Goal: Task Accomplishment & Management: Complete application form

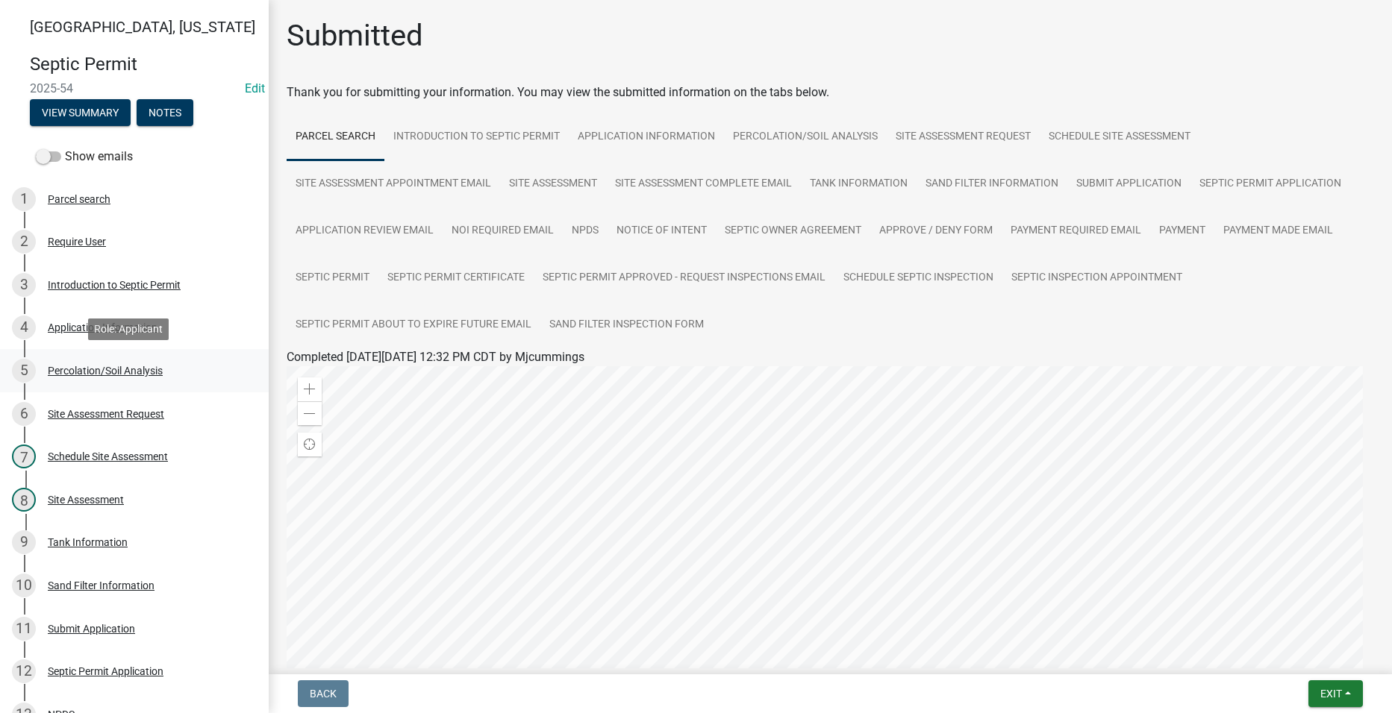
click at [112, 366] on div "Percolation/Soil Analysis" at bounding box center [105, 371] width 115 height 10
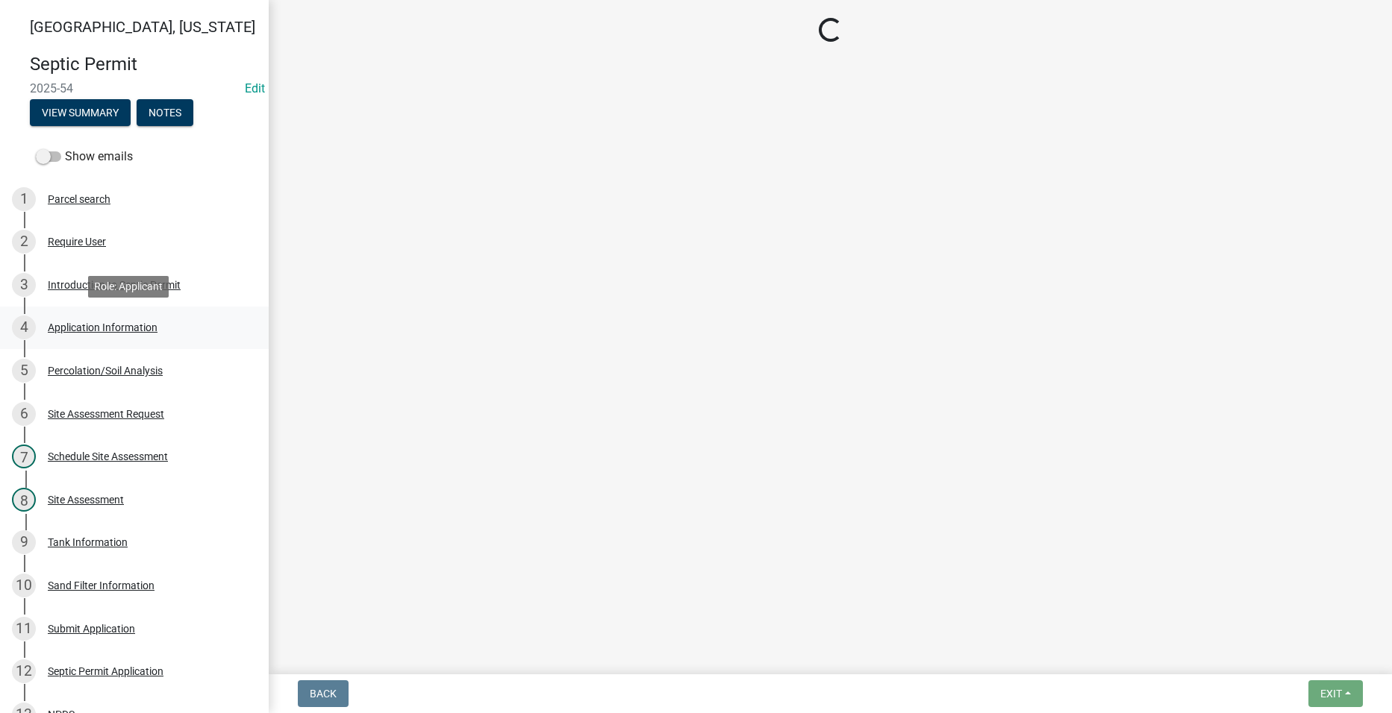
click at [110, 326] on div "Application Information" at bounding box center [103, 327] width 110 height 10
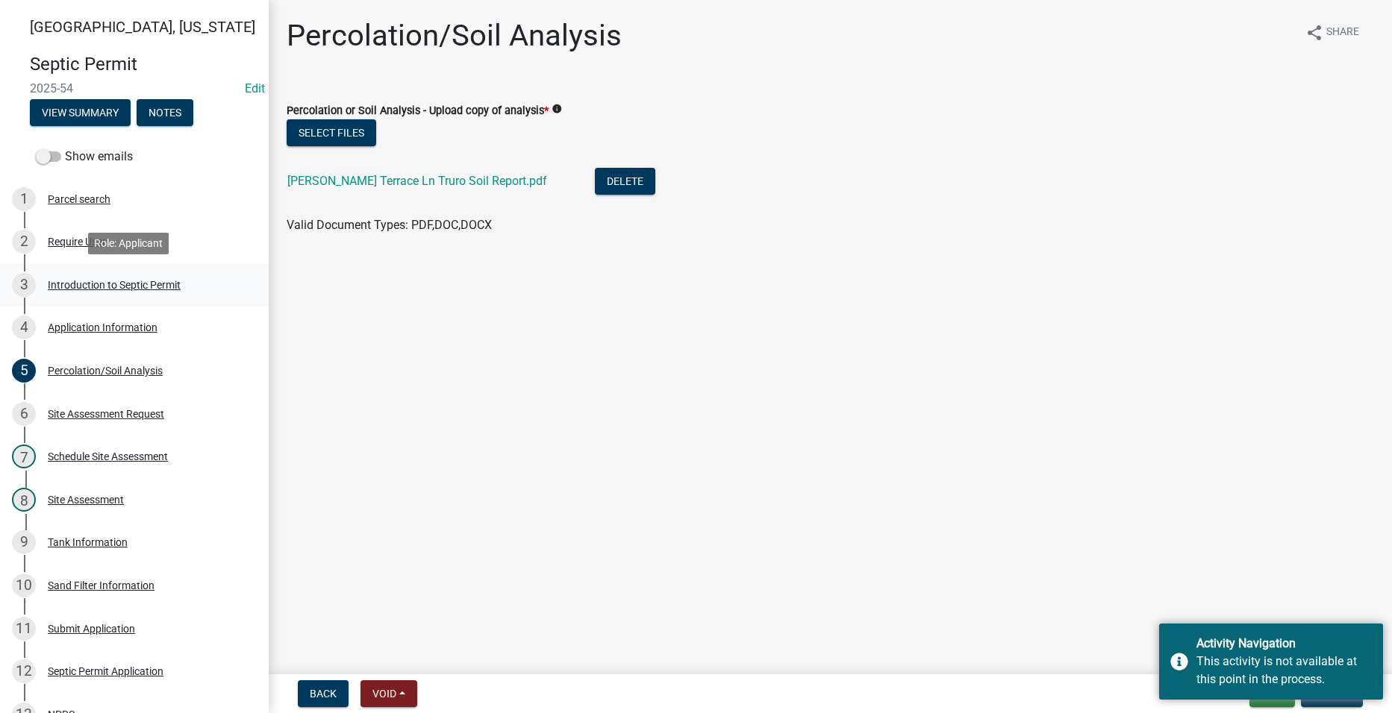
click at [82, 274] on div "3 Introduction to Septic Permit" at bounding box center [128, 285] width 233 height 24
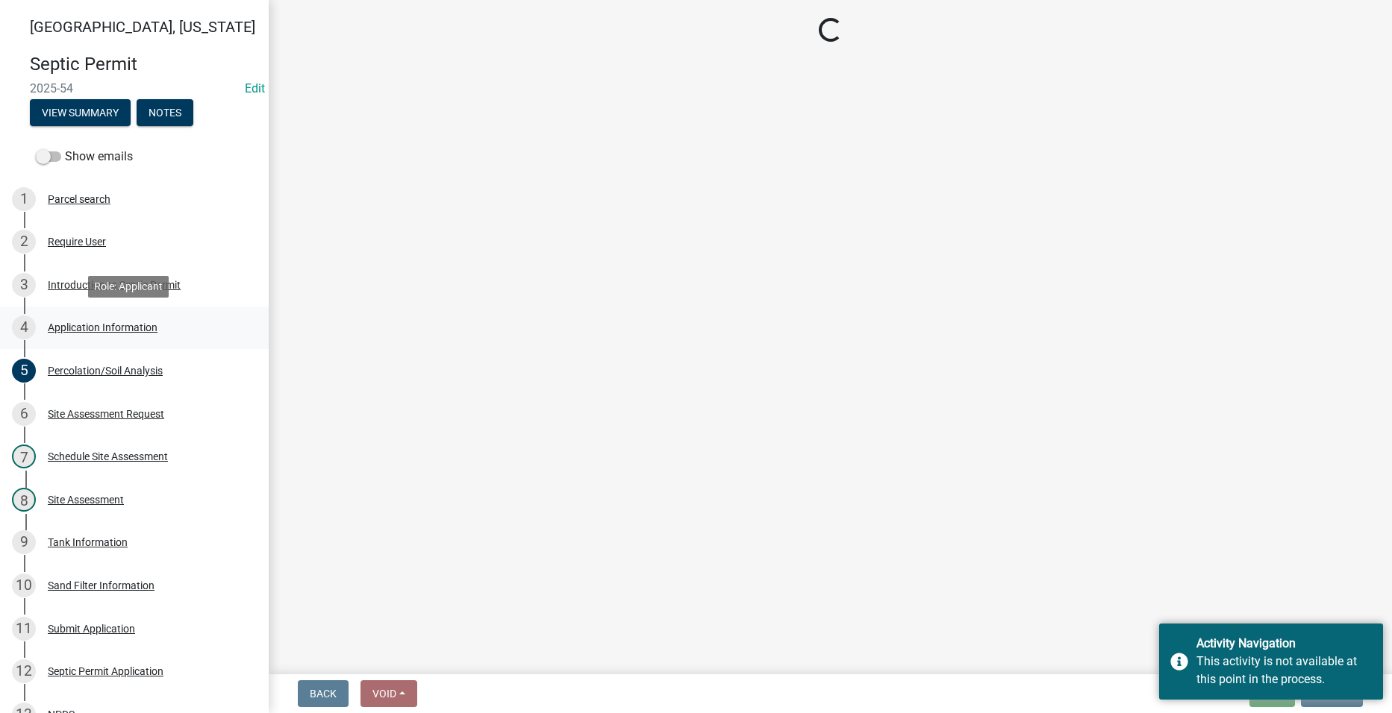
click at [77, 328] on div "Application Information" at bounding box center [103, 327] width 110 height 10
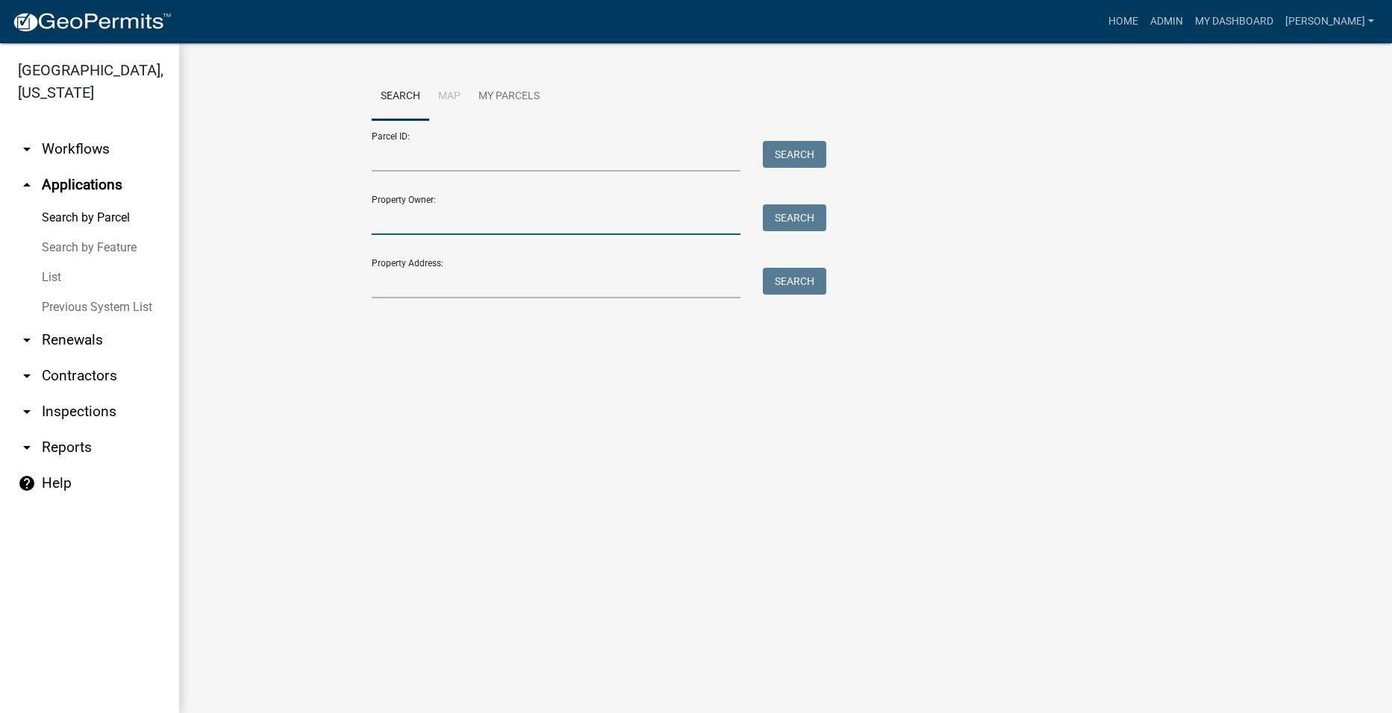
click at [442, 230] on input "Property Owner:" at bounding box center [556, 219] width 369 height 31
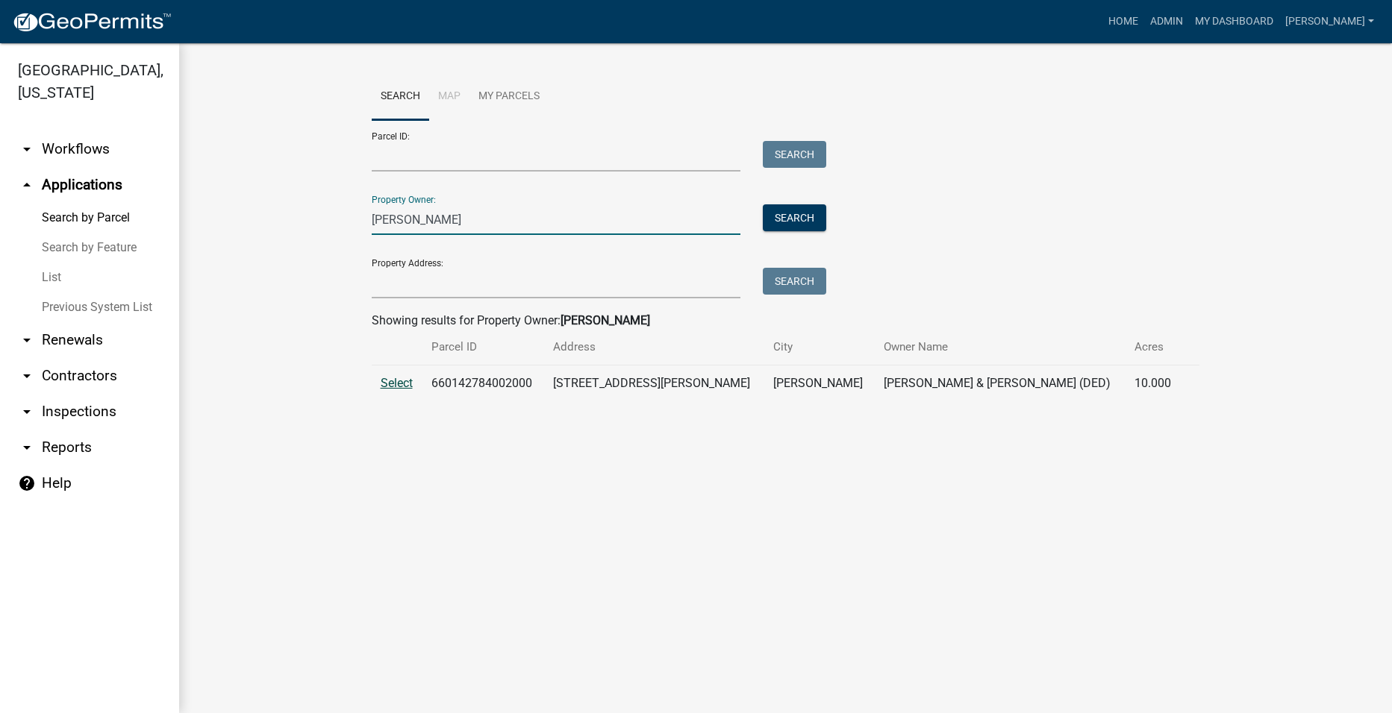
type input "[PERSON_NAME]"
click at [400, 382] on span "Select" at bounding box center [397, 383] width 32 height 14
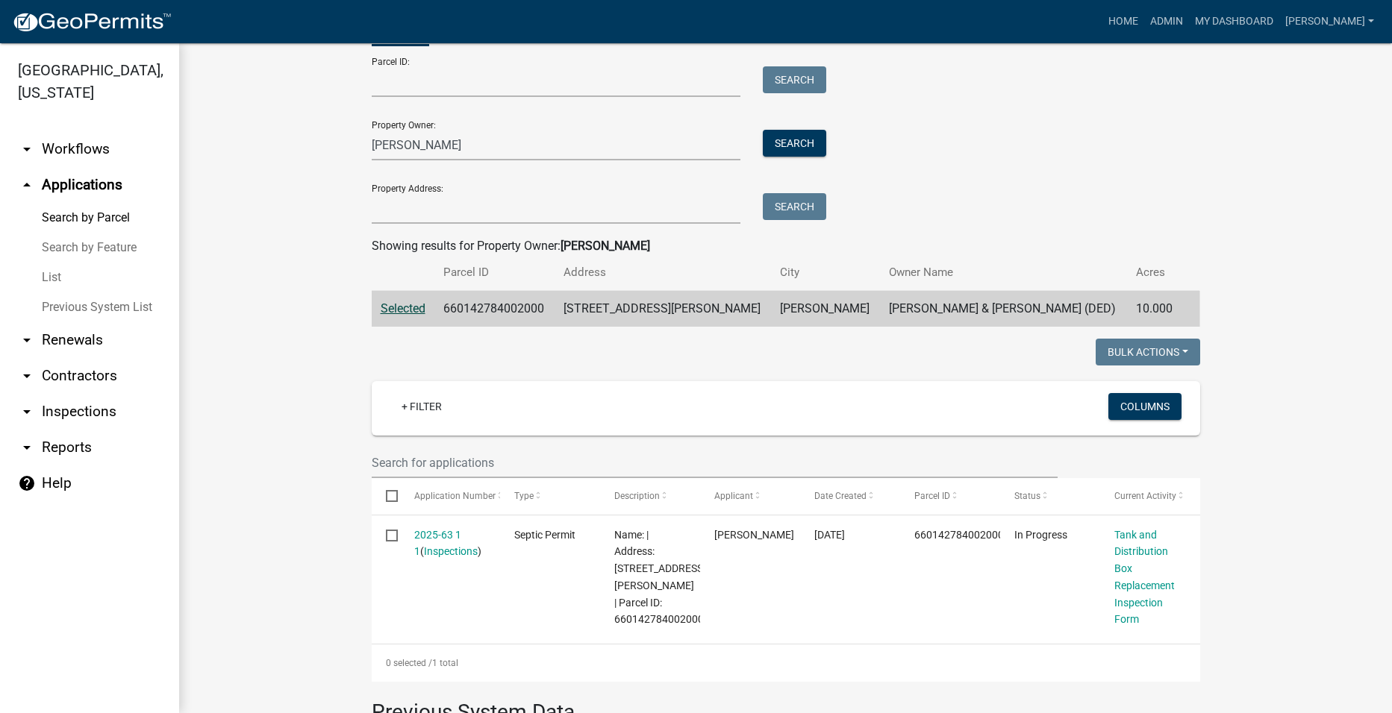
scroll to position [149, 0]
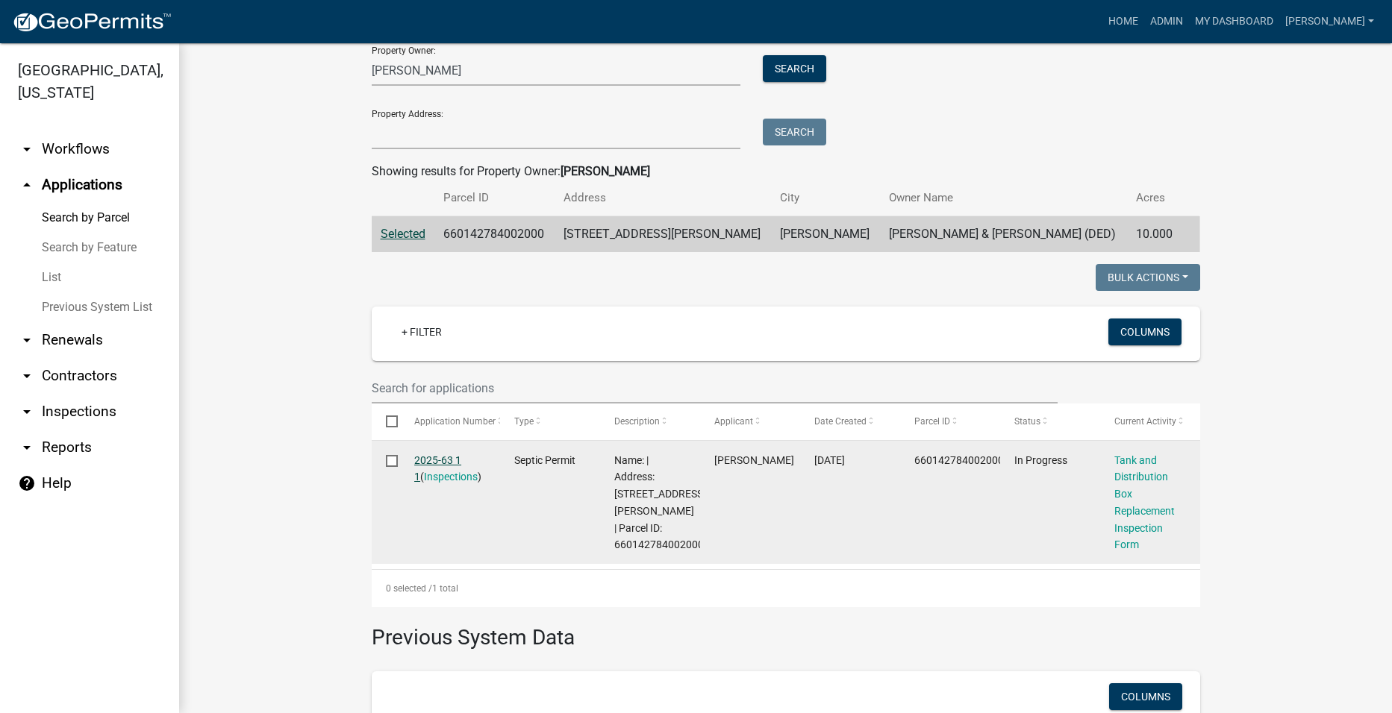
click at [451, 457] on link "2025-63 1 1" at bounding box center [437, 468] width 47 height 29
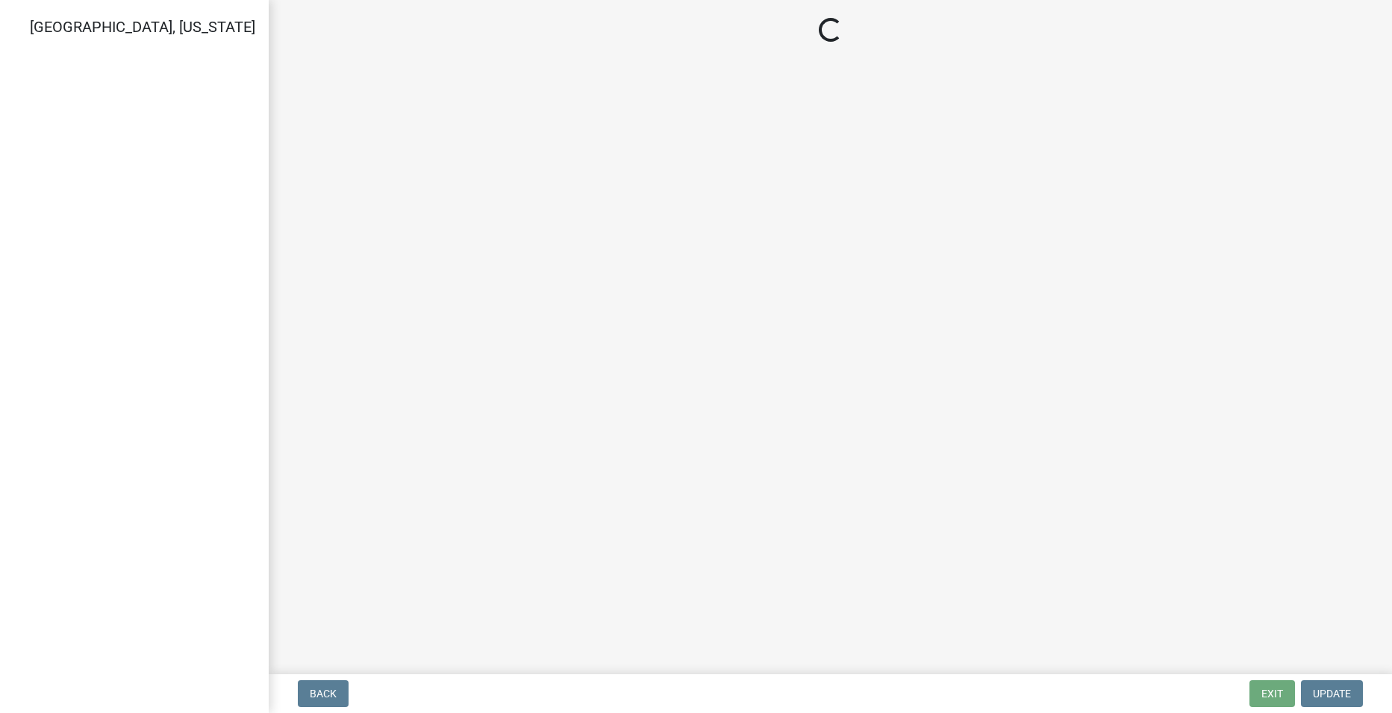
select select "dbe3a1b9-a4b3-48fa-b9c0-fee70399abae"
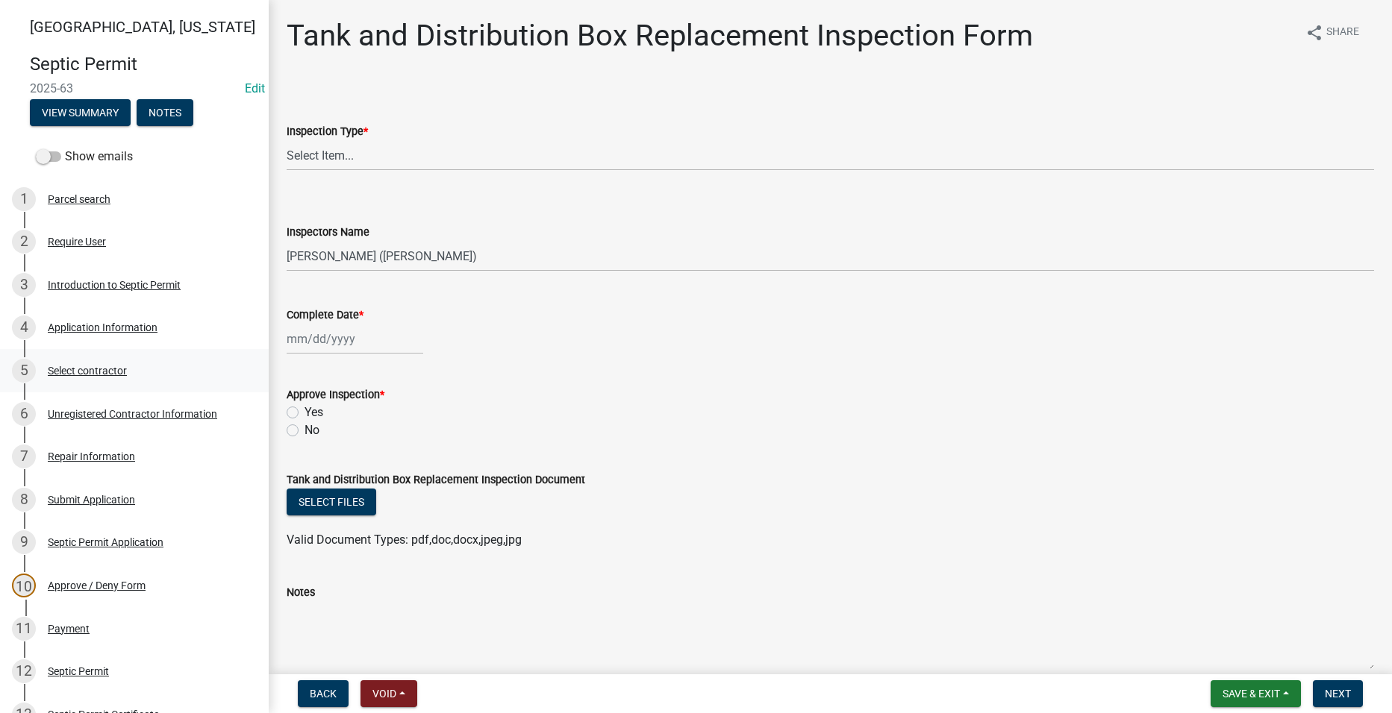
click at [105, 374] on div "Select contractor" at bounding box center [87, 371] width 79 height 10
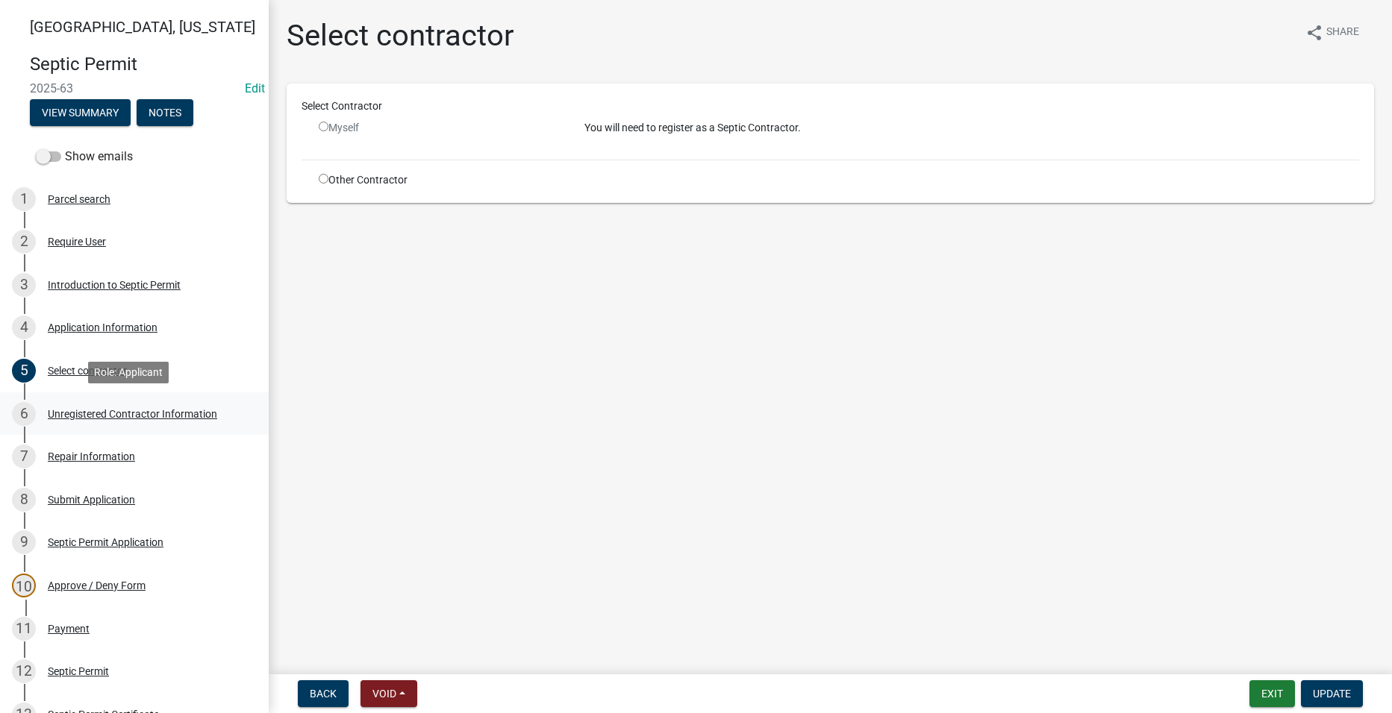
click at [113, 411] on div "Unregistered Contractor Information" at bounding box center [132, 414] width 169 height 10
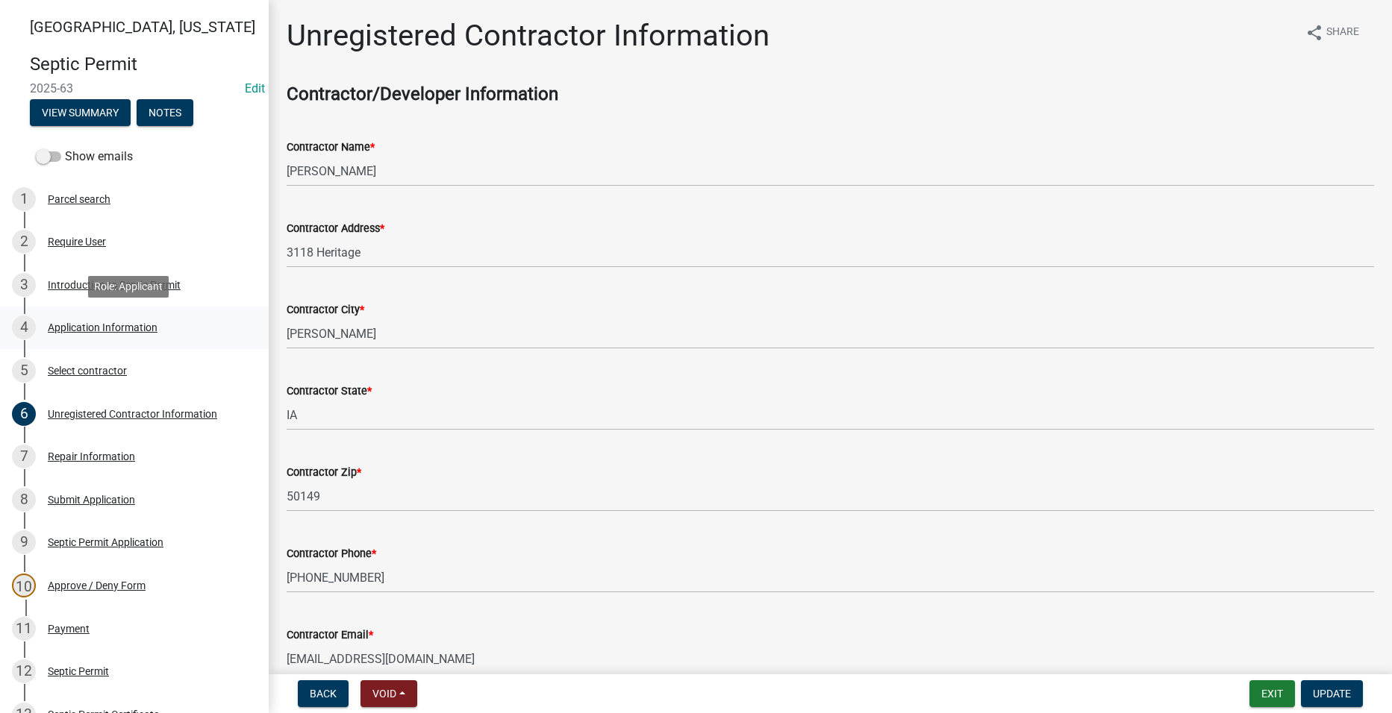
click at [120, 328] on div "Application Information" at bounding box center [103, 327] width 110 height 10
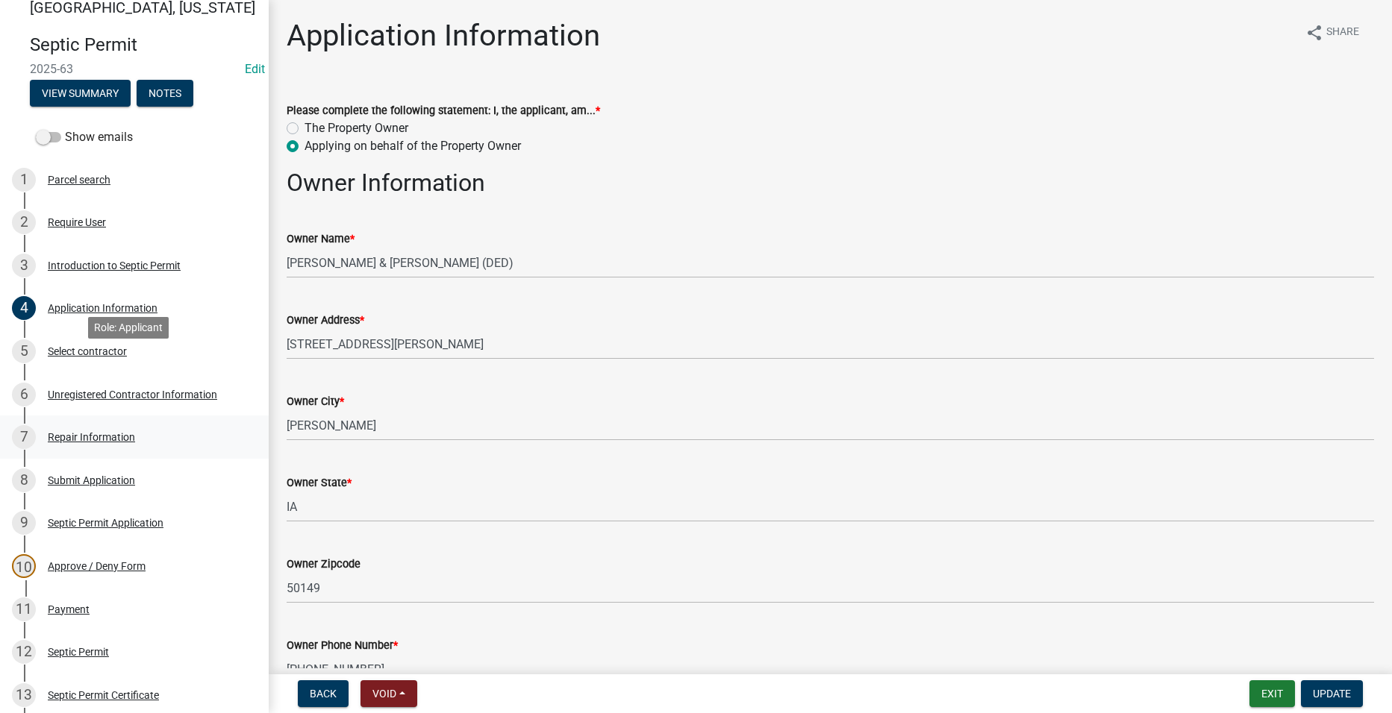
scroll to position [75, 0]
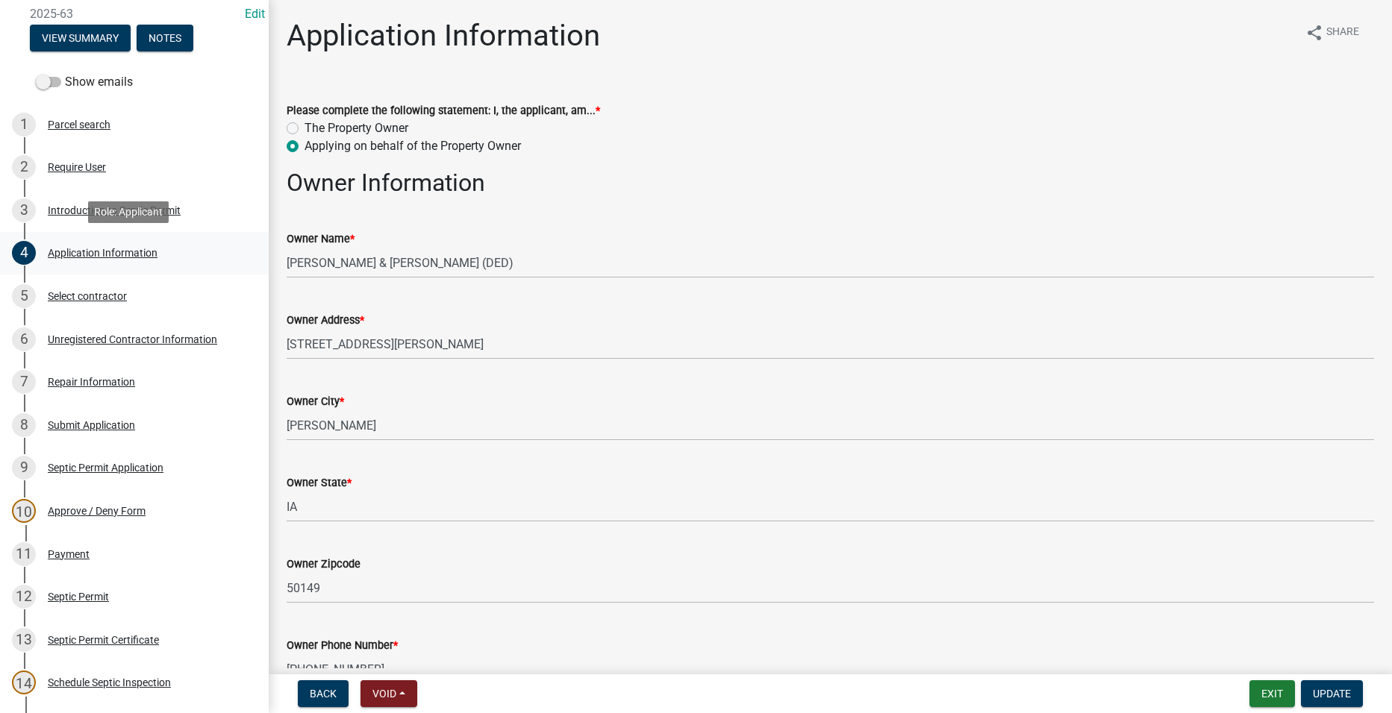
click at [128, 257] on div "Application Information" at bounding box center [103, 253] width 110 height 10
click at [101, 302] on div "5 Select contractor" at bounding box center [128, 296] width 233 height 24
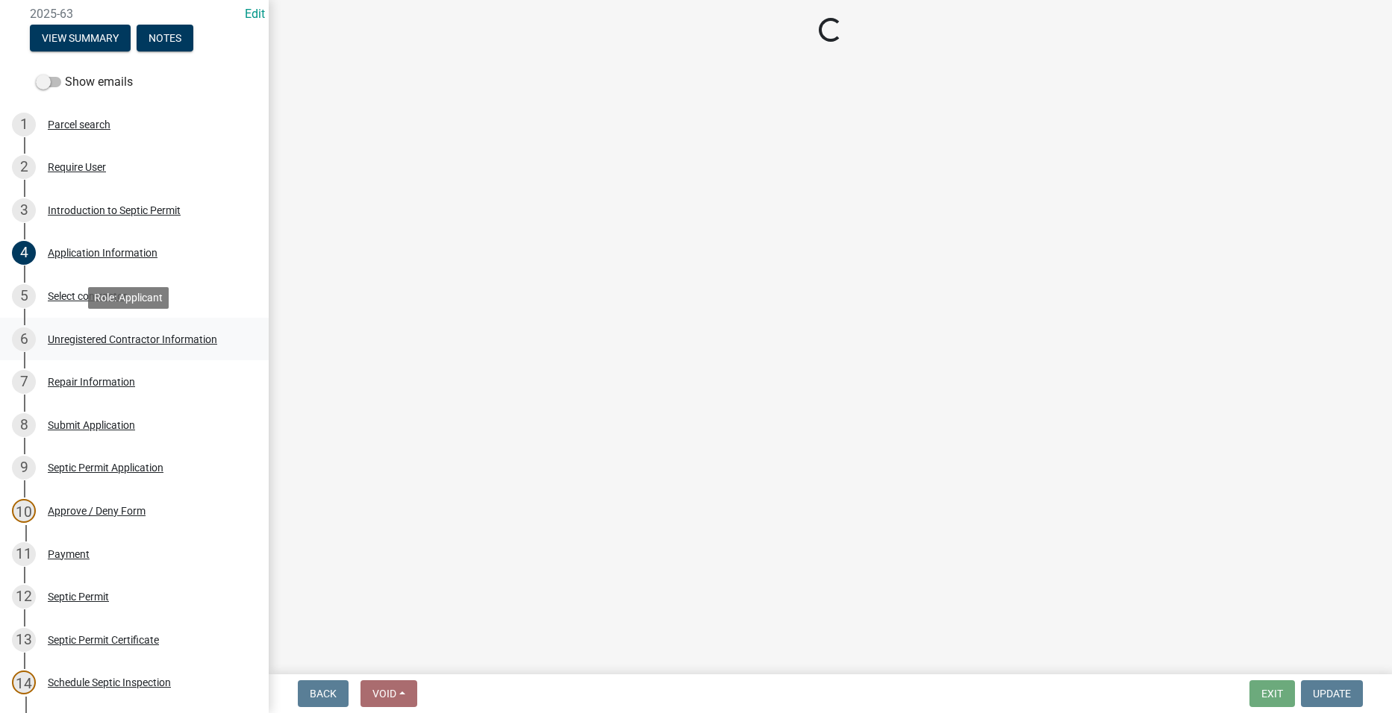
click at [119, 339] on div "Unregistered Contractor Information" at bounding box center [132, 339] width 169 height 10
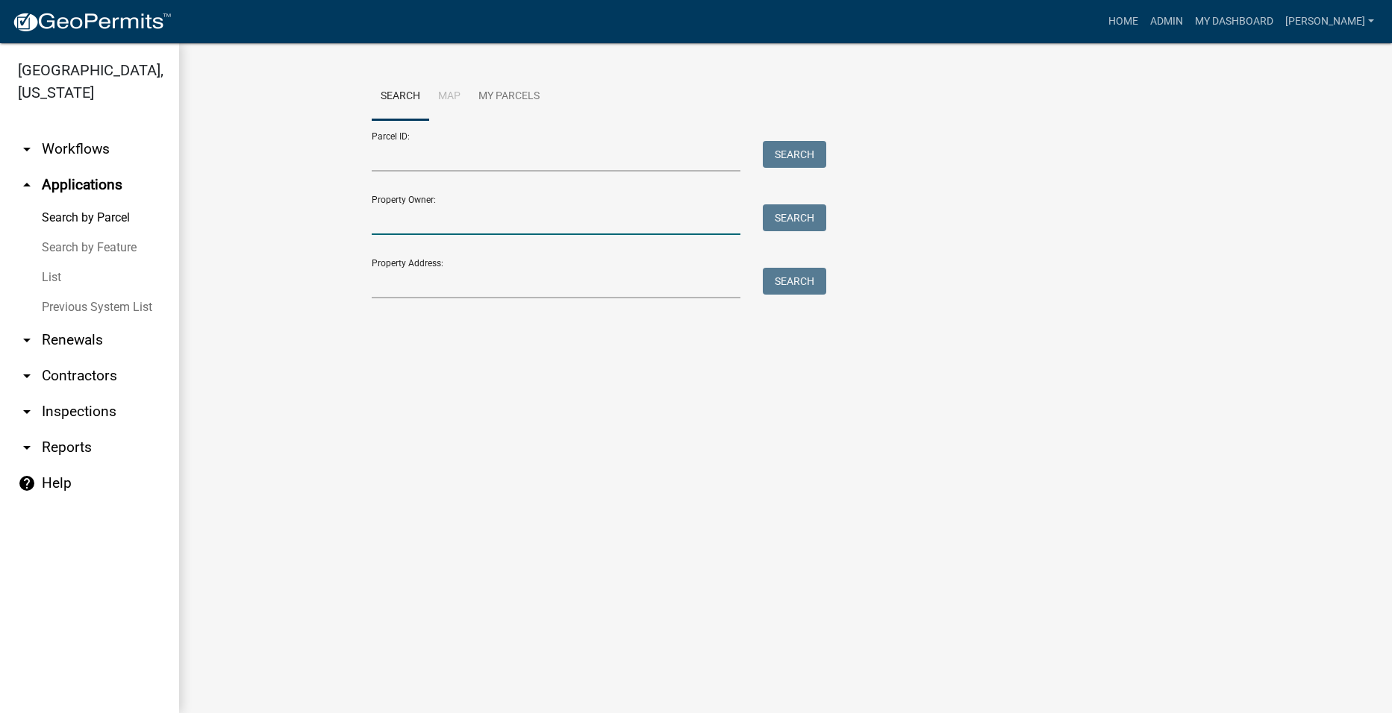
click at [495, 220] on input "Property Owner:" at bounding box center [556, 219] width 369 height 31
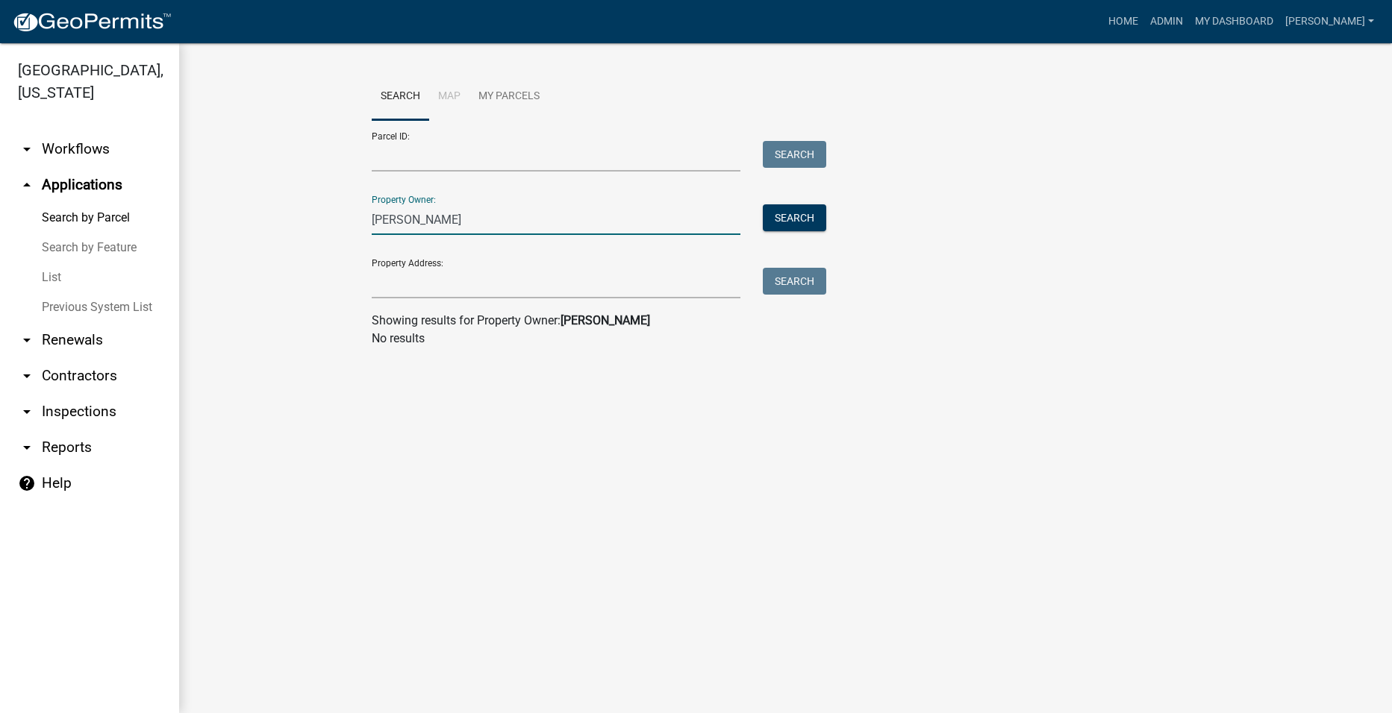
drag, startPoint x: 409, startPoint y: 226, endPoint x: 368, endPoint y: 228, distance: 41.1
click at [368, 228] on div "[PERSON_NAME]" at bounding box center [556, 219] width 392 height 31
type input "[PERSON_NAME]"
click at [101, 131] on link "arrow_drop_down Workflows" at bounding box center [89, 149] width 179 height 36
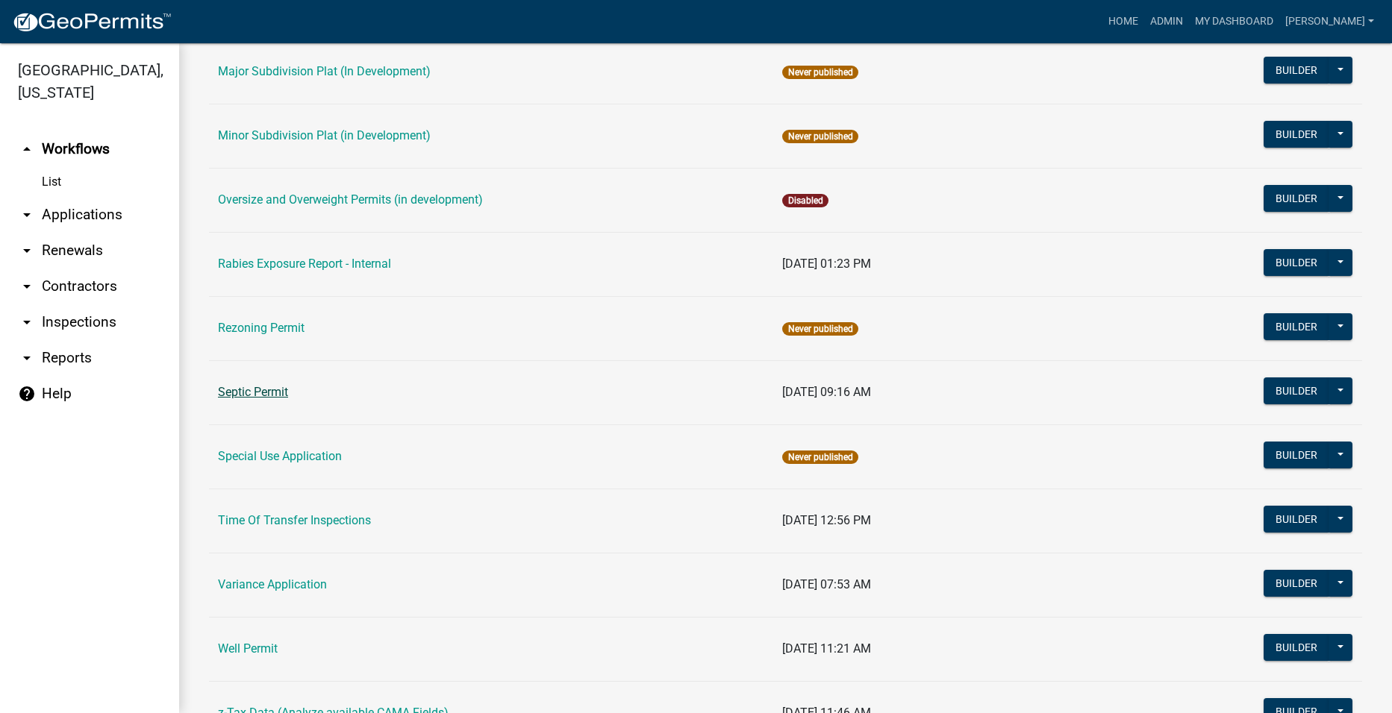
scroll to position [731, 0]
click at [254, 392] on link "Septic Permit" at bounding box center [253, 393] width 70 height 14
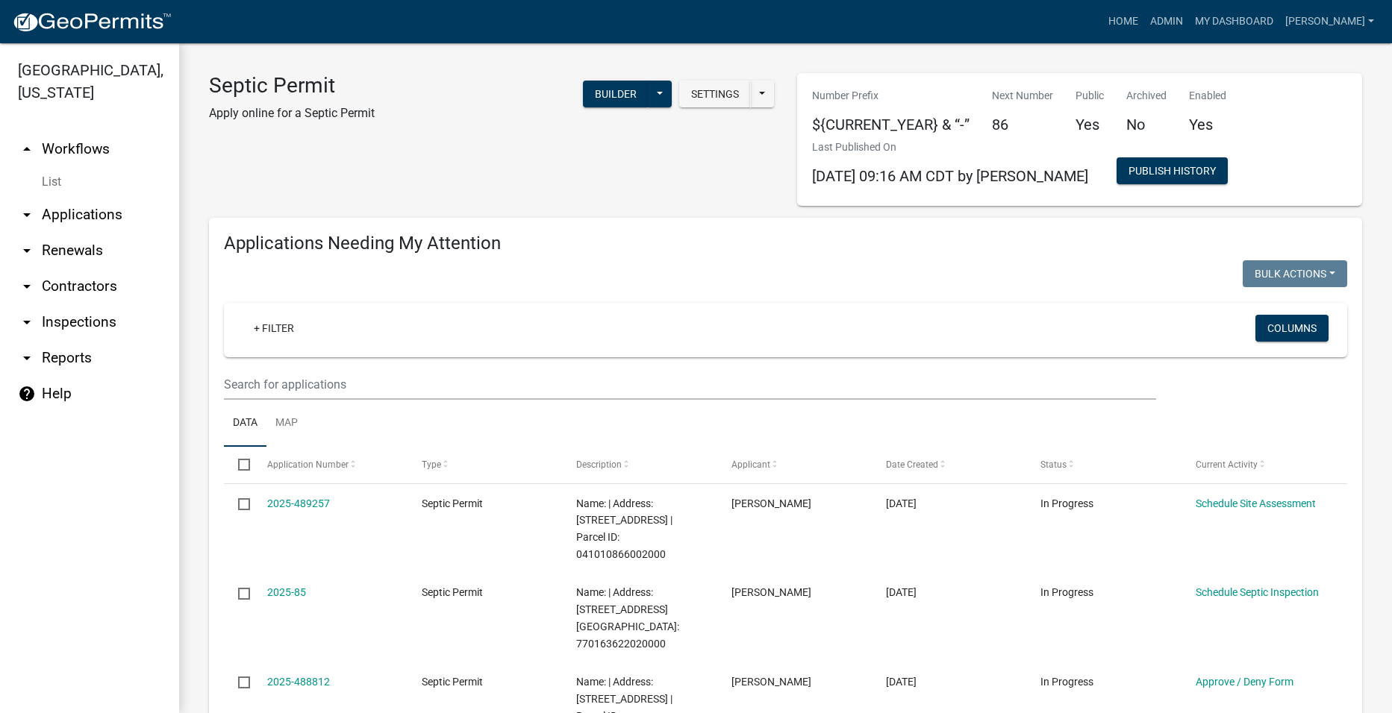
select select "2: 50"
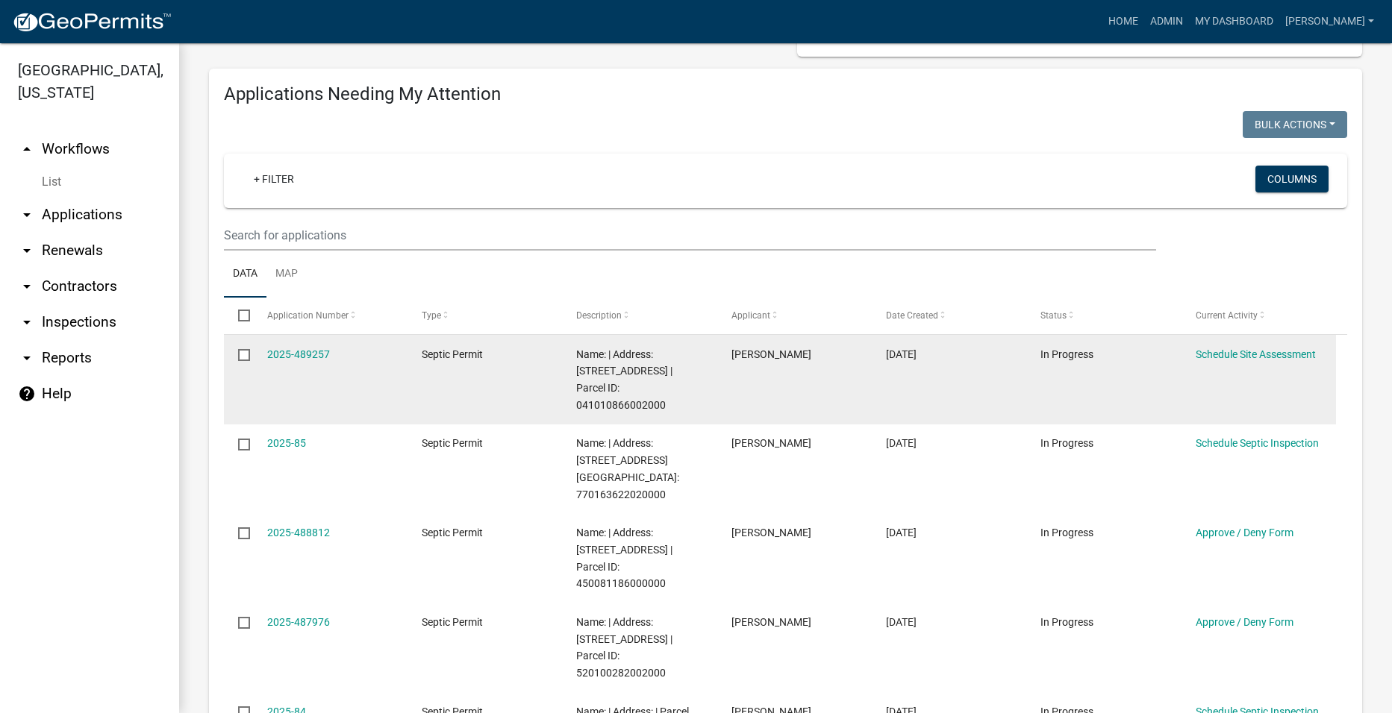
scroll to position [224, 0]
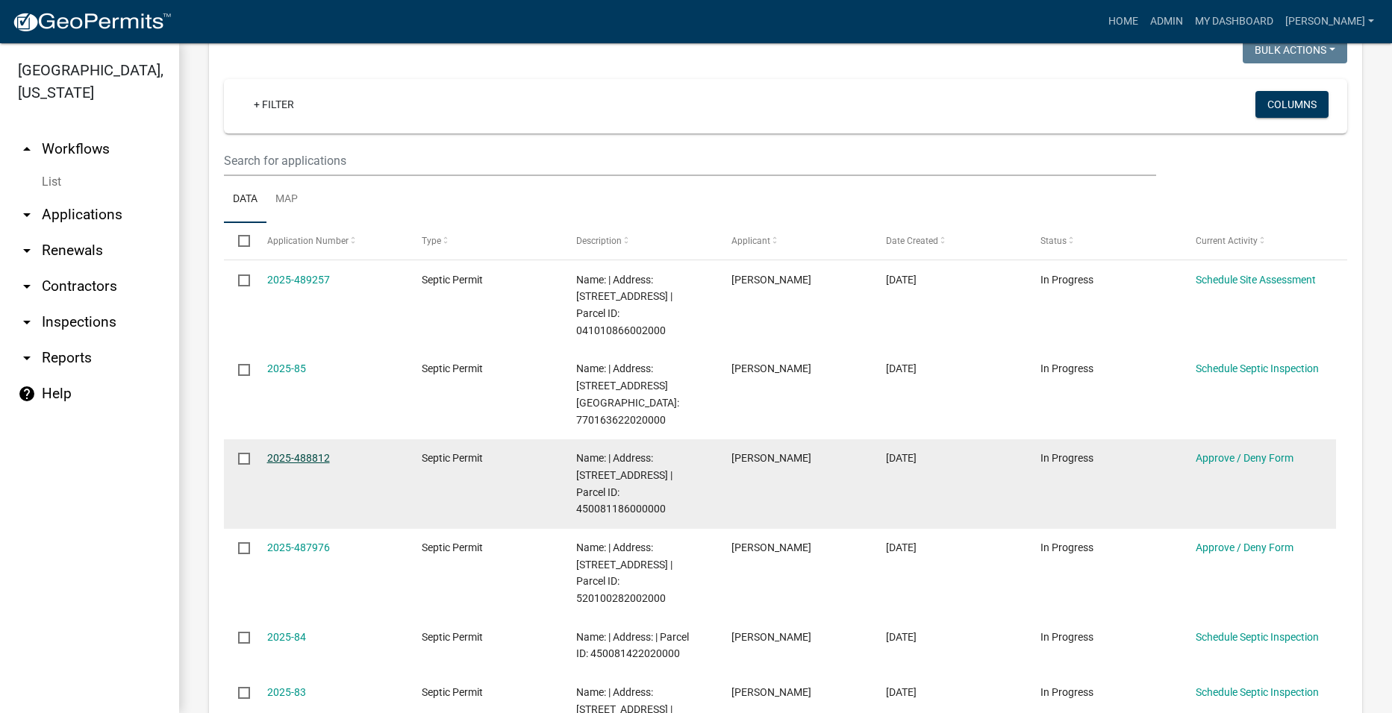
click at [294, 452] on link "2025-488812" at bounding box center [298, 458] width 63 height 12
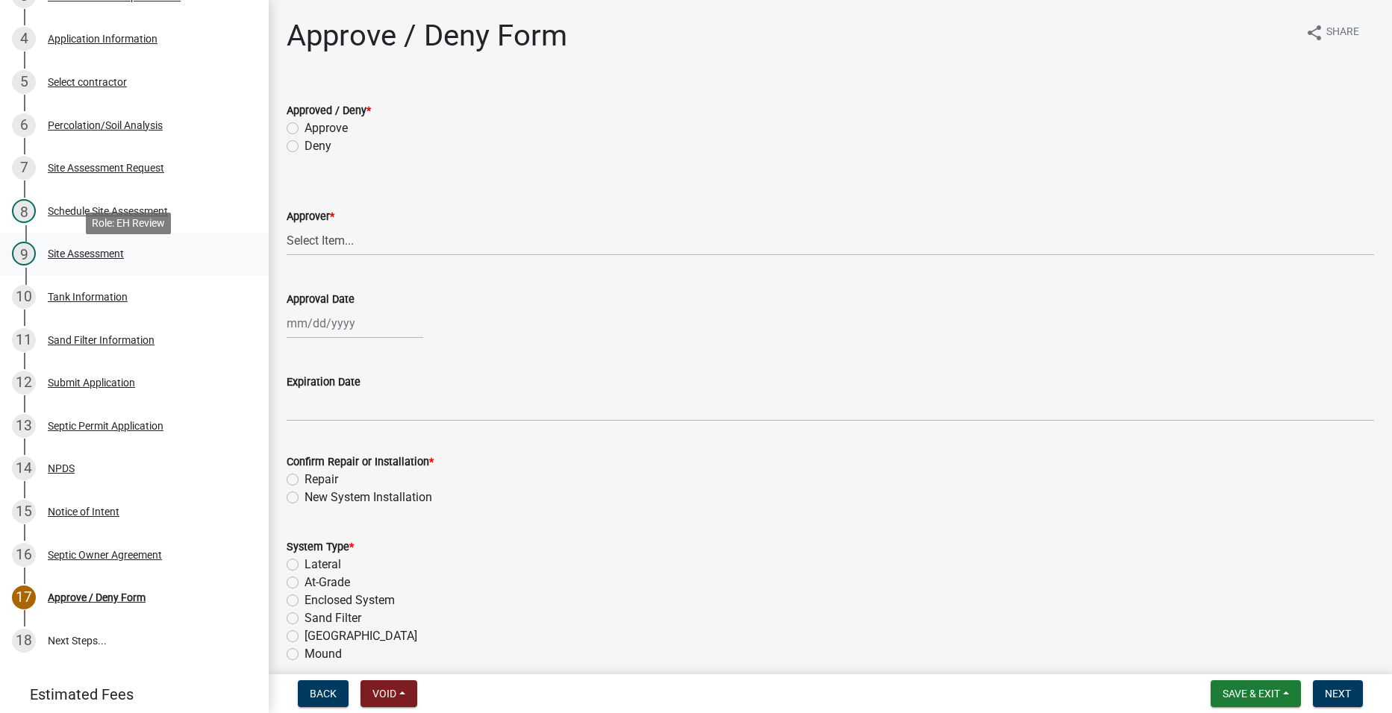
scroll to position [298, 0]
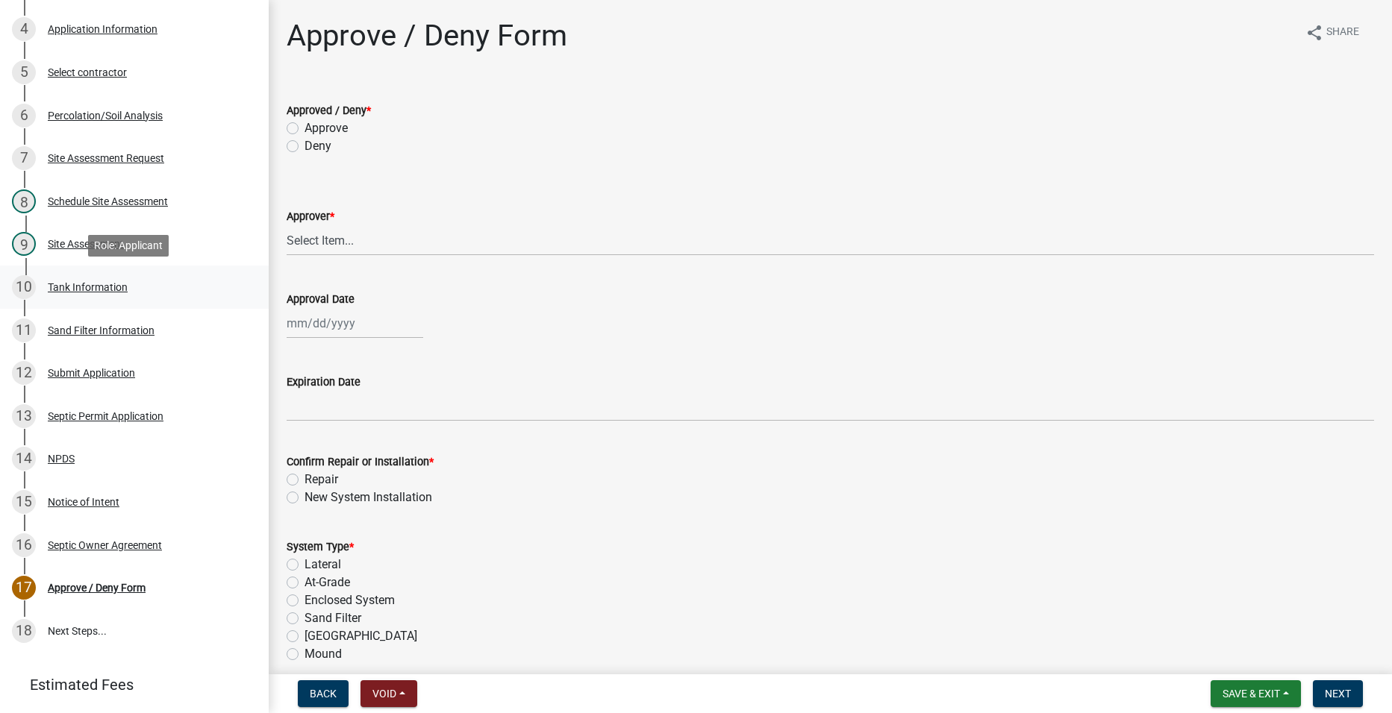
click at [91, 292] on div "Tank Information" at bounding box center [88, 287] width 80 height 10
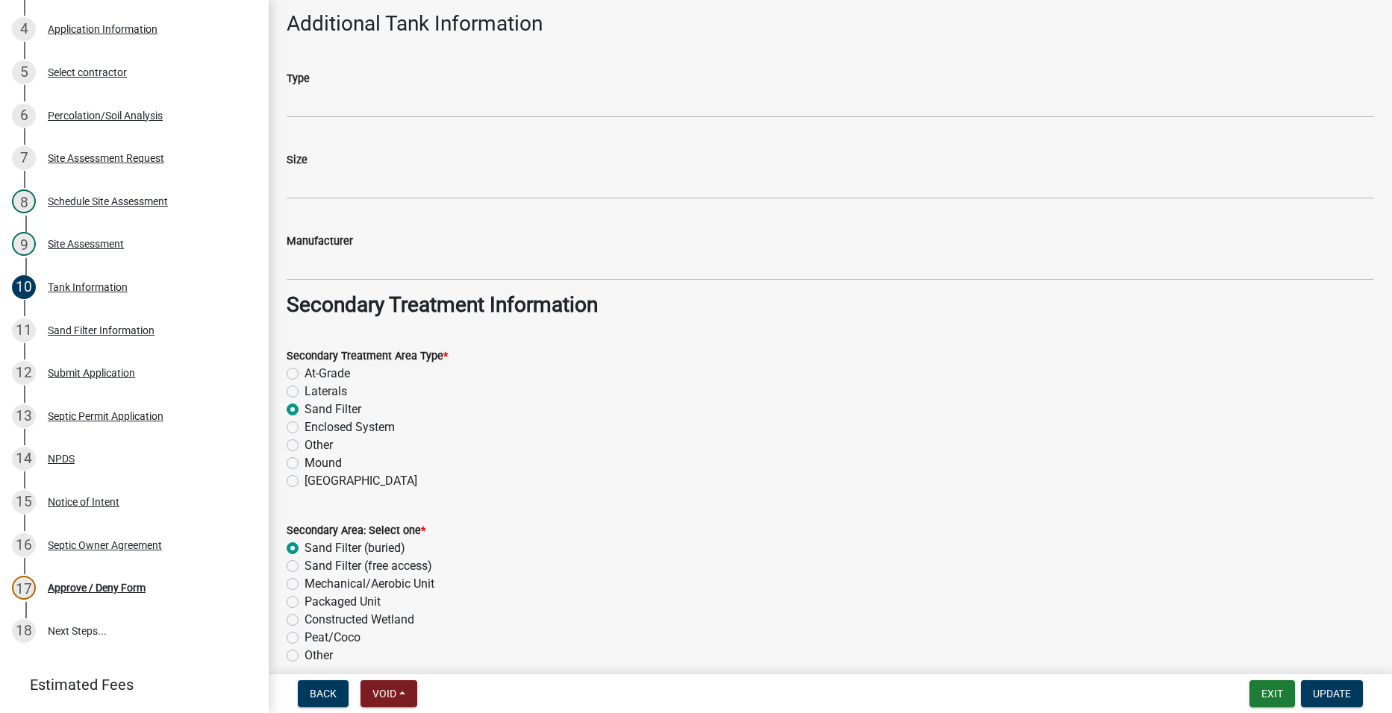
scroll to position [1030, 0]
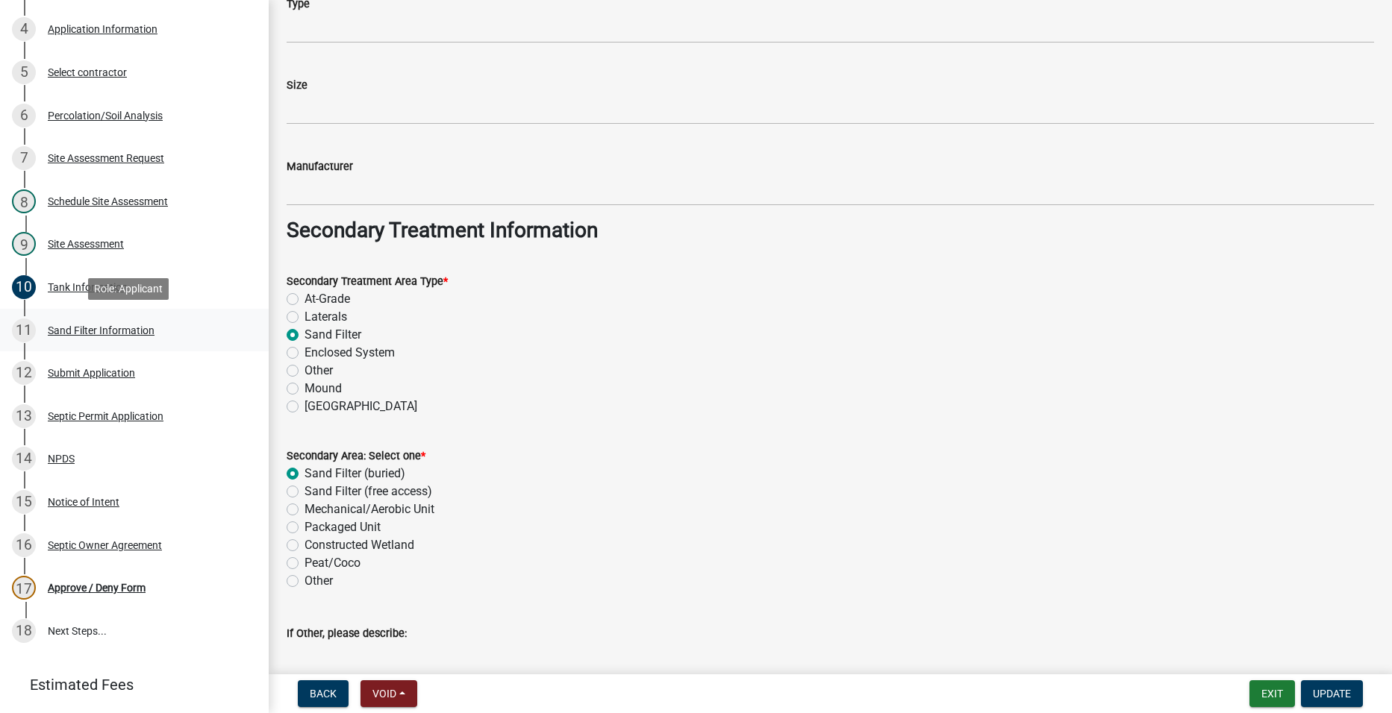
click at [101, 327] on div "Sand Filter Information" at bounding box center [101, 330] width 107 height 10
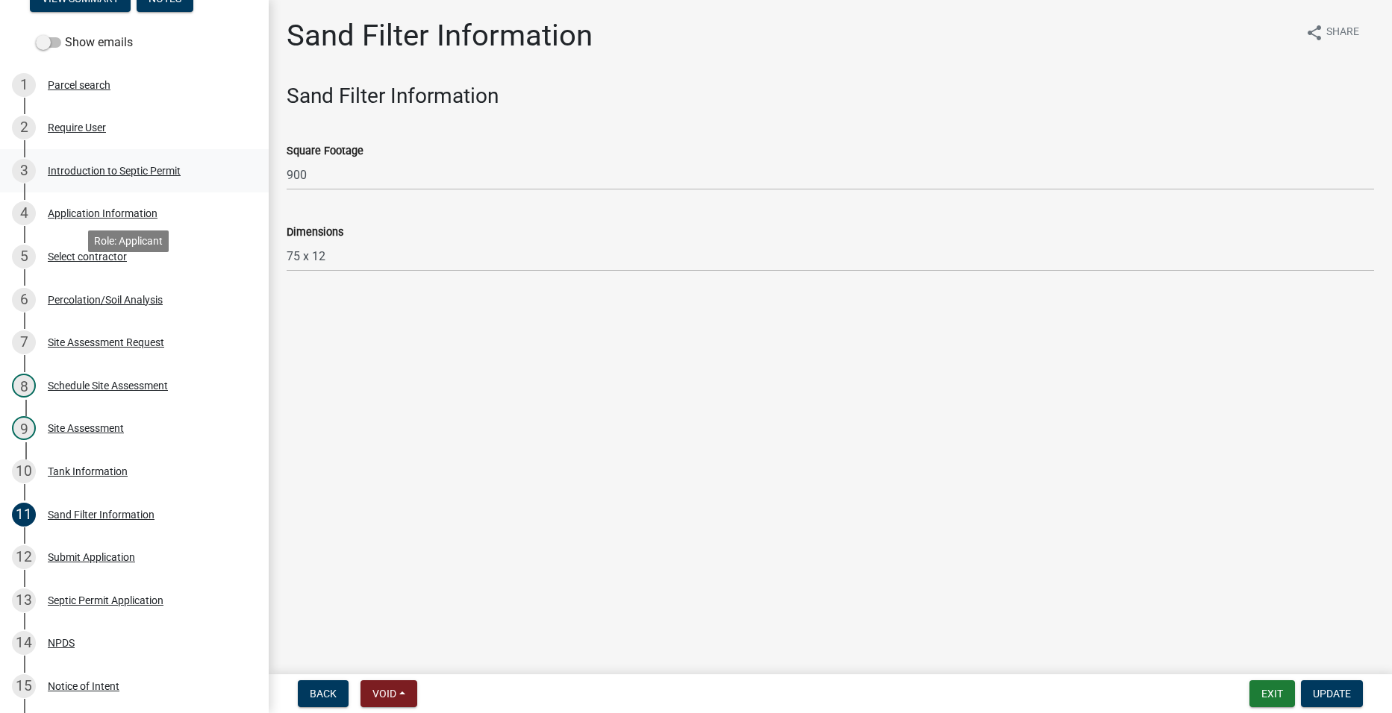
scroll to position [0, 0]
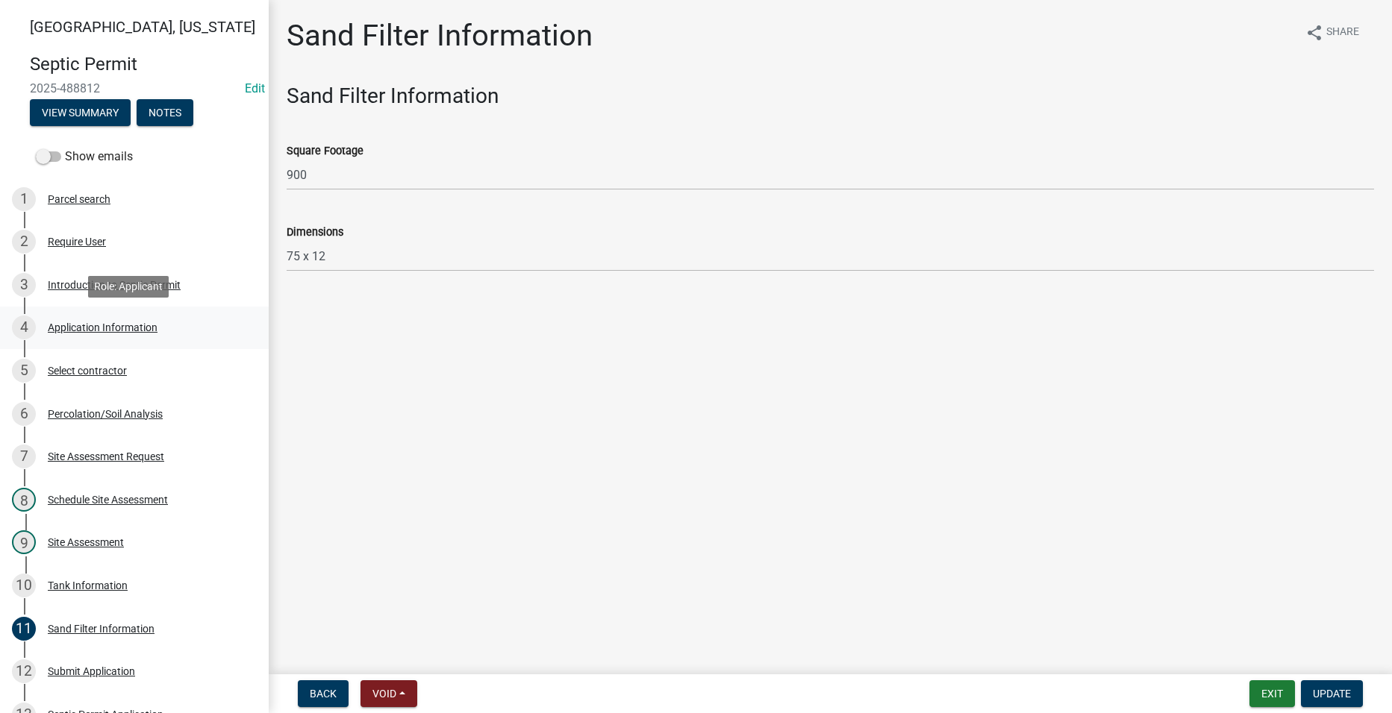
click at [73, 319] on div "4 Application Information" at bounding box center [128, 328] width 233 height 24
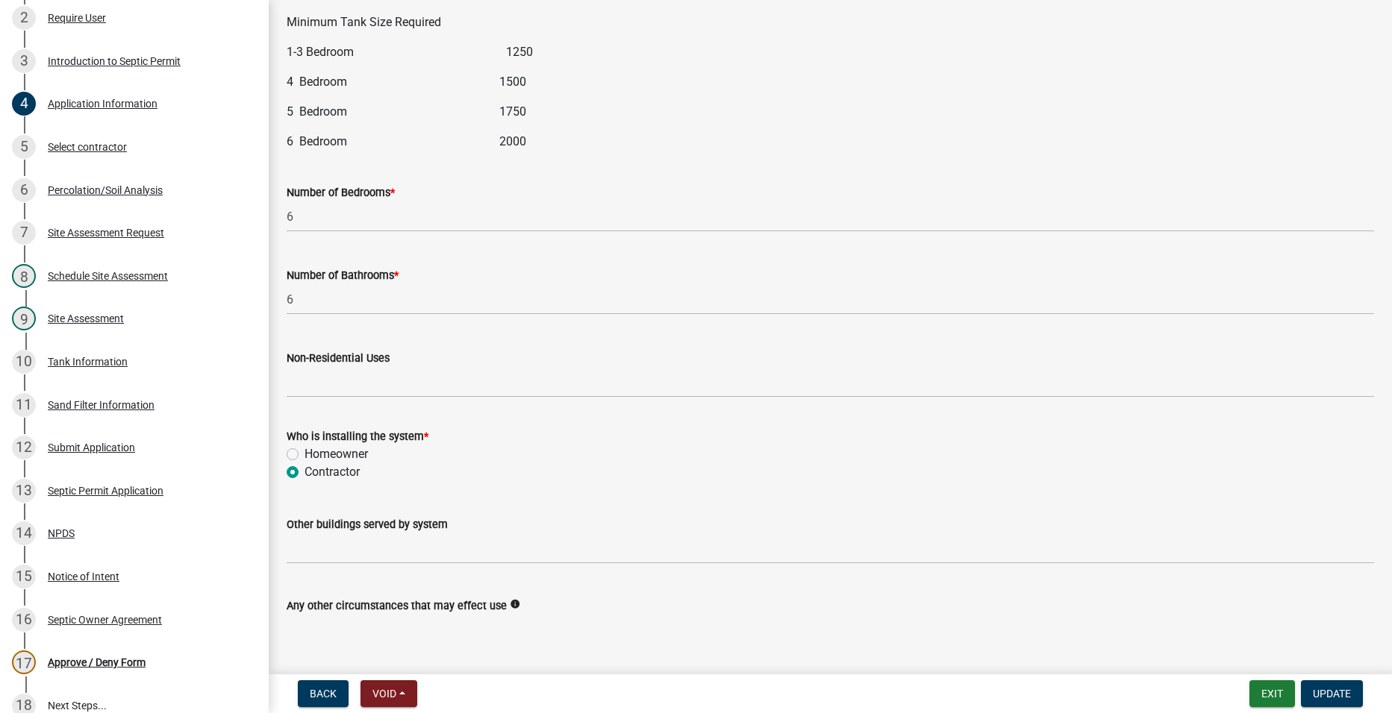
scroll to position [1904, 0]
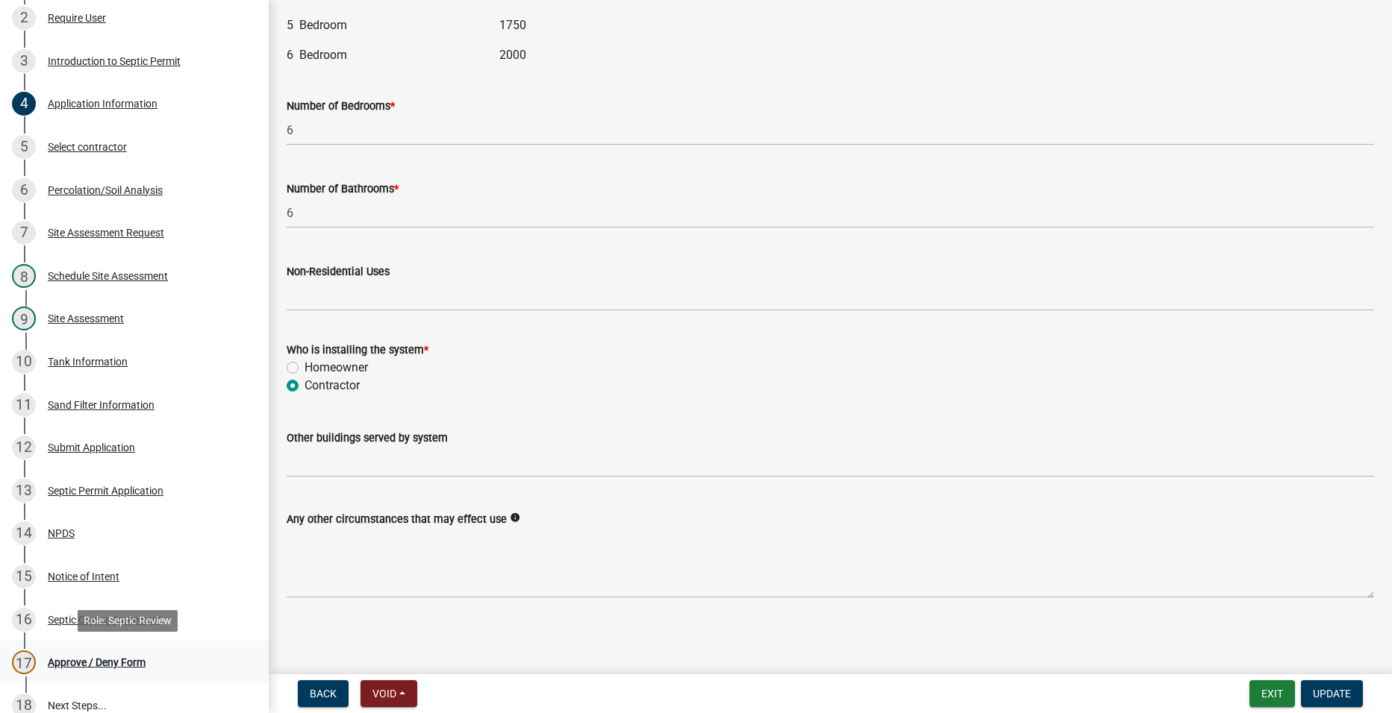
click at [98, 657] on div "Approve / Deny Form" at bounding box center [97, 662] width 98 height 10
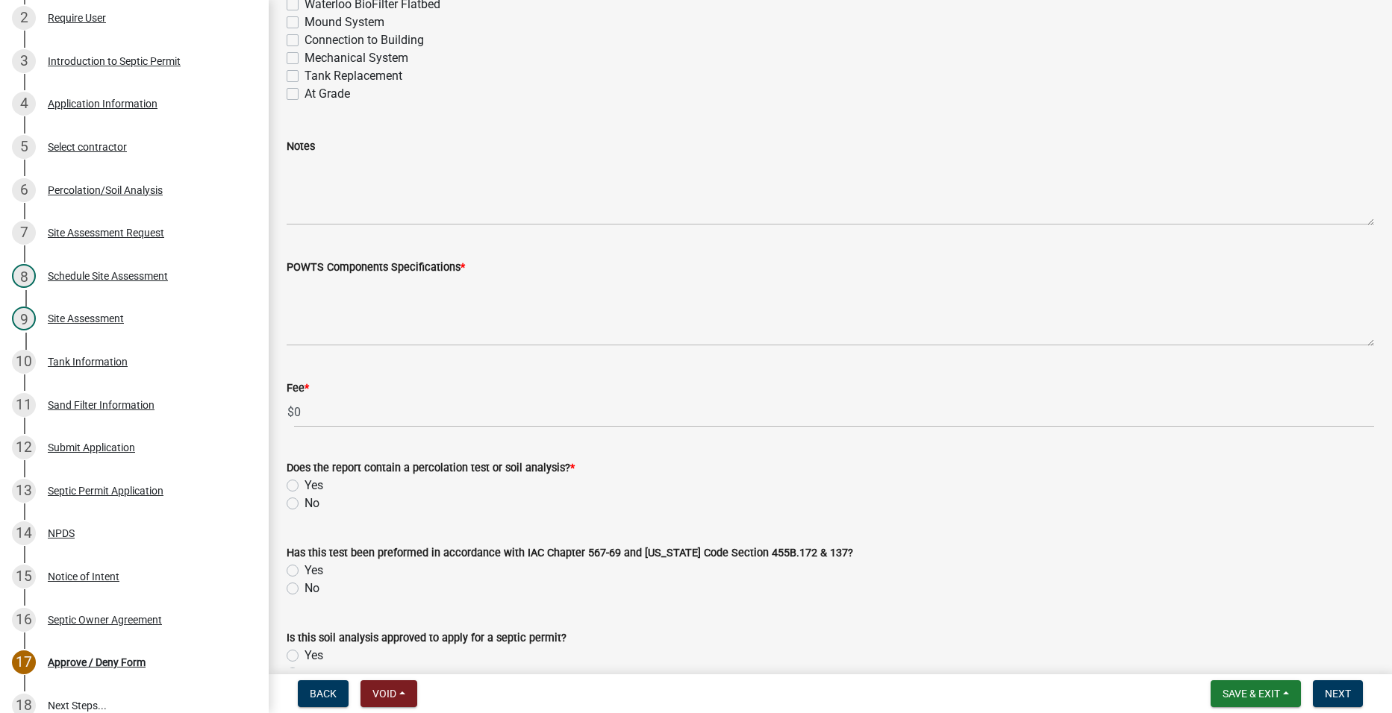
scroll to position [895, 0]
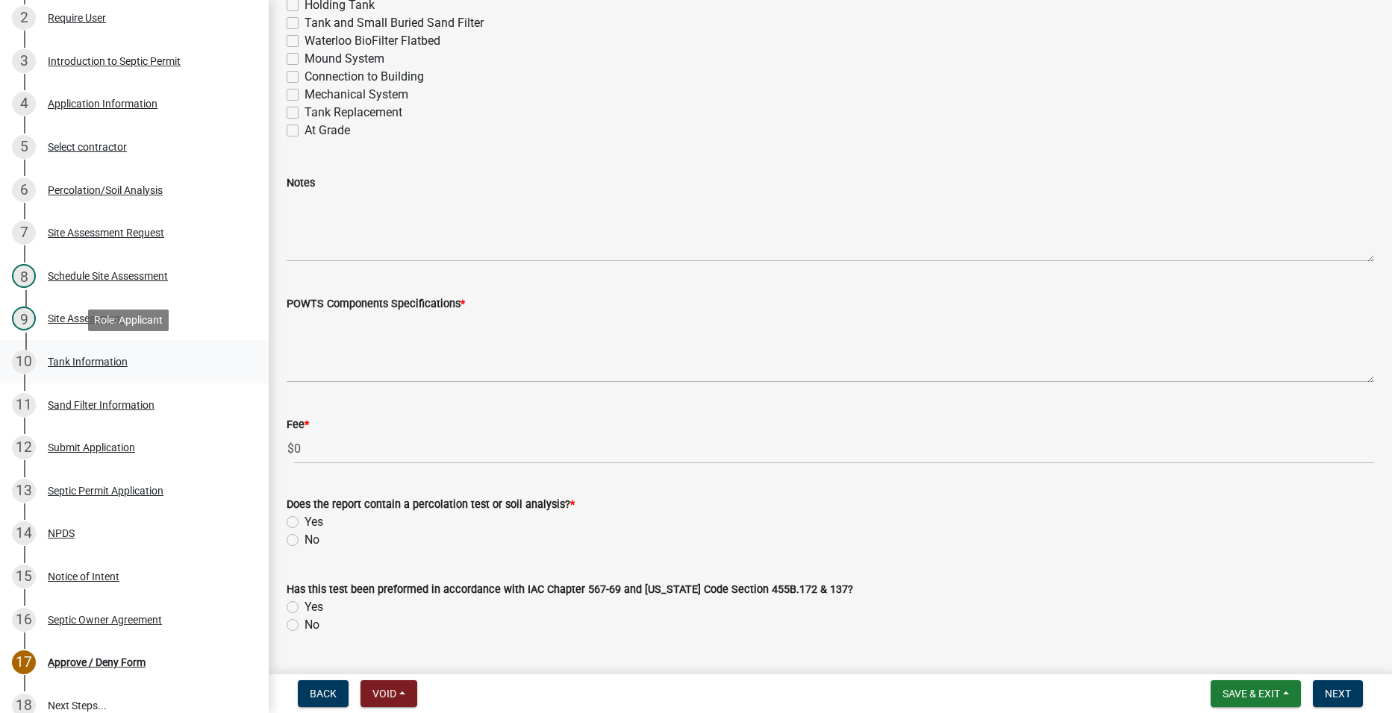
click at [82, 361] on div "Tank Information" at bounding box center [88, 362] width 80 height 10
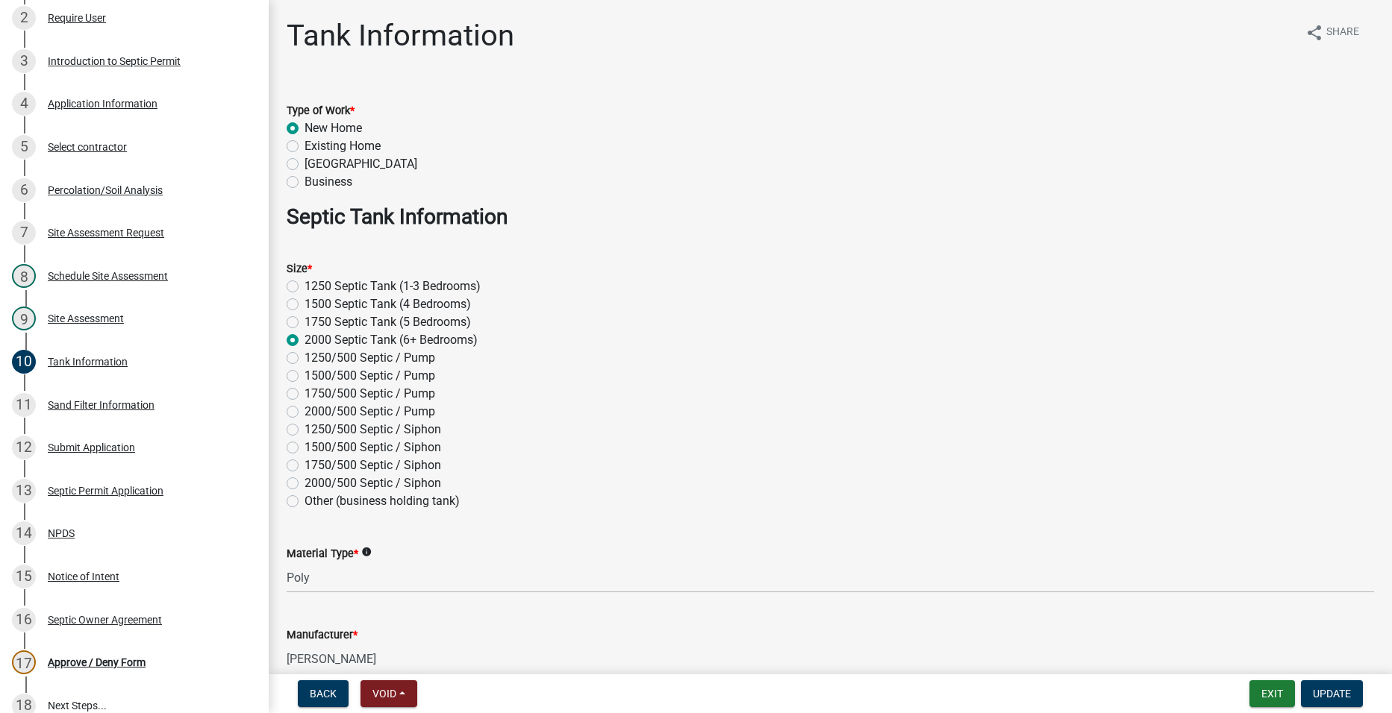
click at [304, 413] on label "2000/500 Septic / Pump" at bounding box center [369, 412] width 131 height 18
click at [304, 413] on input "2000/500 Septic / Pump" at bounding box center [309, 408] width 10 height 10
radio input "true"
click at [1327, 691] on span "Update" at bounding box center [1332, 694] width 38 height 12
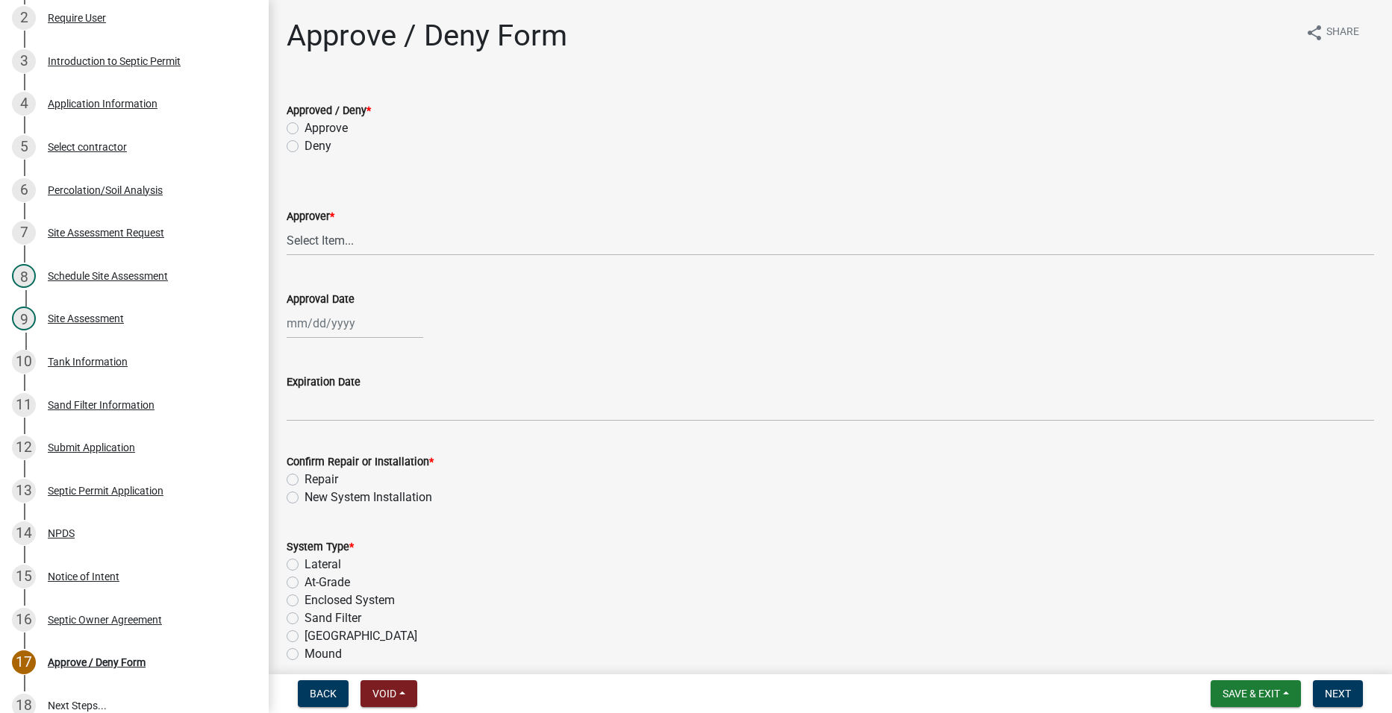
click at [304, 128] on label "Approve" at bounding box center [325, 128] width 43 height 18
click at [304, 128] on input "Approve" at bounding box center [309, 124] width 10 height 10
radio input "true"
drag, startPoint x: 337, startPoint y: 254, endPoint x: 334, endPoint y: 245, distance: 10.1
click at [337, 253] on select "Select Item... [PERSON_NAME] [PERSON_NAME] [PERSON_NAME]" at bounding box center [830, 240] width 1087 height 31
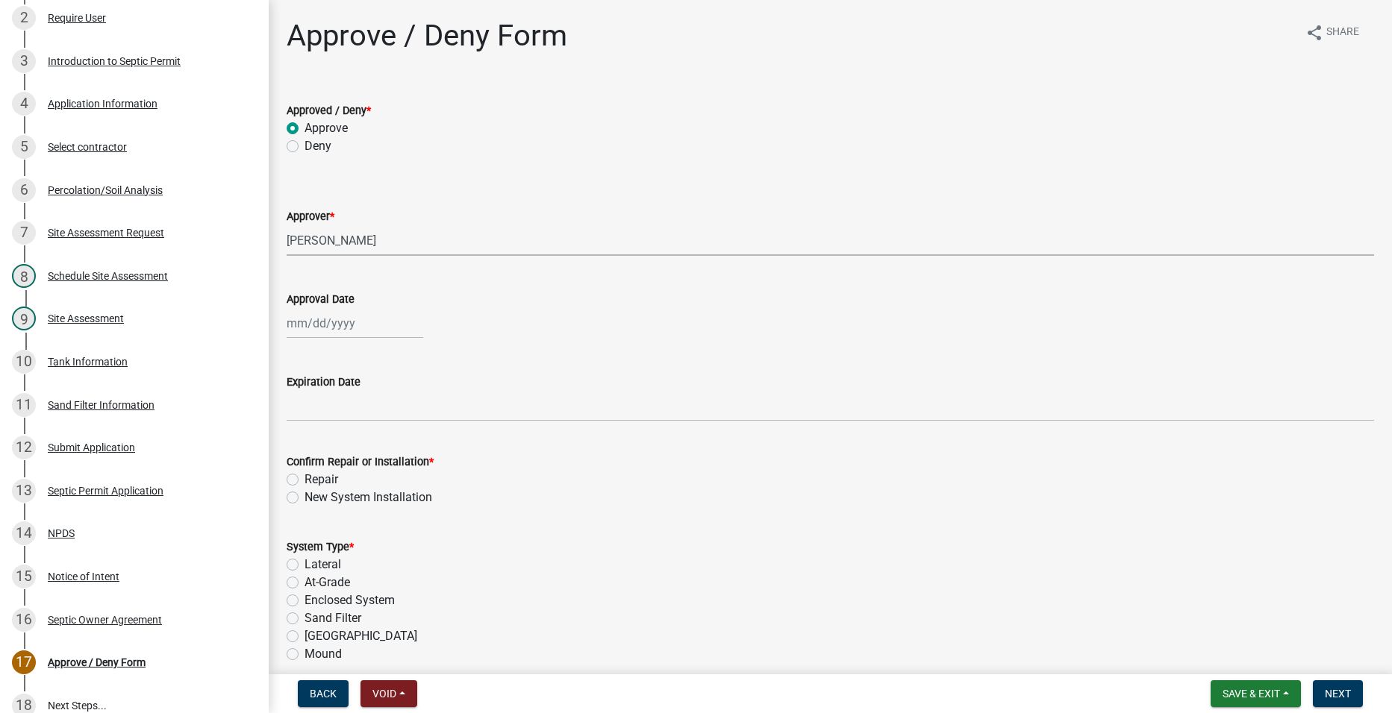
click at [287, 225] on select "Select Item... [PERSON_NAME] [PERSON_NAME] [PERSON_NAME]" at bounding box center [830, 240] width 1087 height 31
select select "2a766554-95f9-4f5e-8bc4-c4203ac60b7b"
click at [316, 329] on div at bounding box center [355, 323] width 137 height 31
select select "10"
select select "2025"
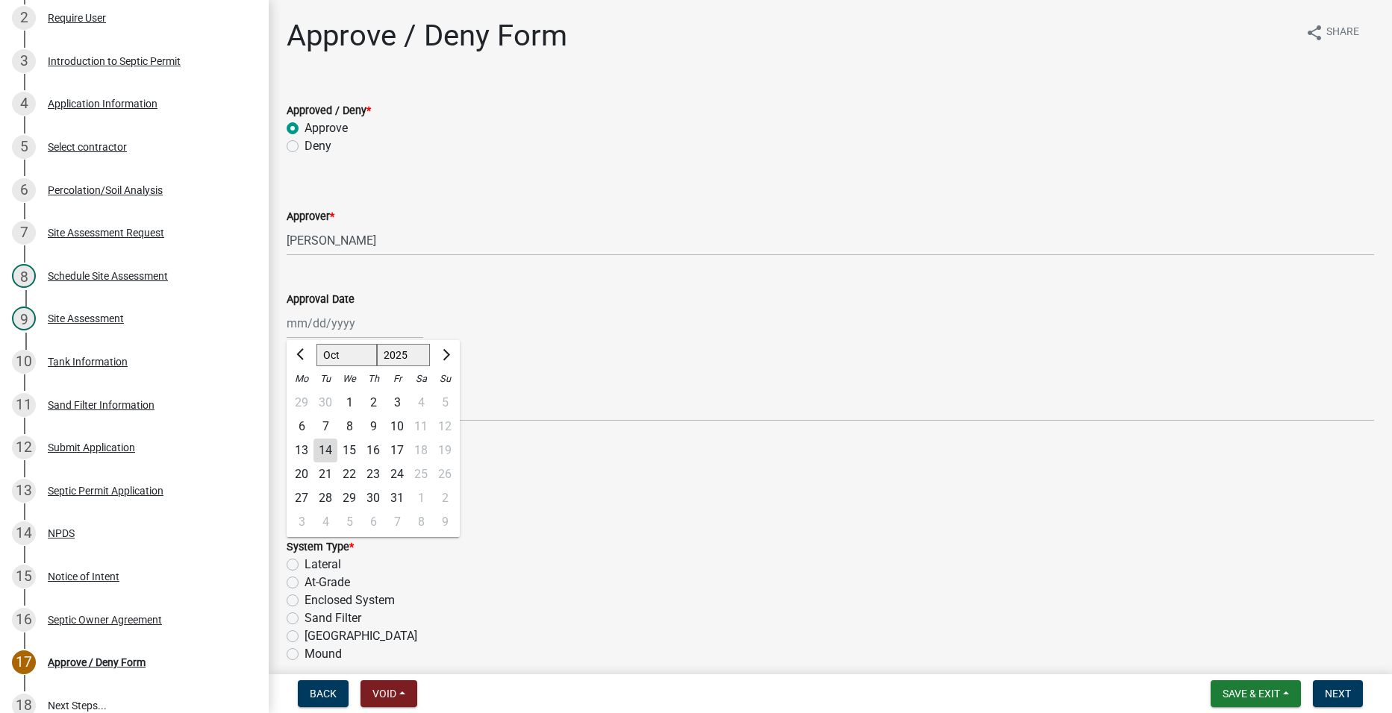
click at [327, 451] on div "14" at bounding box center [325, 451] width 24 height 24
type input "[DATE]"
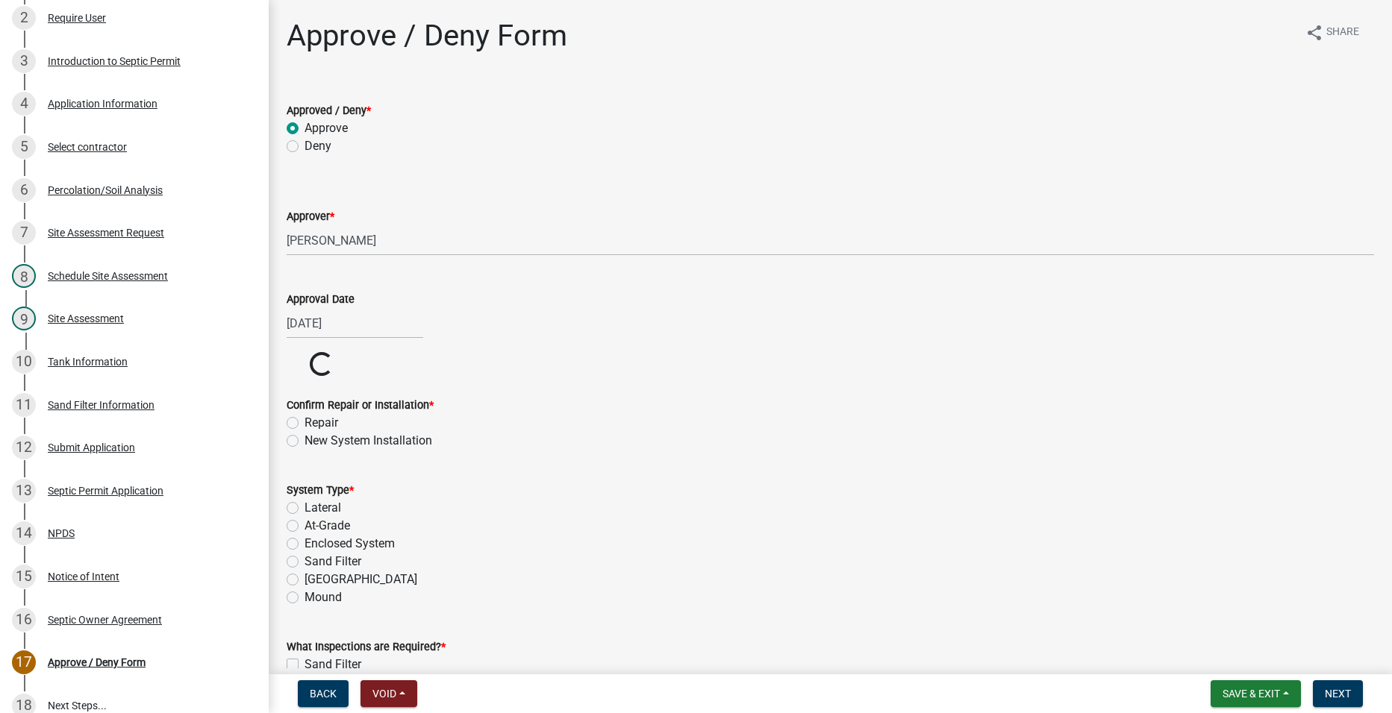
click at [282, 437] on div "Confirm Repair or Installation * Repair New System Installation" at bounding box center [830, 414] width 1110 height 72
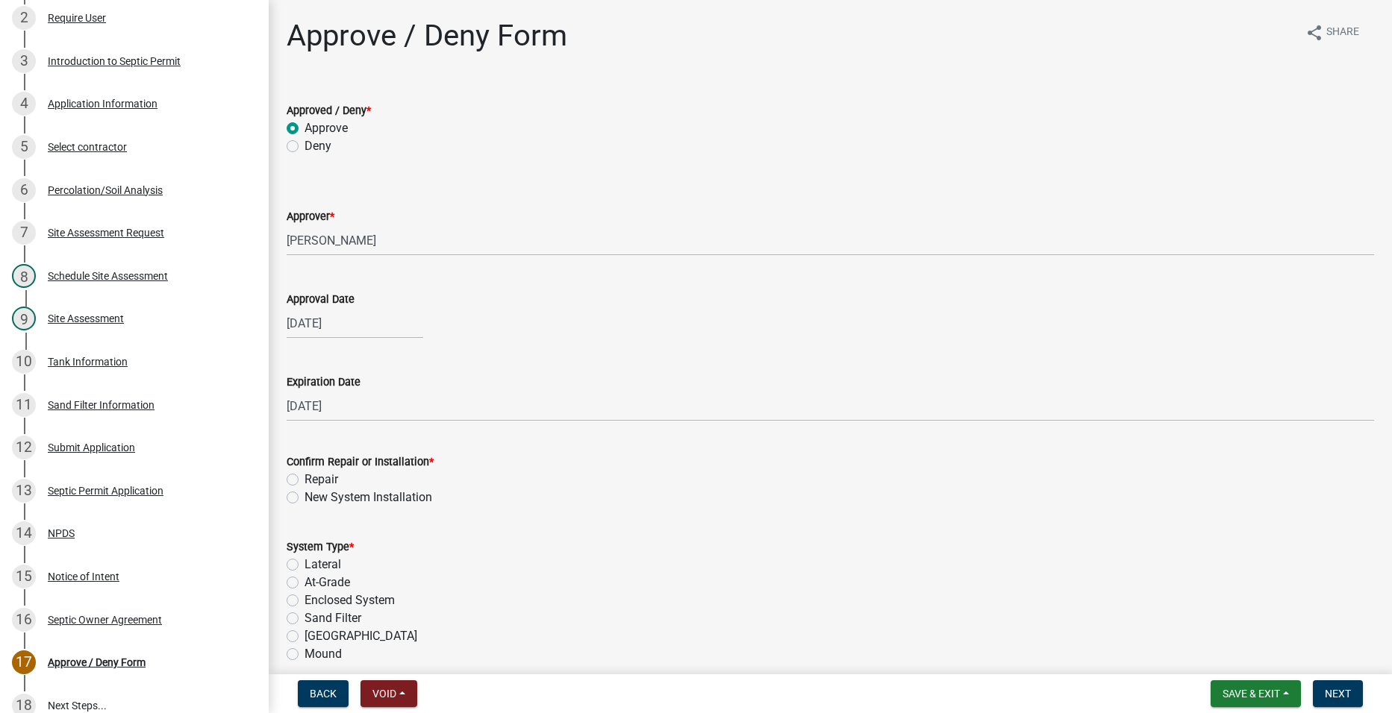
drag, startPoint x: 291, startPoint y: 497, endPoint x: 296, endPoint y: 507, distance: 11.7
click at [304, 498] on label "New System Installation" at bounding box center [368, 498] width 128 height 18
click at [304, 498] on input "New System Installation" at bounding box center [309, 494] width 10 height 10
radio input "true"
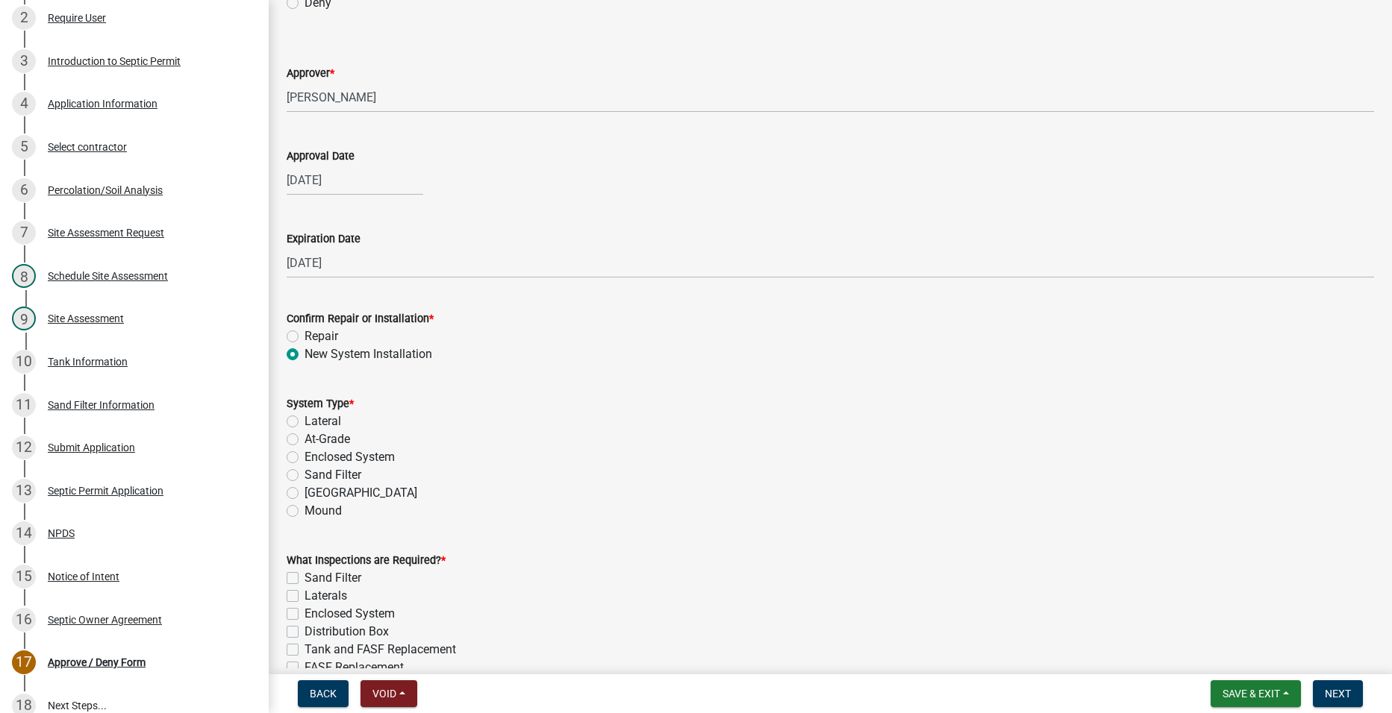
scroll to position [149, 0]
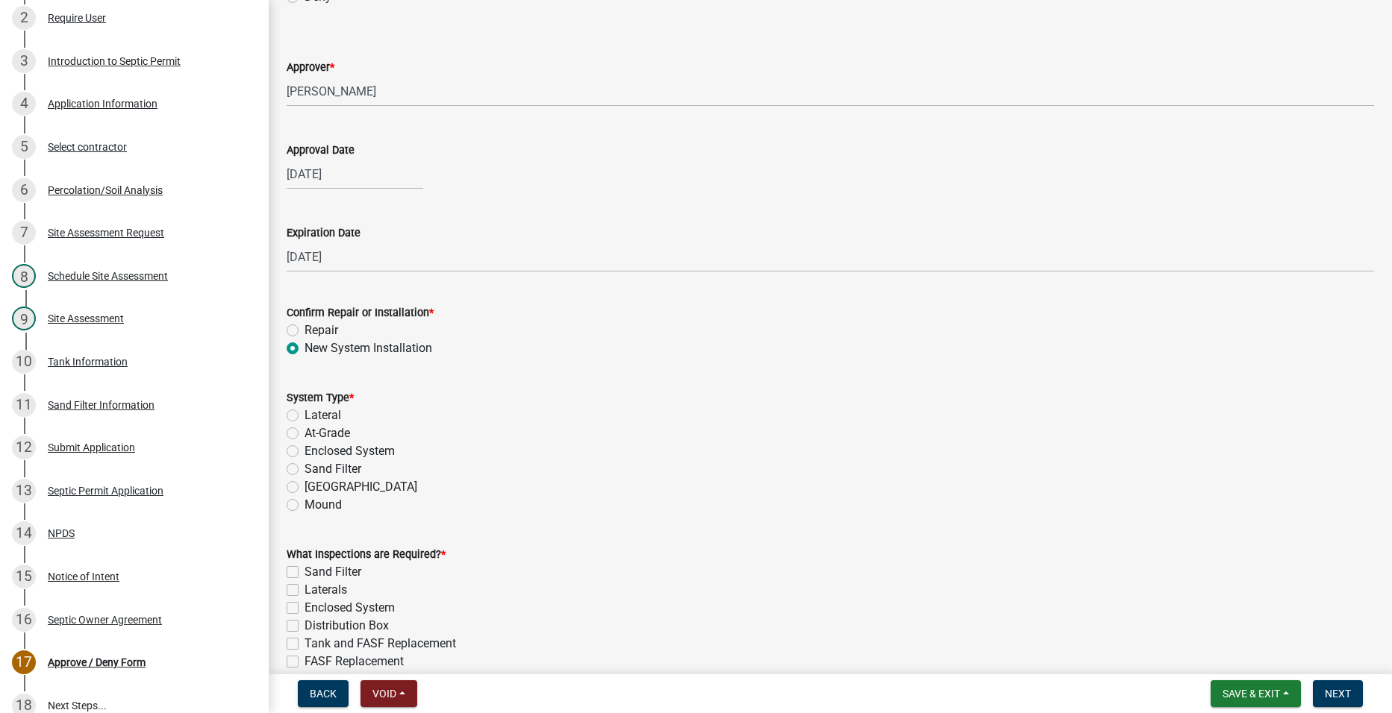
click at [304, 469] on label "Sand Filter" at bounding box center [332, 469] width 57 height 18
click at [304, 469] on input "Sand Filter" at bounding box center [309, 465] width 10 height 10
radio input "true"
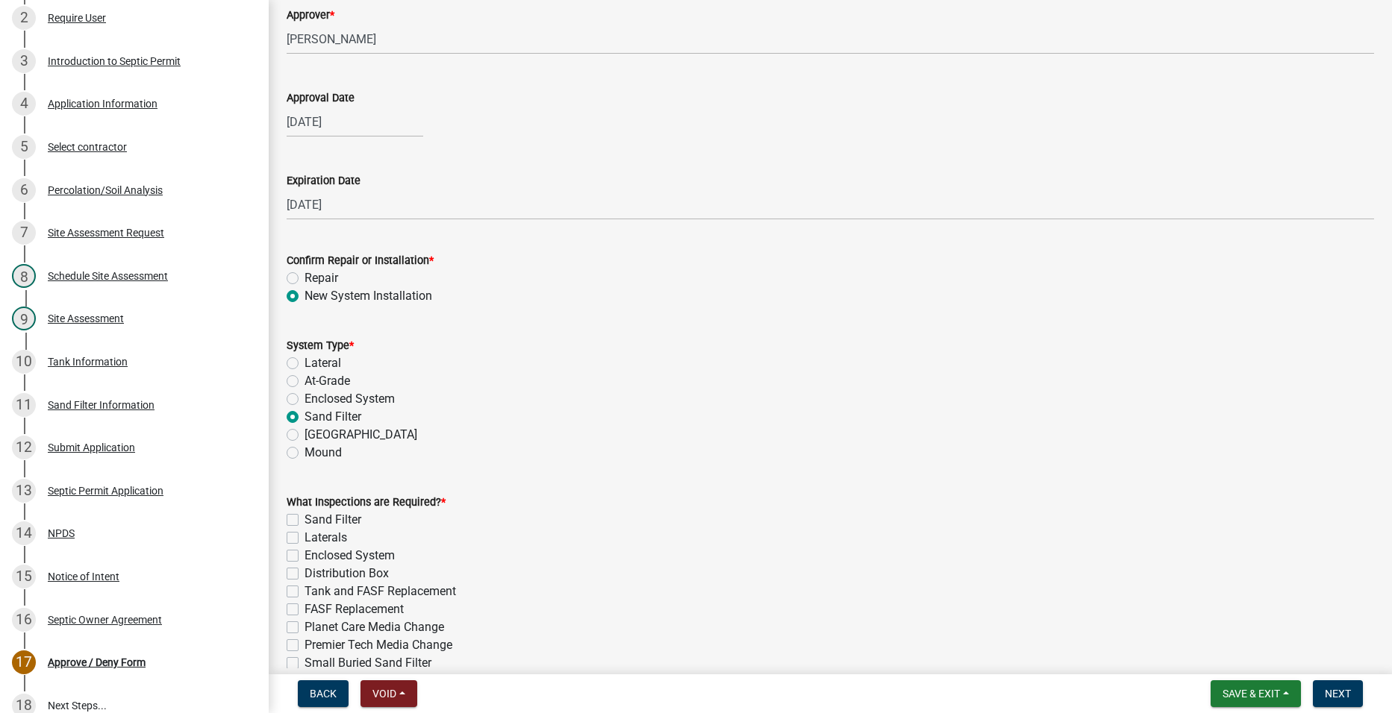
scroll to position [298, 0]
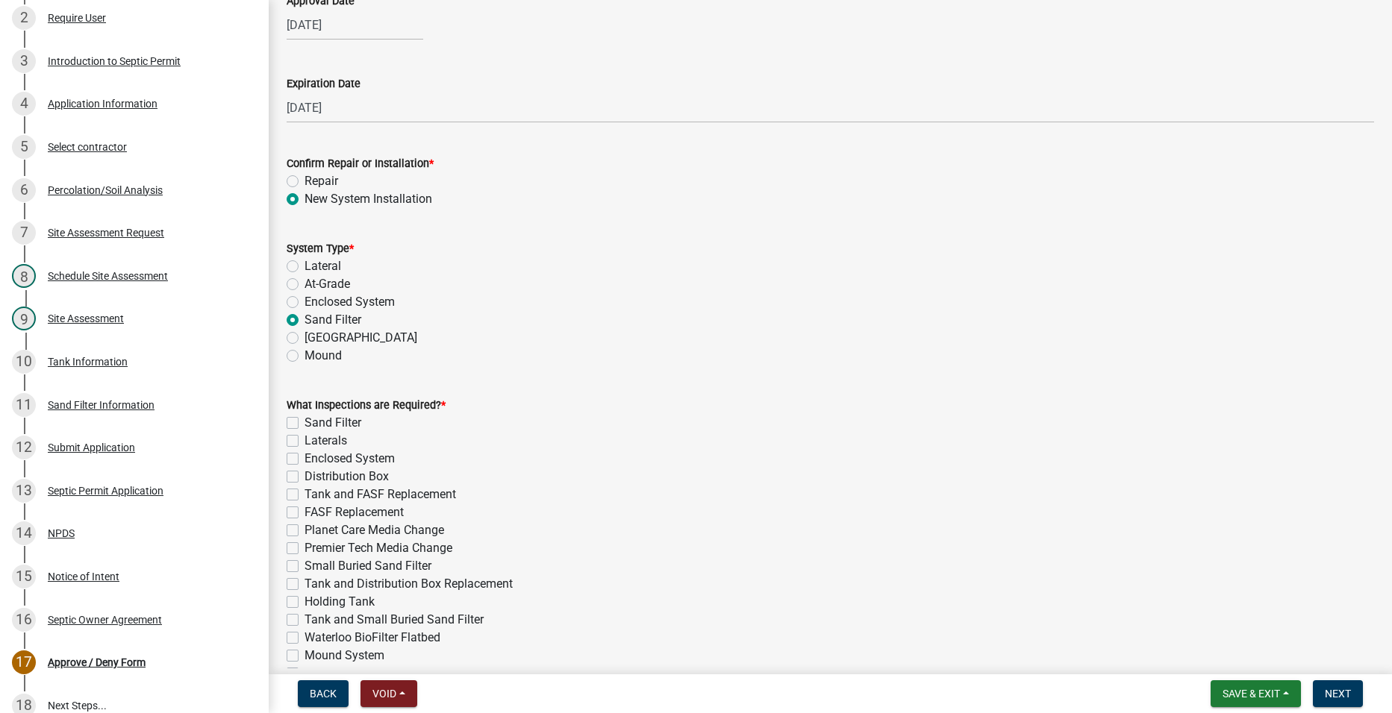
click at [304, 422] on label "Sand Filter" at bounding box center [332, 423] width 57 height 18
click at [304, 422] on input "Sand Filter" at bounding box center [309, 419] width 10 height 10
checkbox input "true"
checkbox input "false"
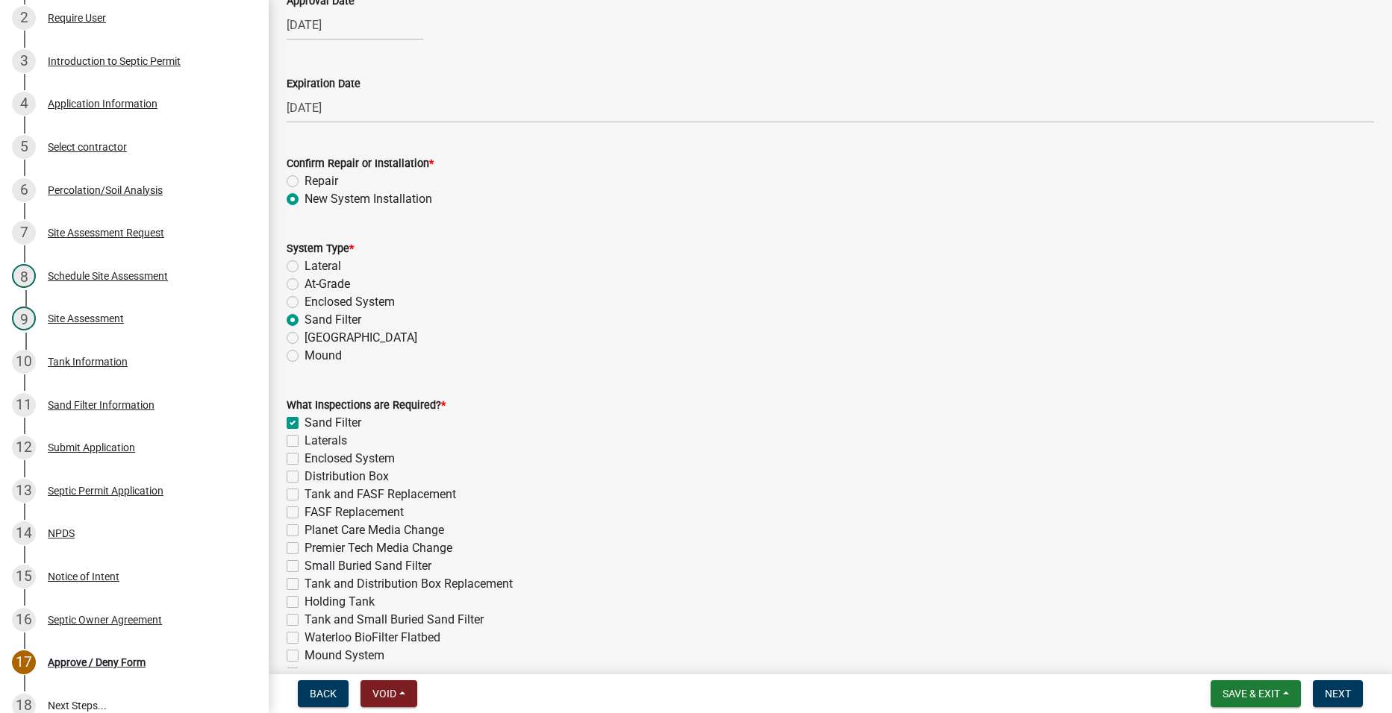
checkbox input "false"
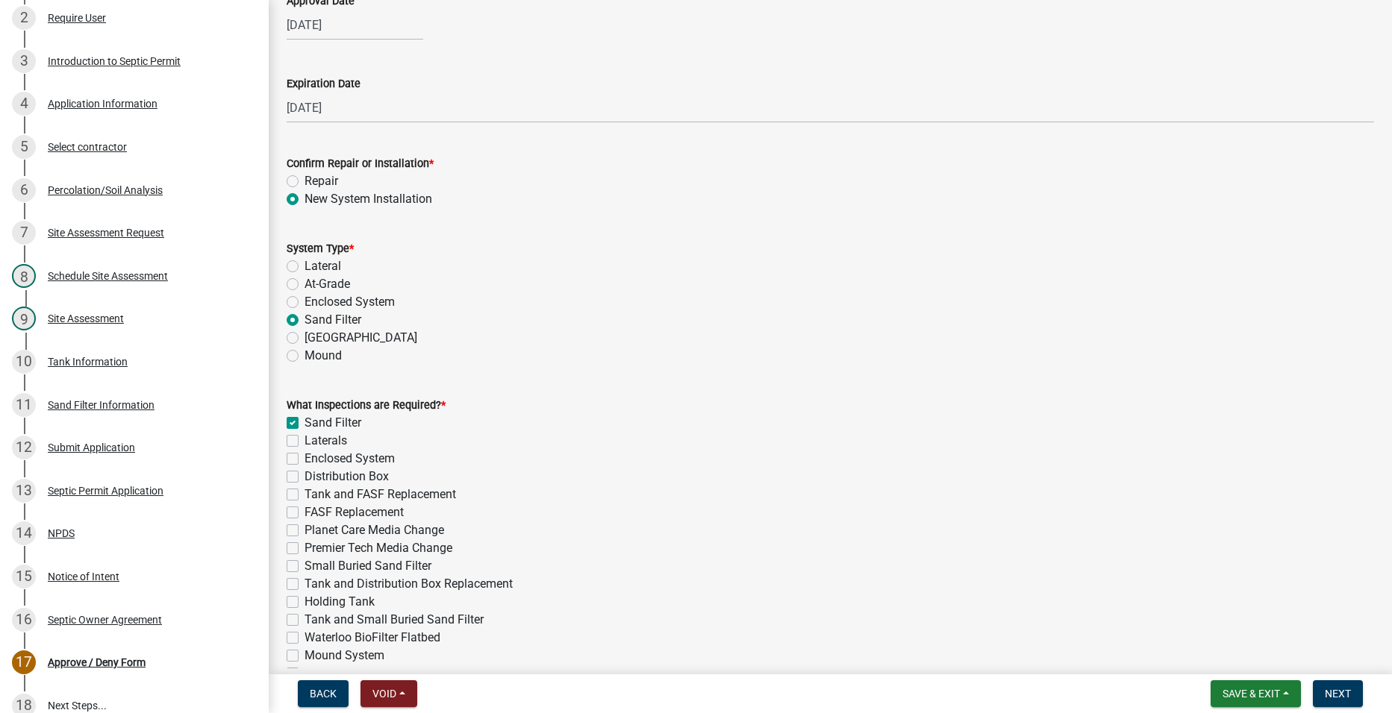
checkbox input "false"
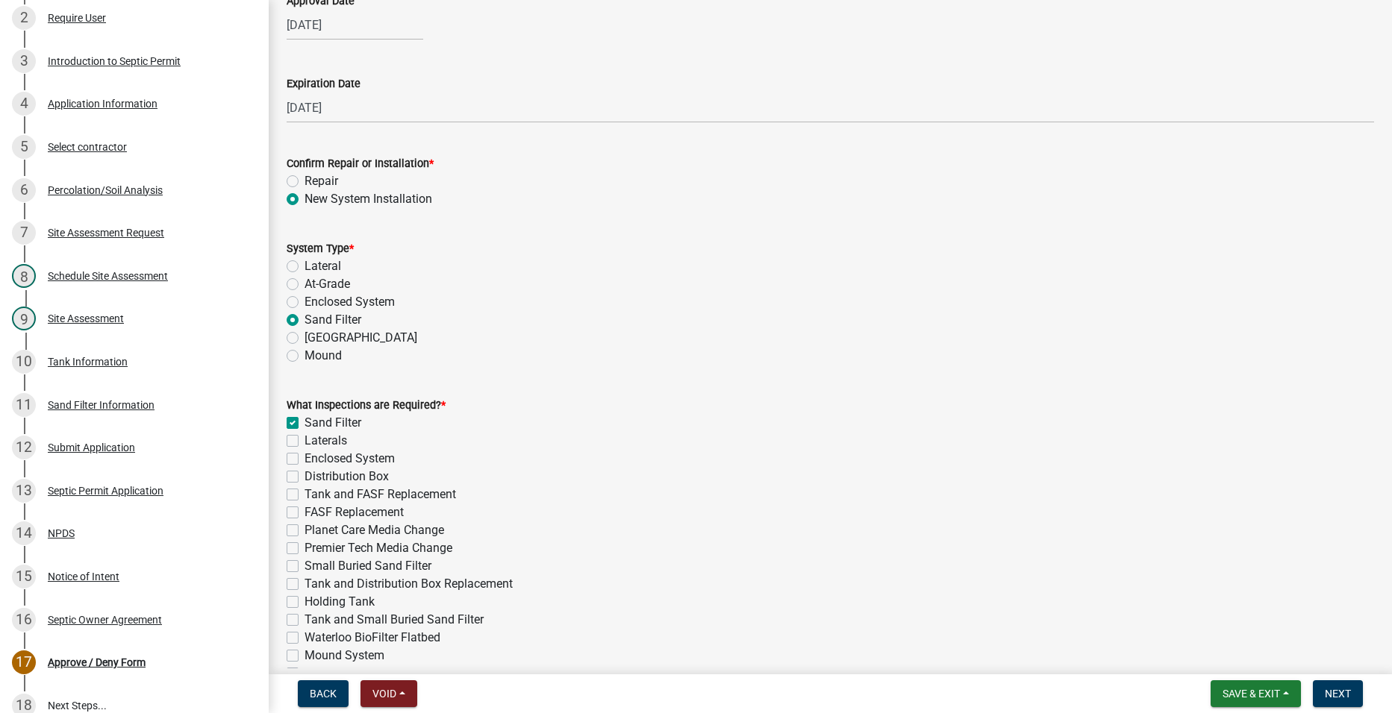
checkbox input "false"
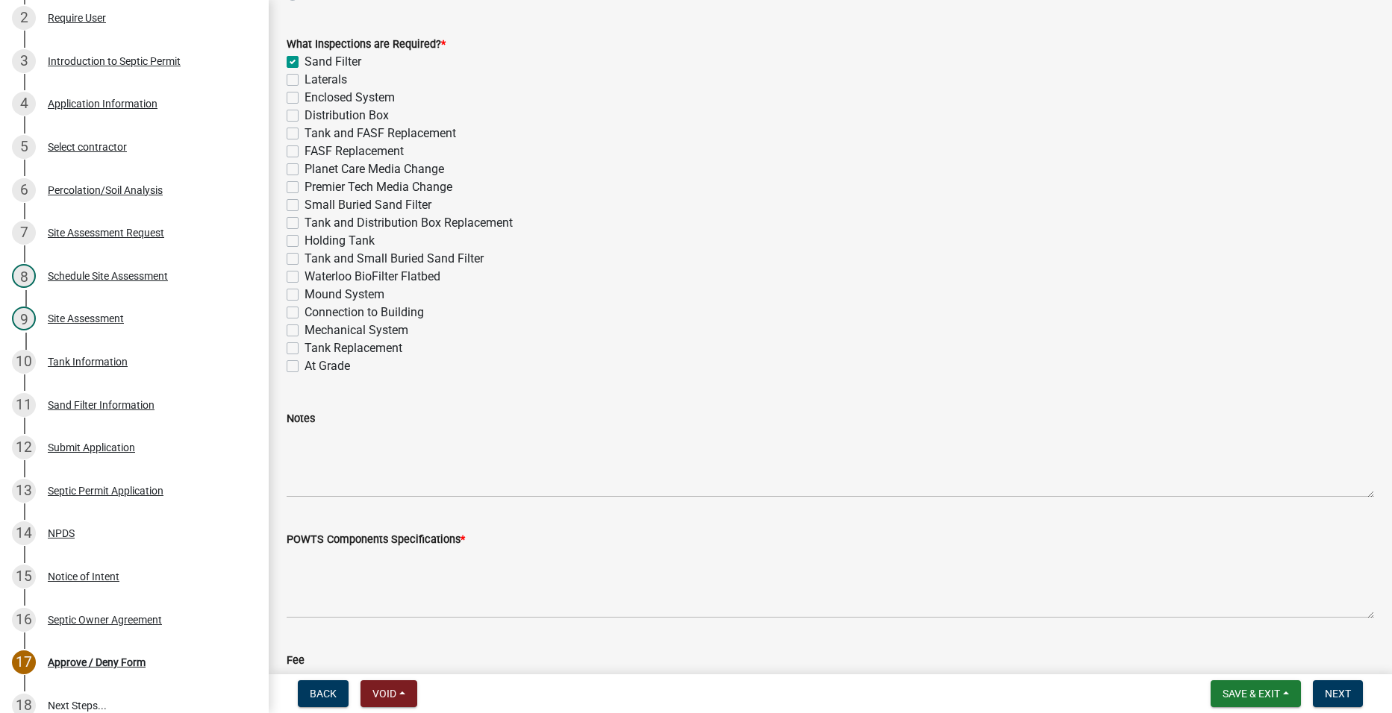
scroll to position [672, 0]
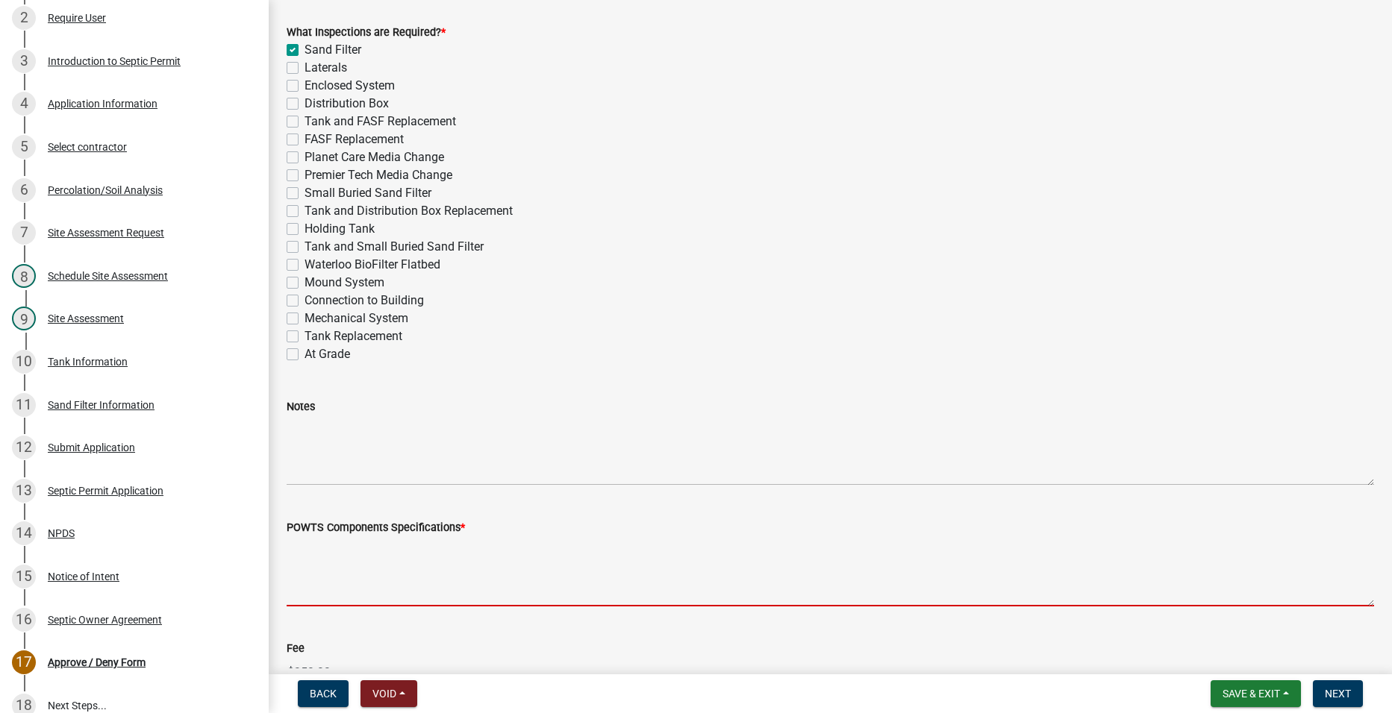
click at [373, 552] on textarea "POWTS Components Specifications *" at bounding box center [830, 571] width 1087 height 70
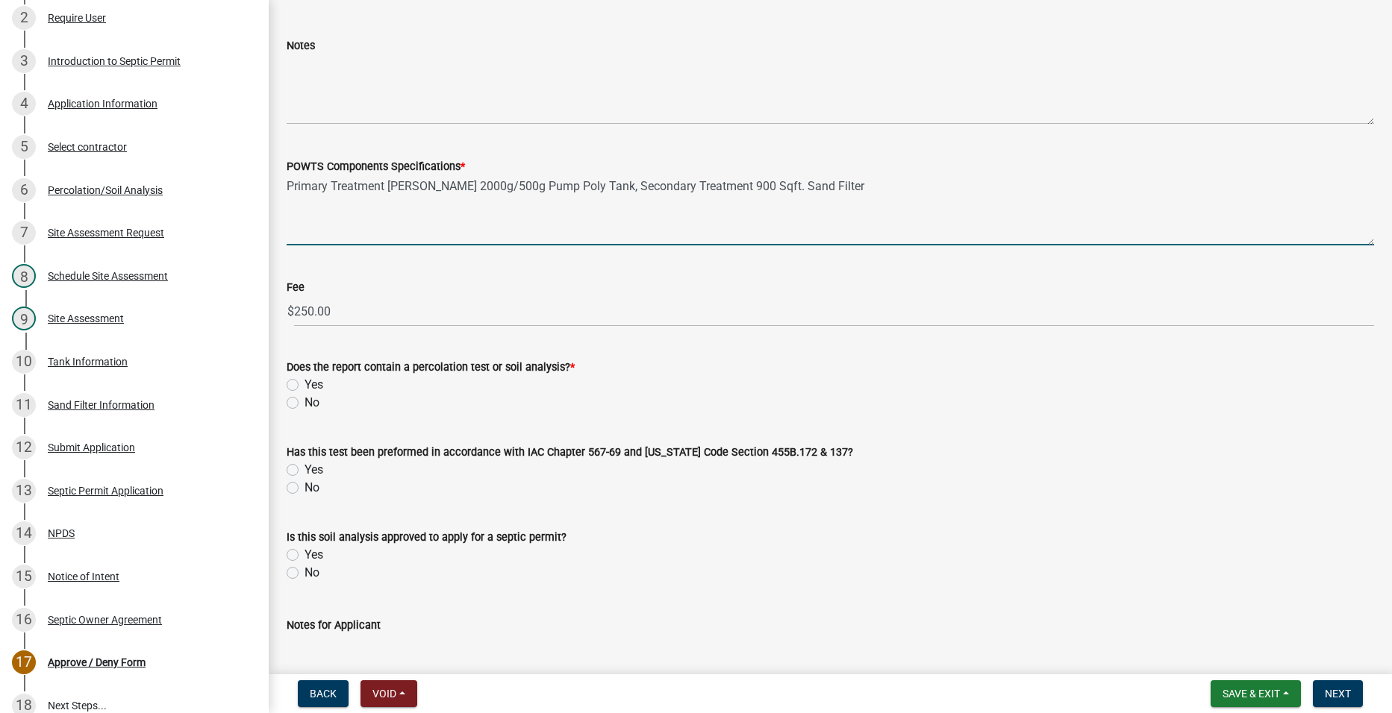
scroll to position [1045, 0]
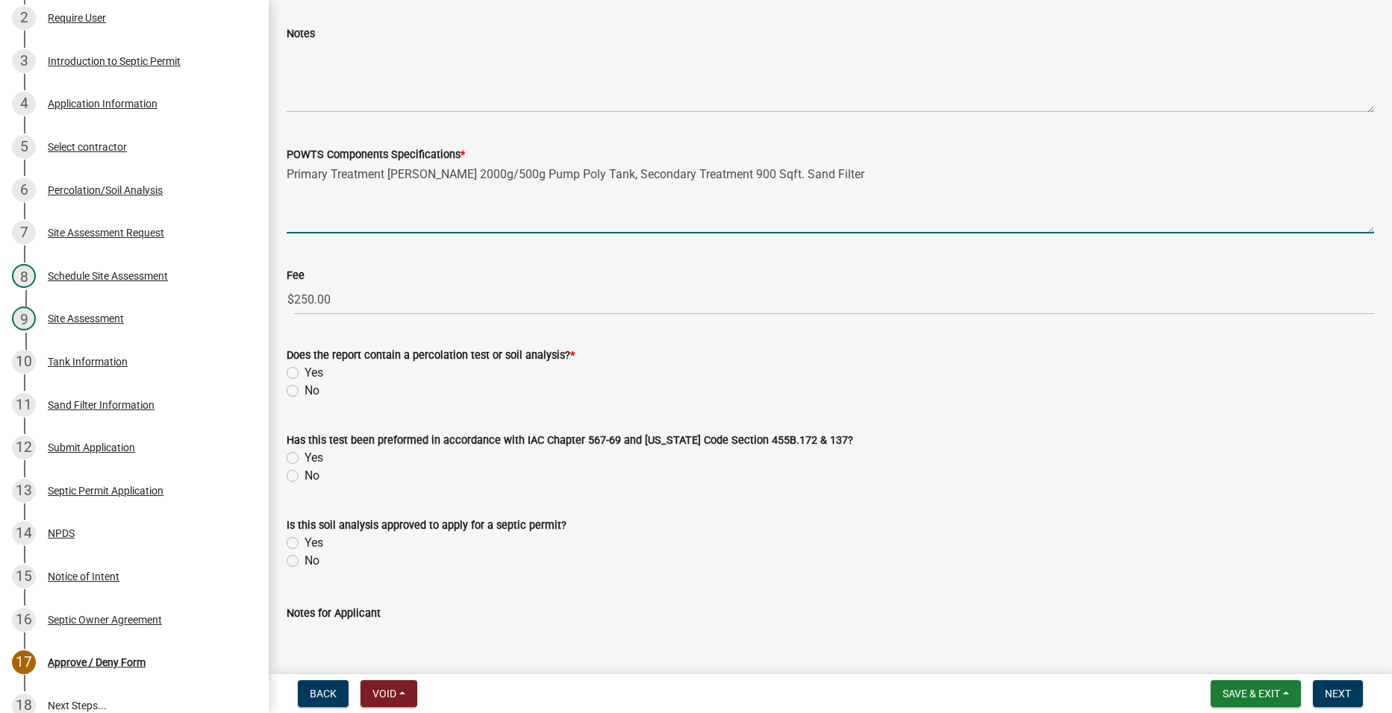
type textarea "Primary Treatment [PERSON_NAME] 2000g/500g Pump Poly Tank, Secondary Treatment …"
click at [304, 369] on label "Yes" at bounding box center [313, 373] width 19 height 18
click at [304, 369] on input "Yes" at bounding box center [309, 369] width 10 height 10
radio input "true"
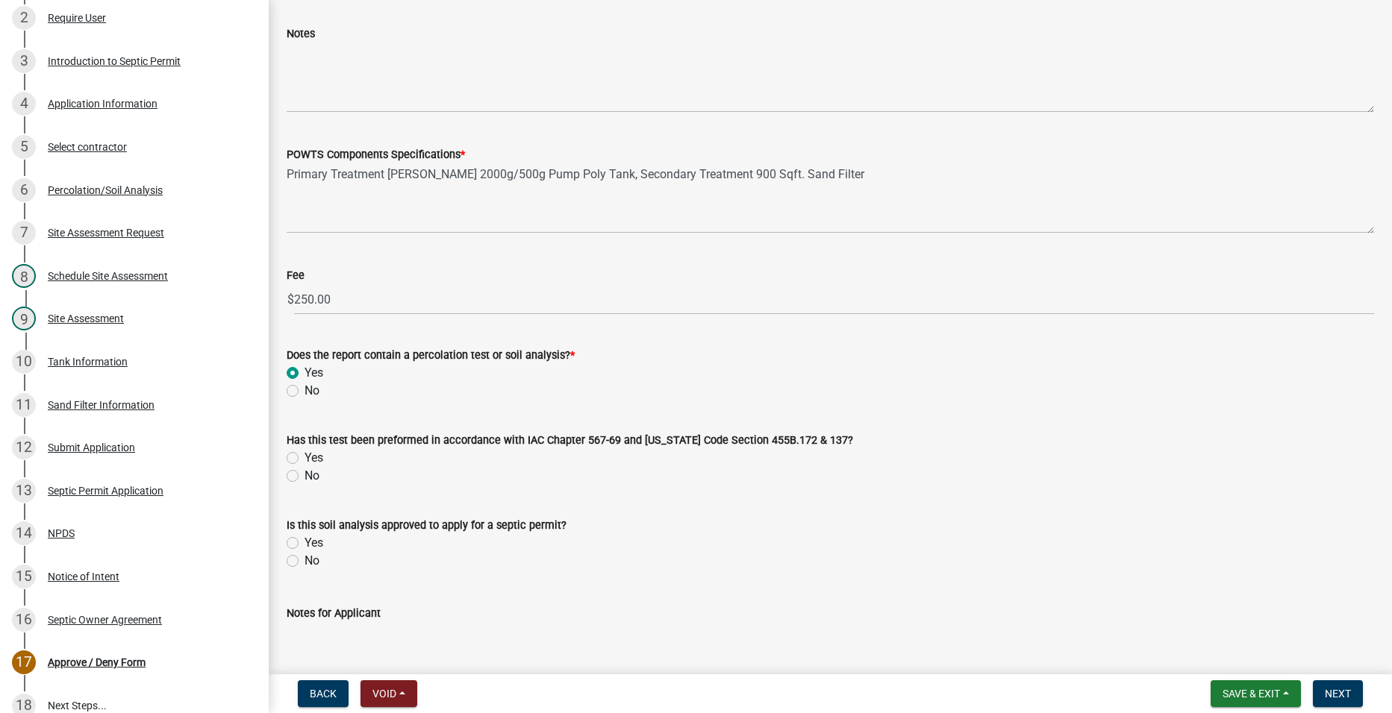
click at [304, 455] on label "Yes" at bounding box center [313, 458] width 19 height 18
click at [304, 455] on input "Yes" at bounding box center [309, 454] width 10 height 10
radio input "true"
click at [304, 542] on label "Yes" at bounding box center [313, 543] width 19 height 18
click at [304, 542] on input "Yes" at bounding box center [309, 539] width 10 height 10
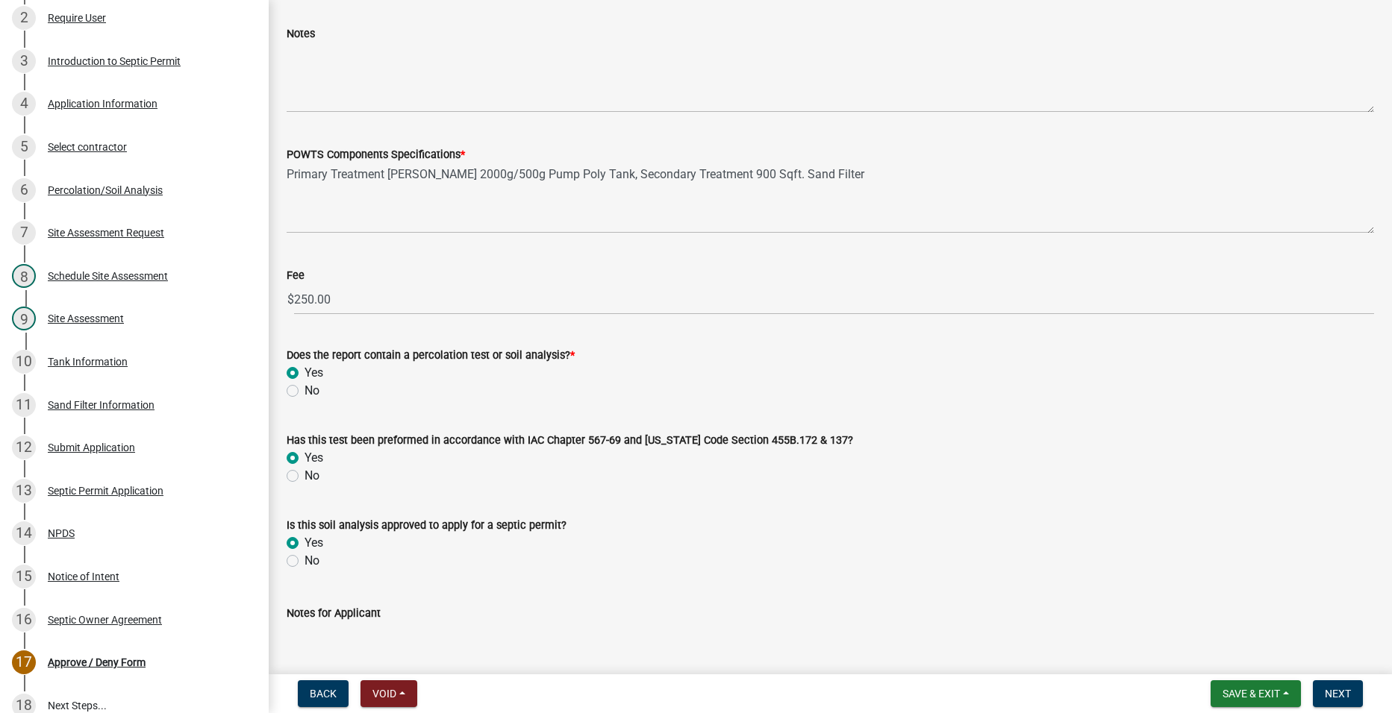
radio input "true"
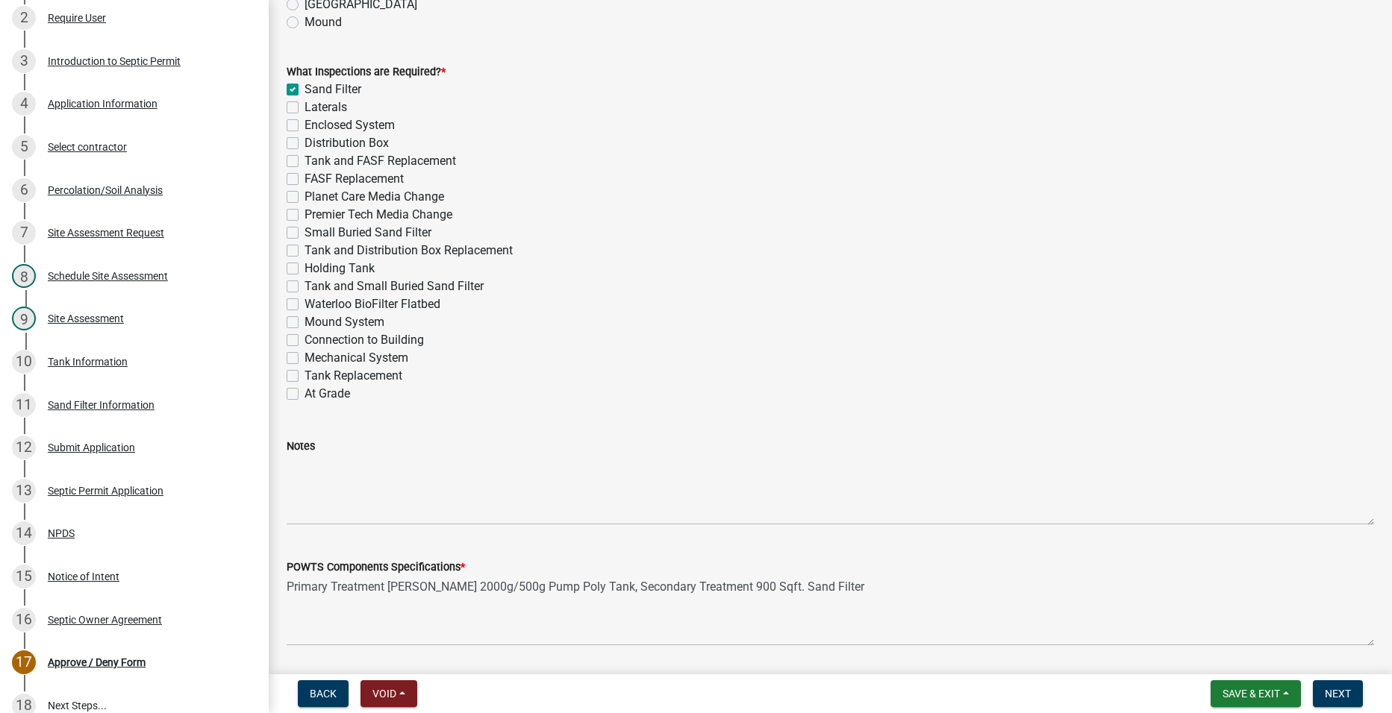
scroll to position [1139, 0]
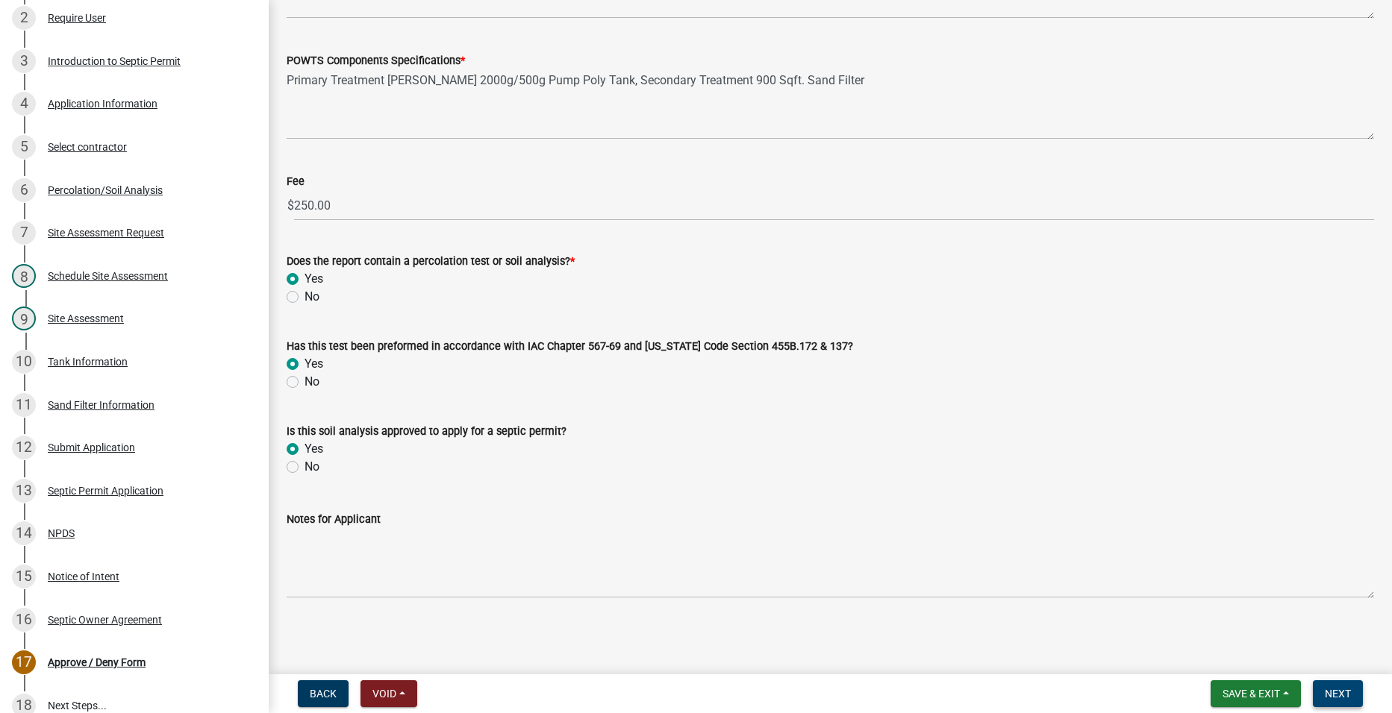
click at [1340, 686] on button "Next" at bounding box center [1338, 694] width 50 height 27
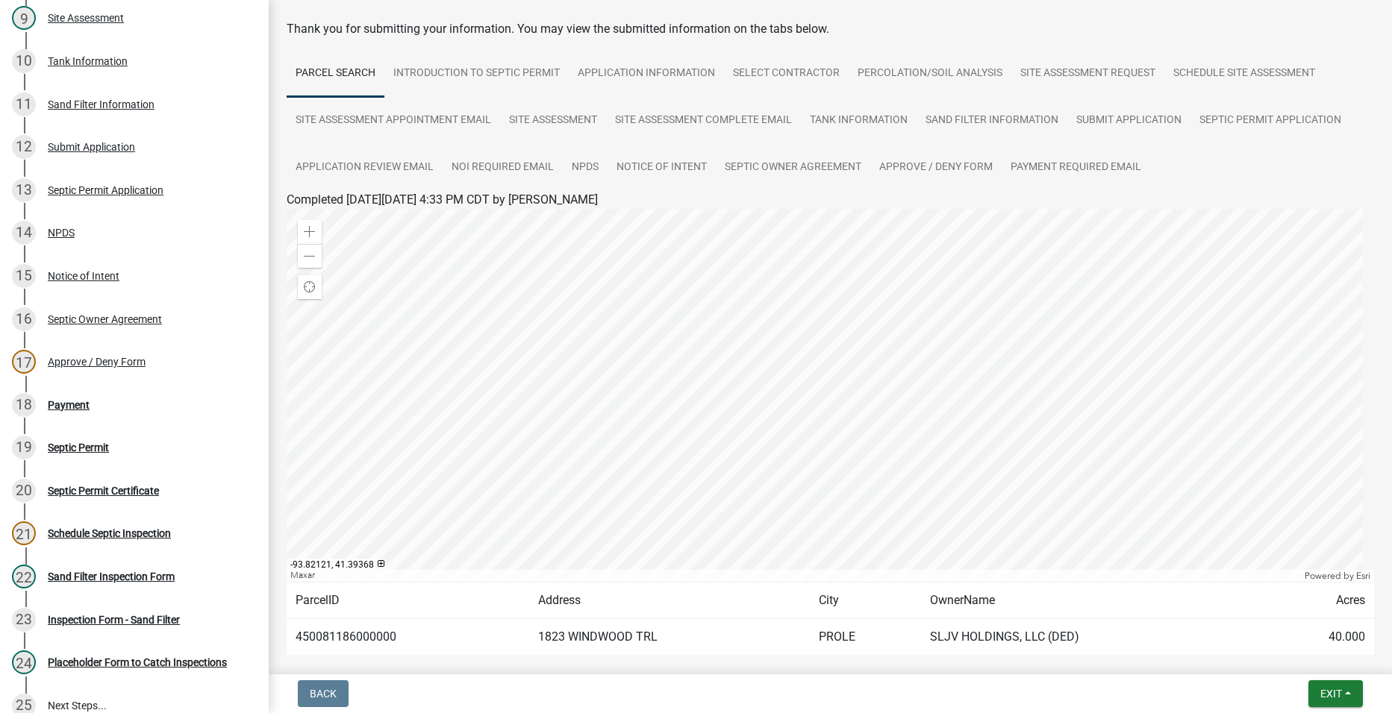
scroll to position [0, 0]
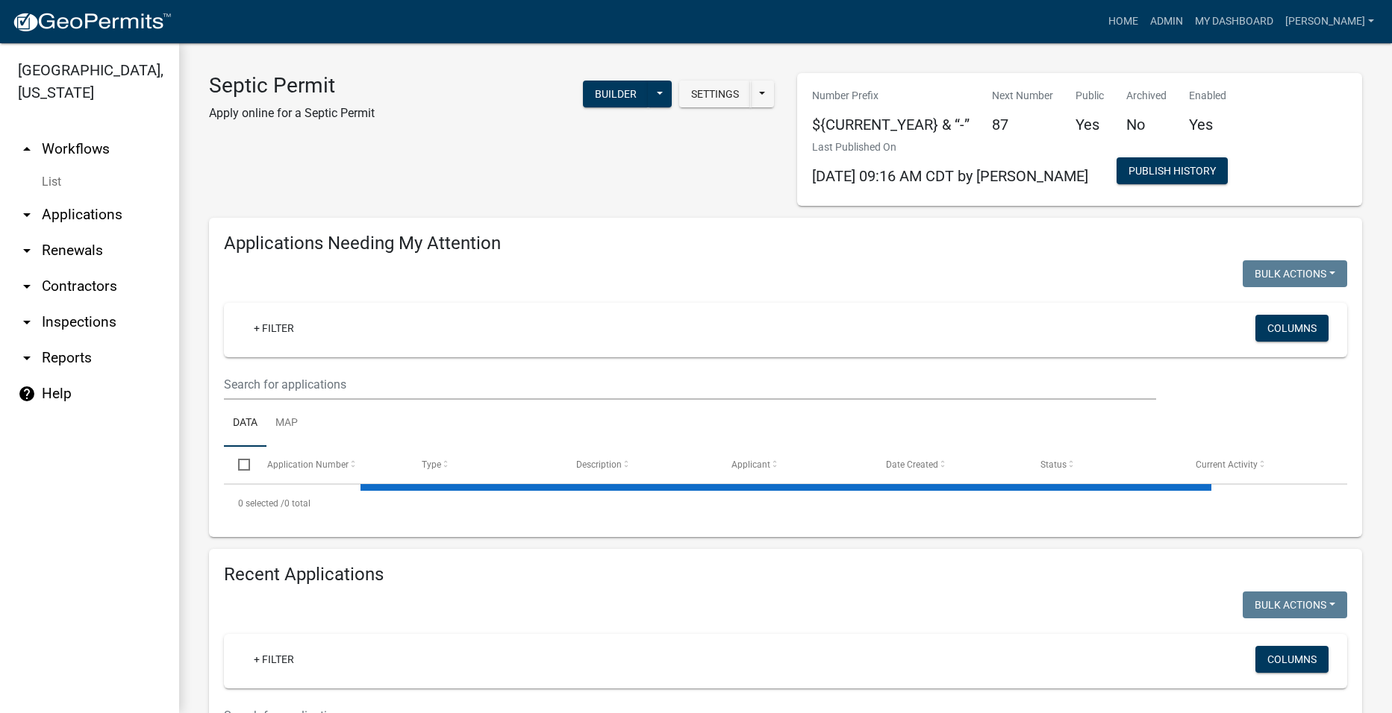
select select "2: 50"
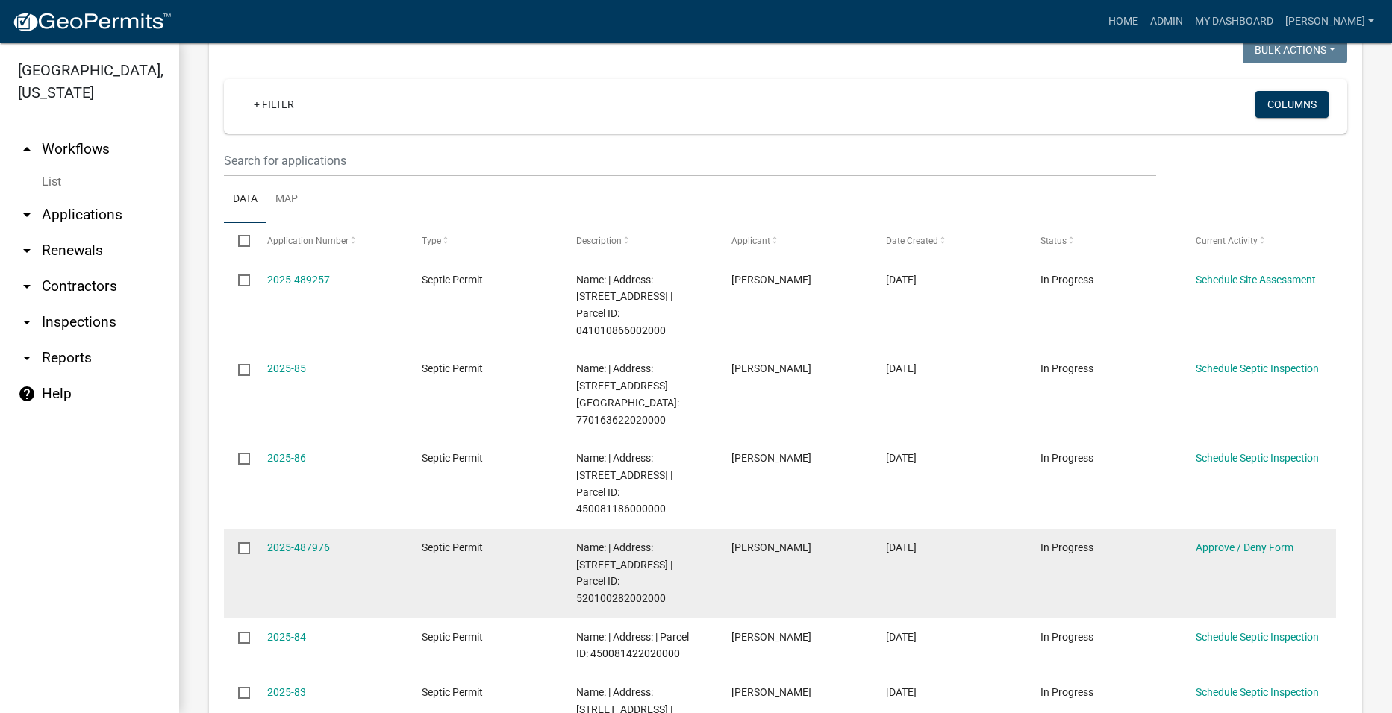
scroll to position [149, 0]
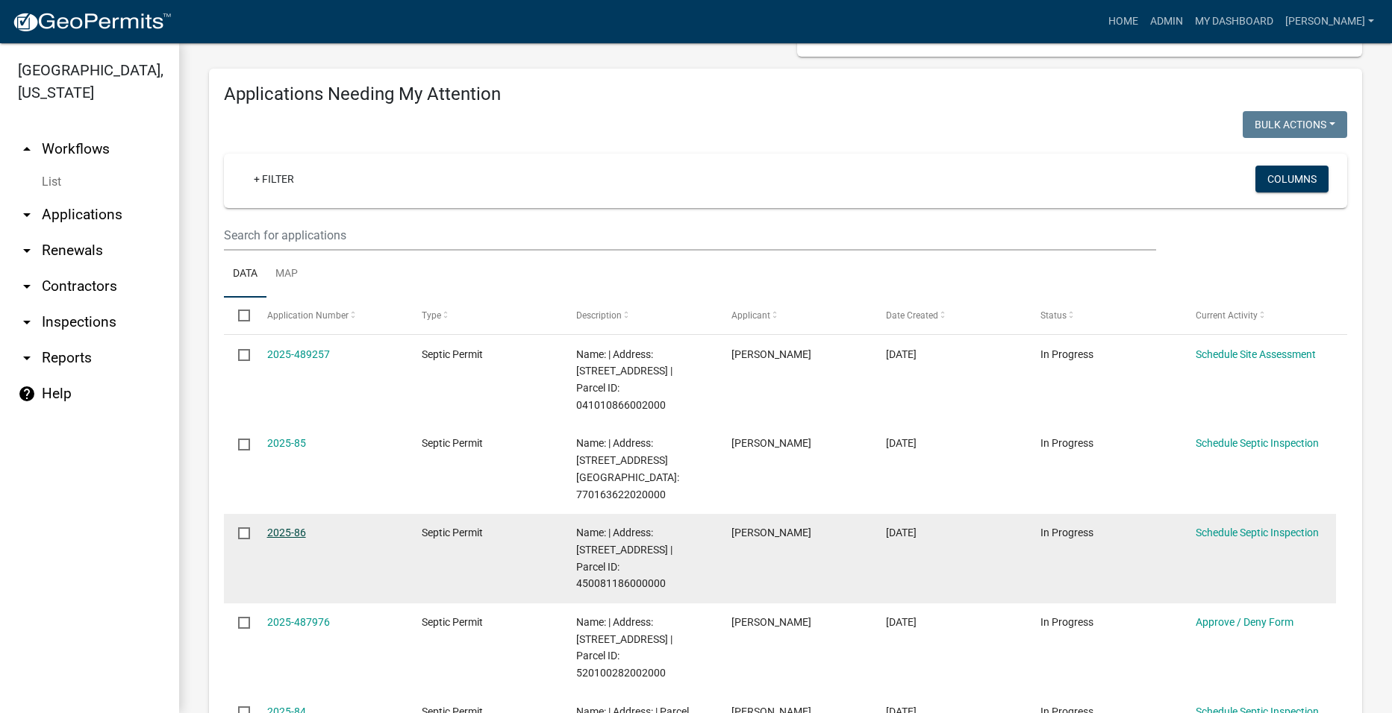
click at [286, 527] on link "2025-86" at bounding box center [286, 533] width 39 height 12
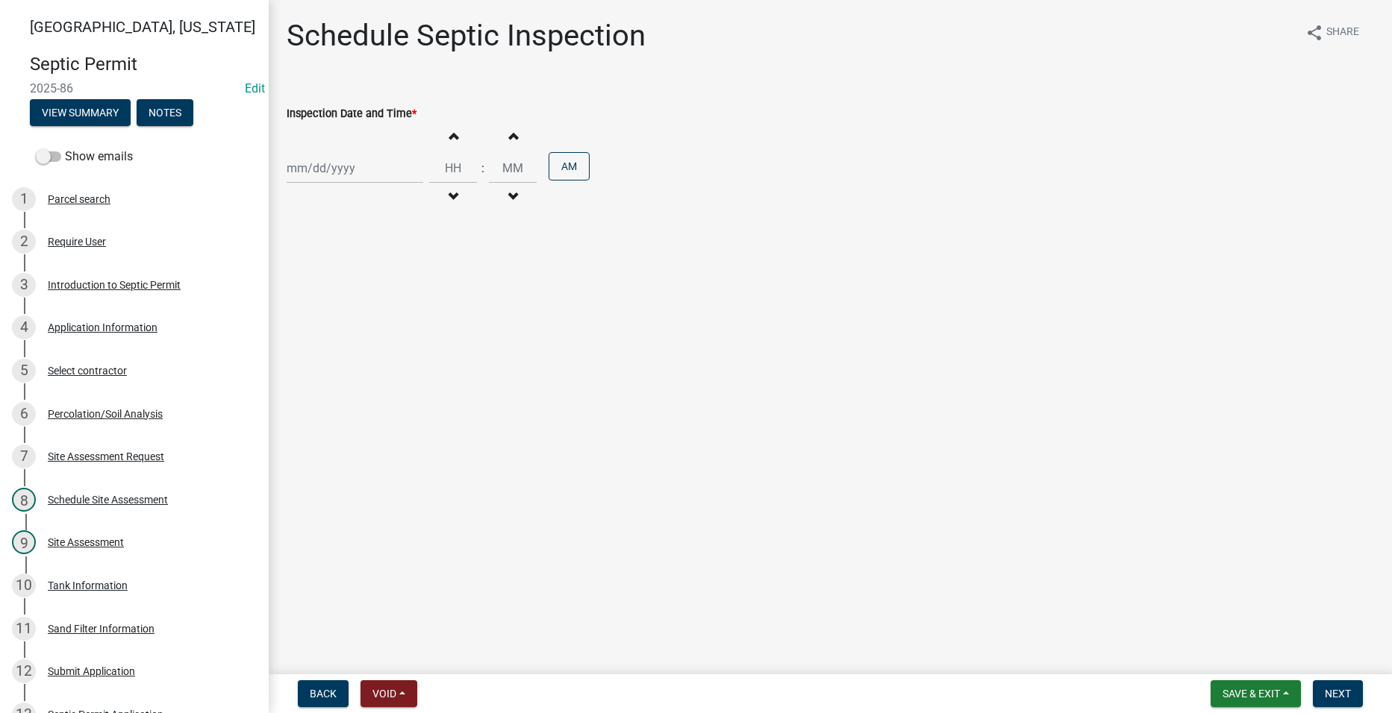
click at [552, 337] on main "Schedule Septic Inspection share Share Inspection Date and Time * Increment hou…" at bounding box center [830, 334] width 1123 height 669
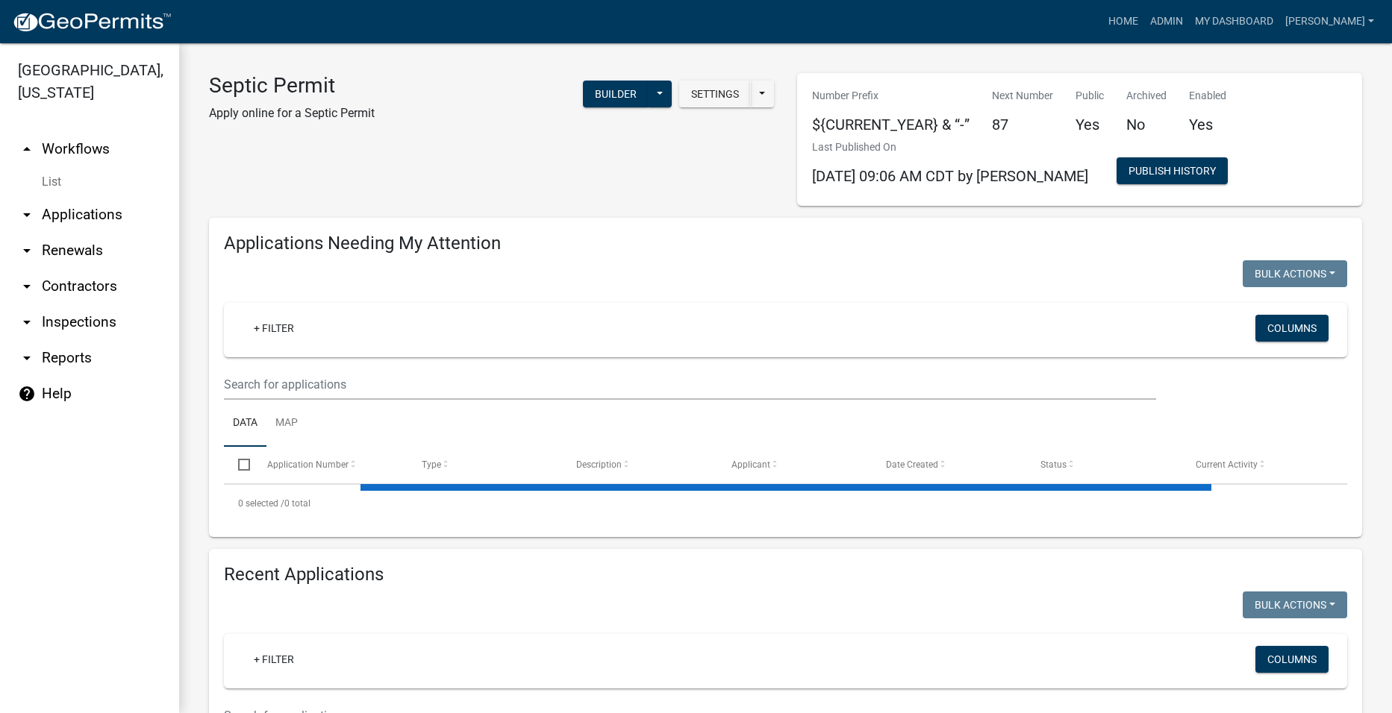
select select "2: 50"
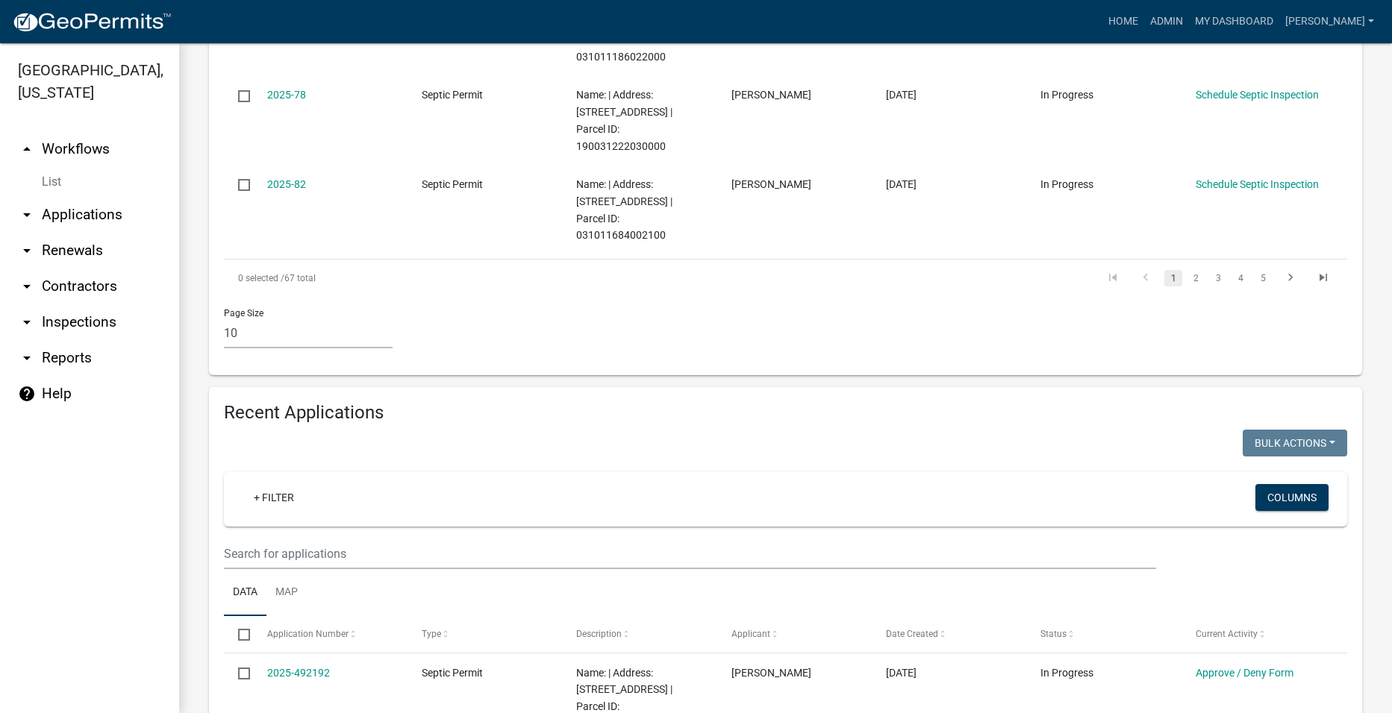
scroll to position [1119, 0]
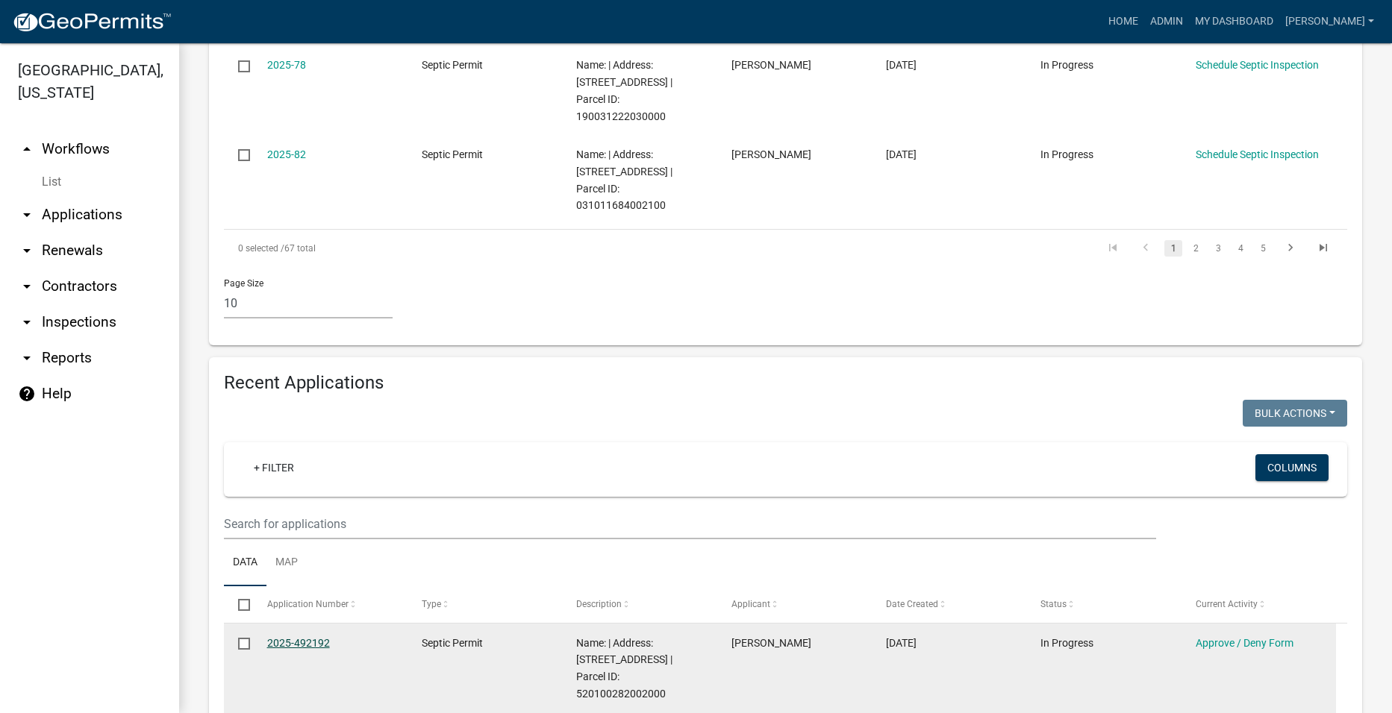
click at [311, 637] on link "2025-492192" at bounding box center [298, 643] width 63 height 12
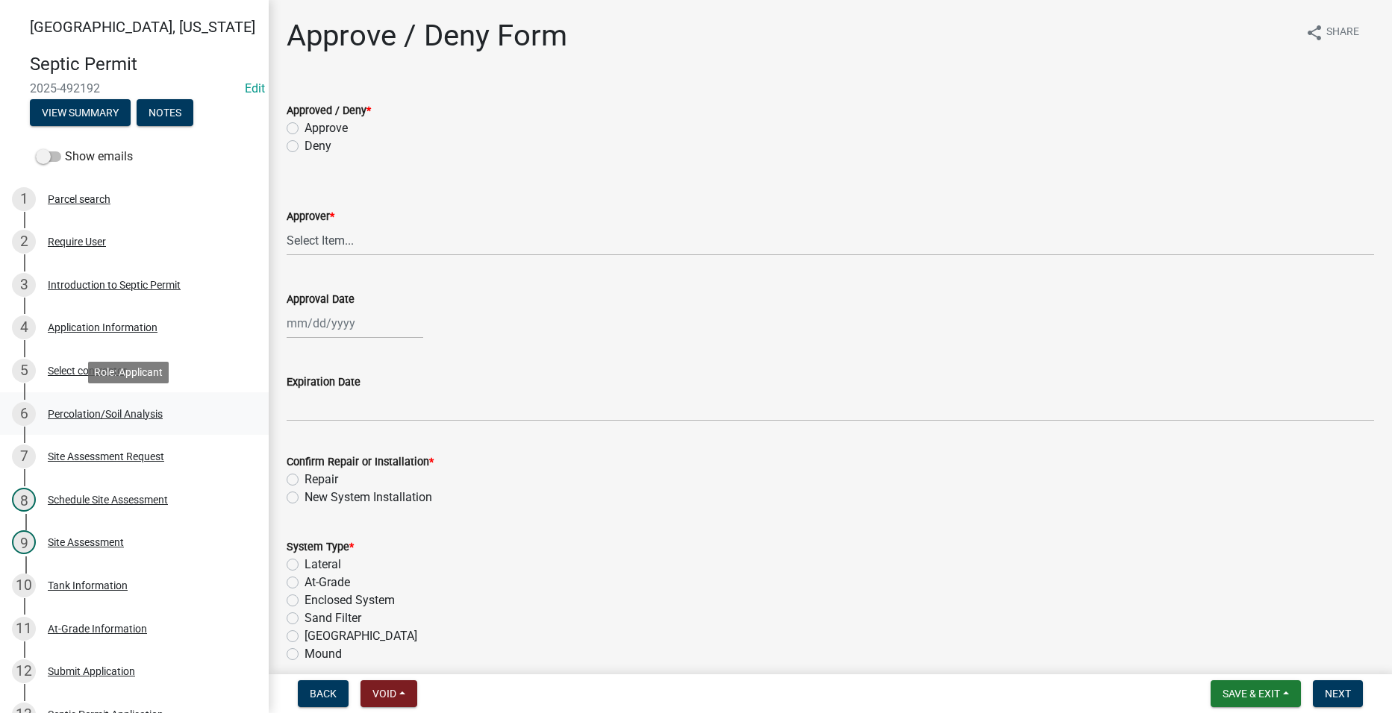
click at [72, 409] on div "Percolation/Soil Analysis" at bounding box center [105, 414] width 115 height 10
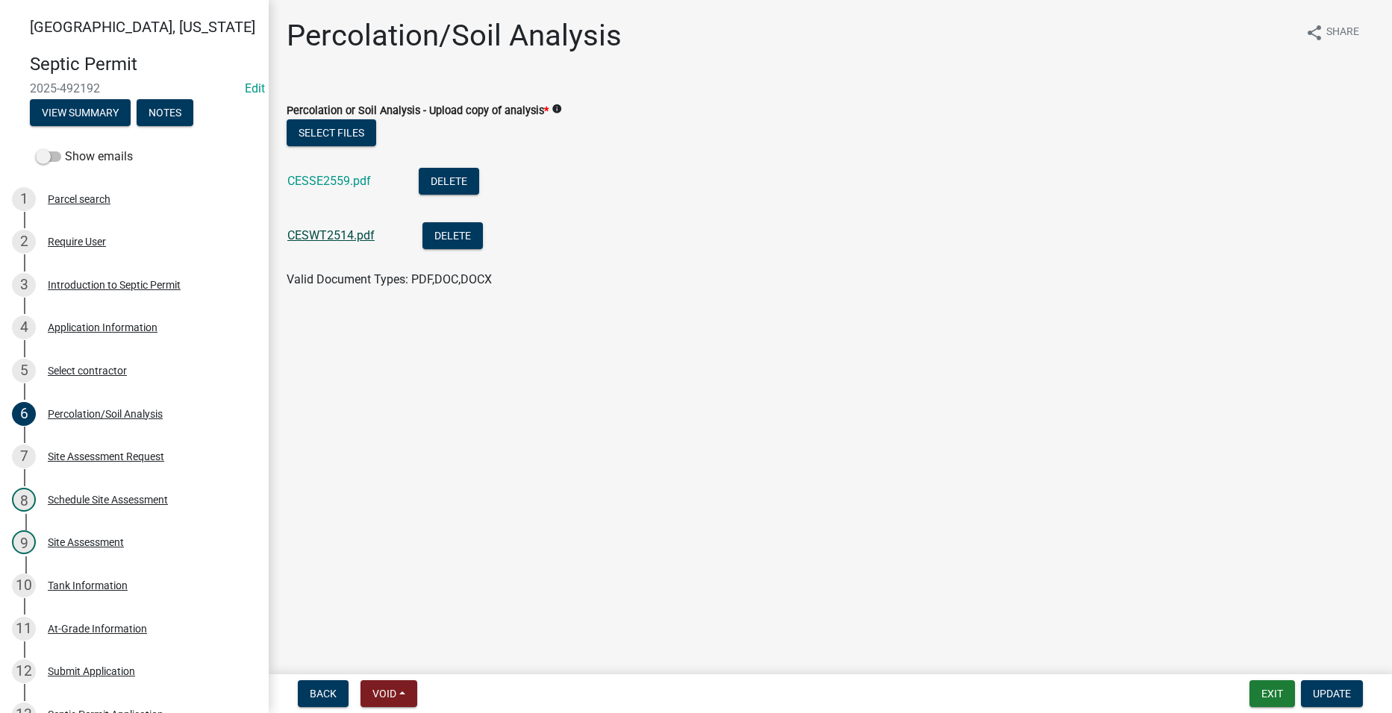
click at [340, 236] on link "CESWT2514.pdf" at bounding box center [330, 235] width 87 height 14
click at [286, 178] on div "Select files CESSE2559.pdf Delete CESWT2514.pdf Delete Valid Document Types: PD…" at bounding box center [830, 203] width 1110 height 169
click at [306, 177] on link "CESSE2559.pdf" at bounding box center [329, 181] width 84 height 14
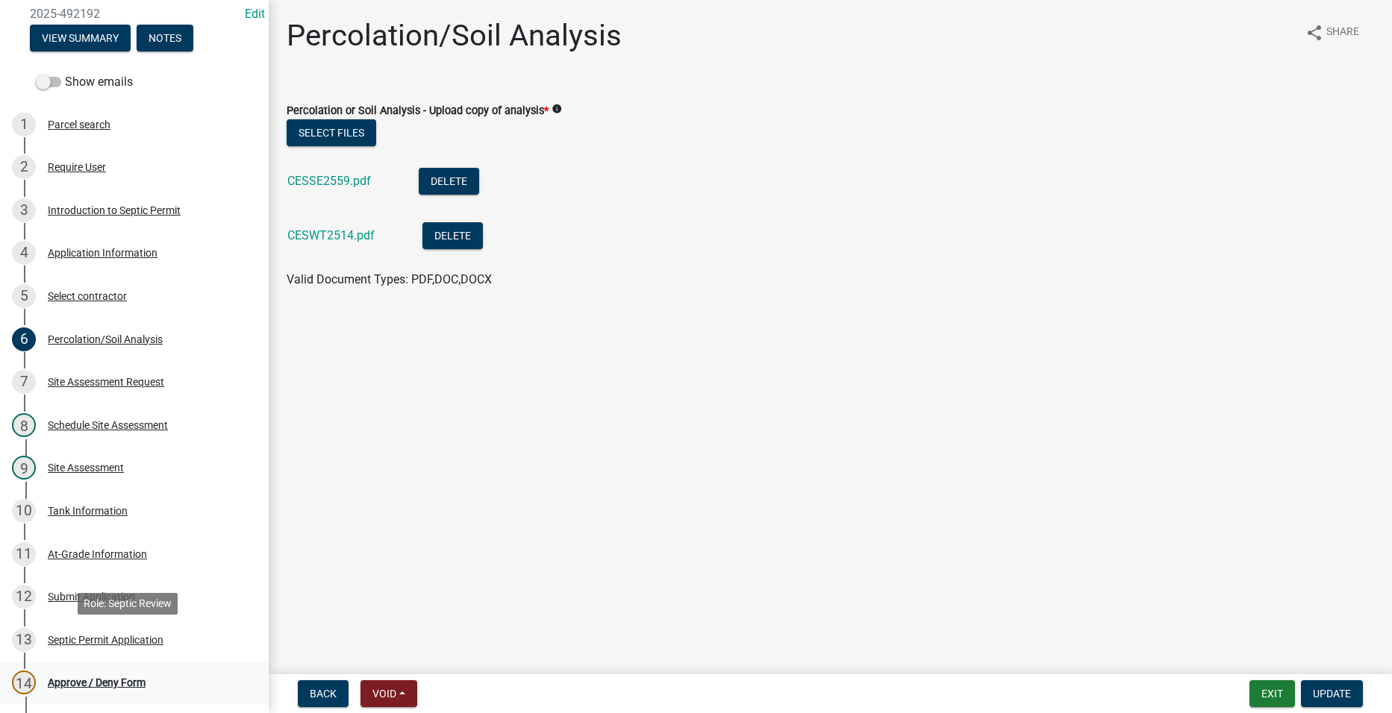
scroll to position [65, 0]
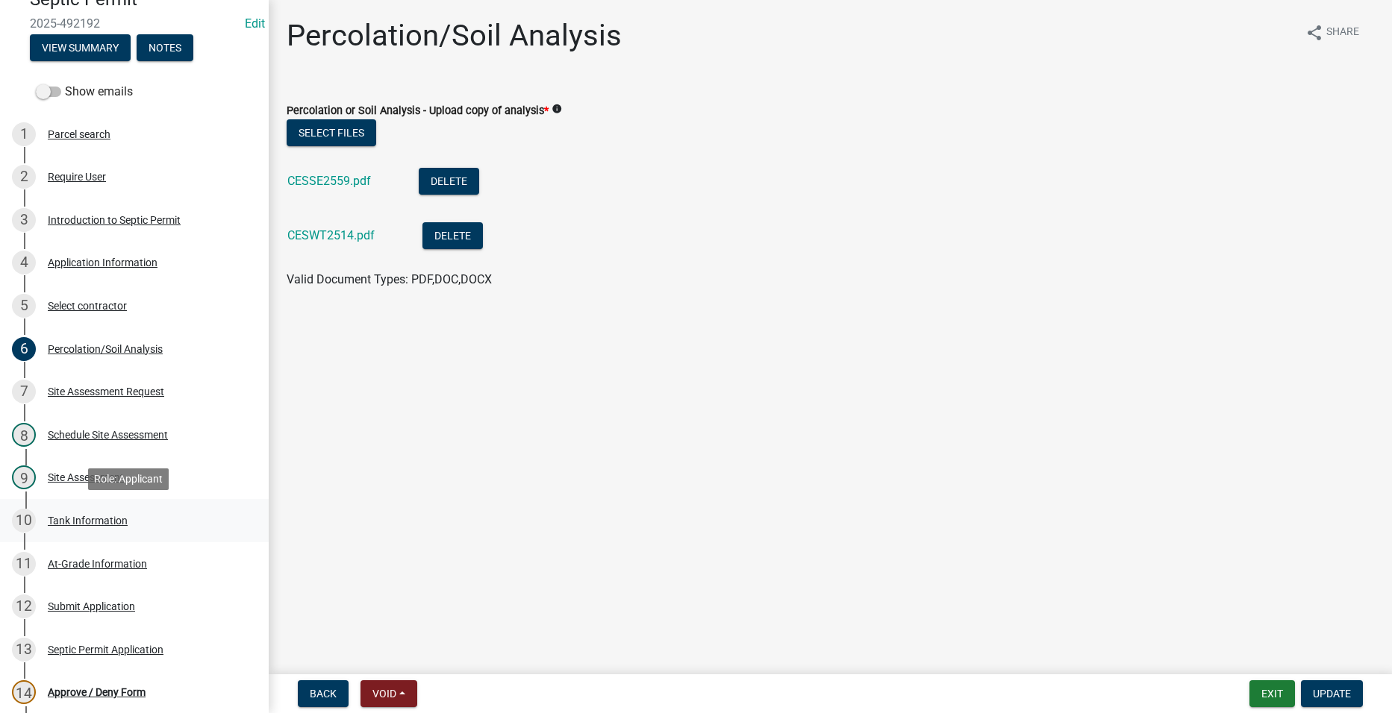
click at [86, 510] on div "10 Tank Information" at bounding box center [128, 521] width 233 height 24
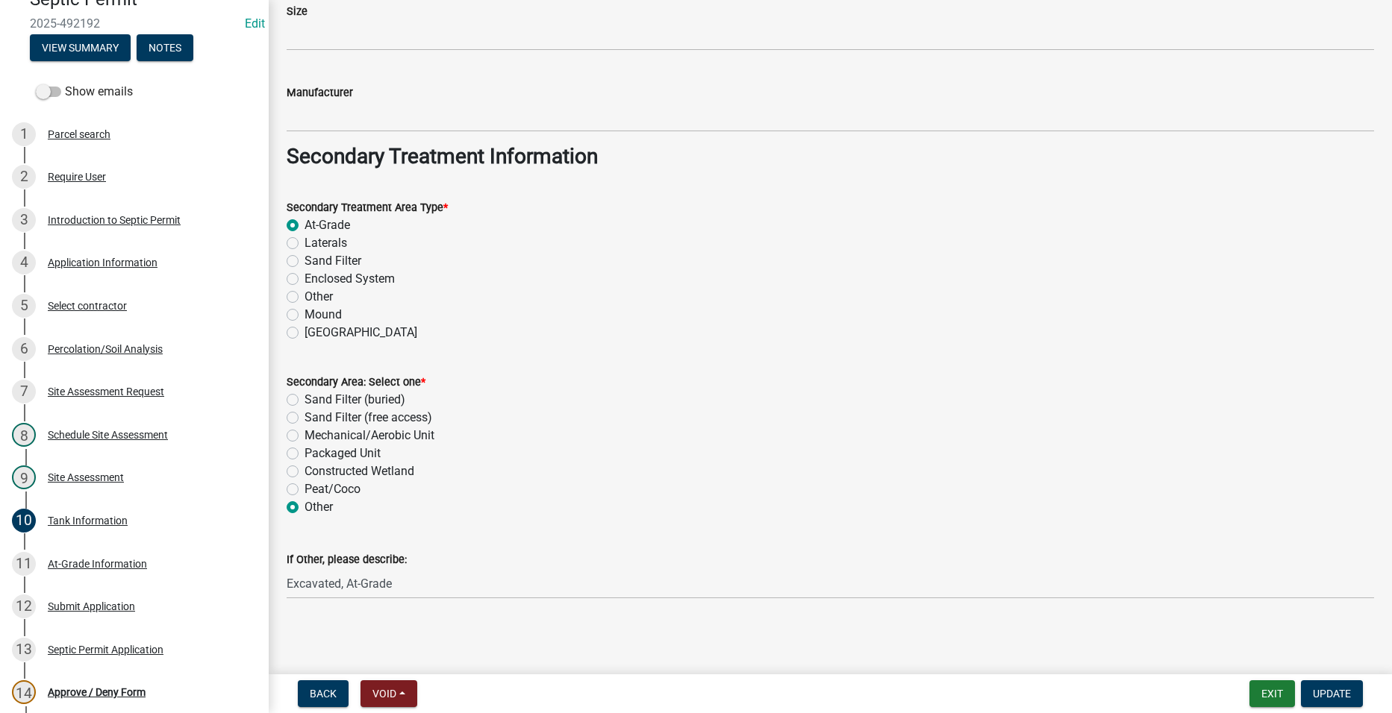
scroll to position [1105, 0]
click at [113, 684] on div "14 Approve / Deny Form" at bounding box center [128, 693] width 233 height 24
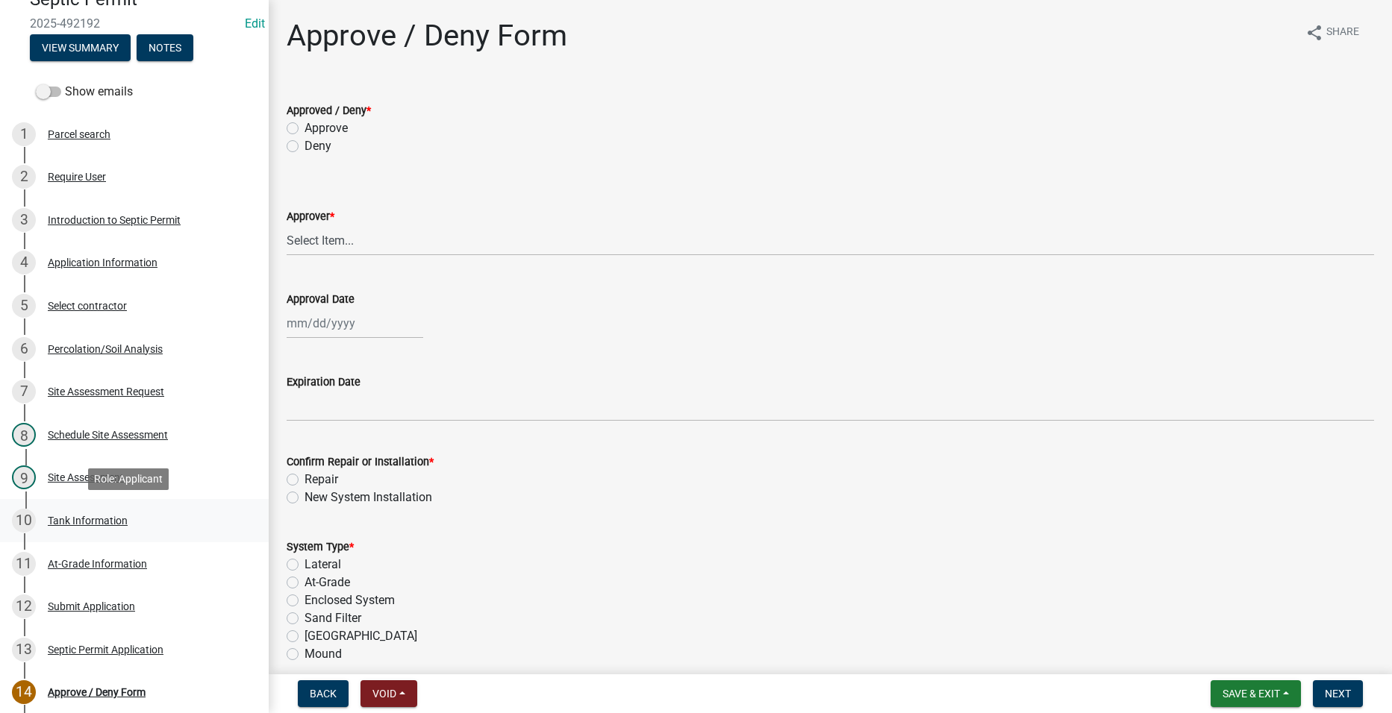
click at [111, 518] on div "Tank Information" at bounding box center [88, 521] width 80 height 10
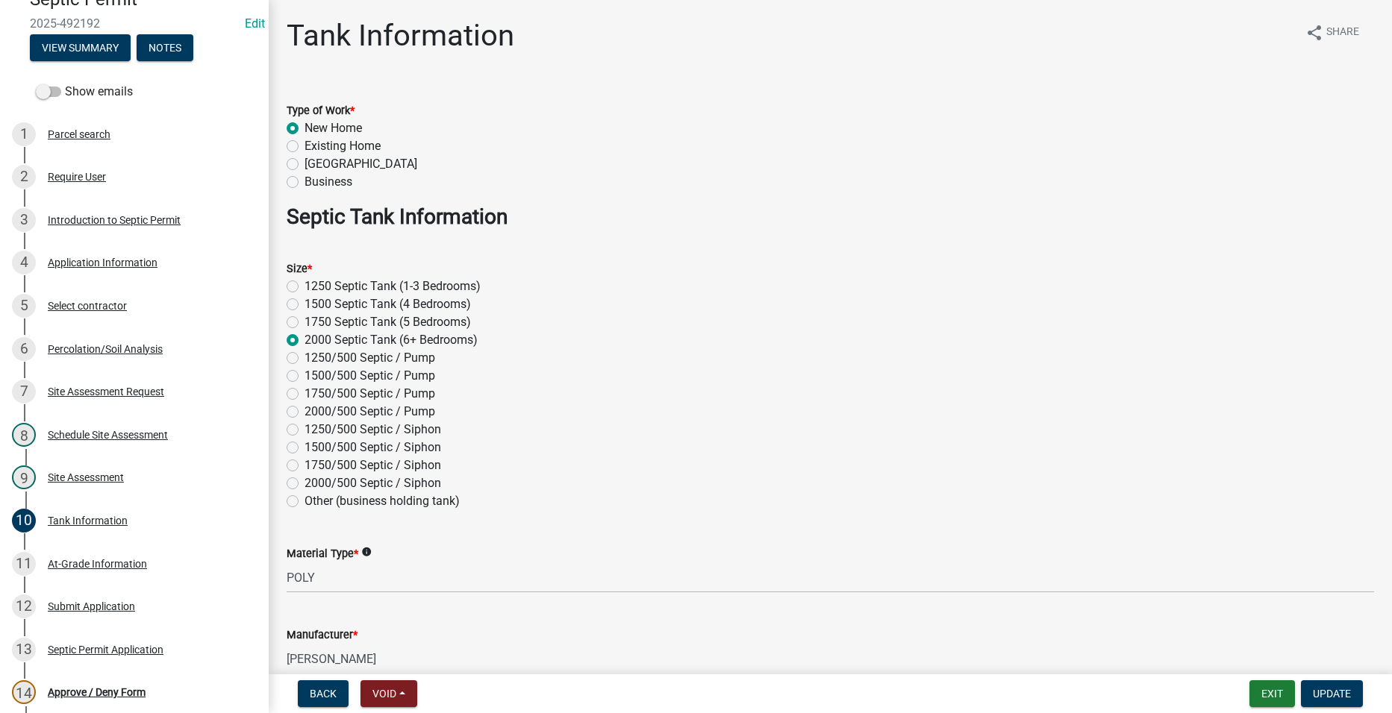
click at [304, 410] on label "2000/500 Septic / Pump" at bounding box center [369, 412] width 131 height 18
click at [304, 410] on input "2000/500 Septic / Pump" at bounding box center [309, 408] width 10 height 10
radio input "true"
click at [304, 338] on label "2000 Septic Tank (6+ Bedrooms)" at bounding box center [390, 340] width 173 height 18
click at [304, 338] on input "2000 Septic Tank (6+ Bedrooms)" at bounding box center [309, 336] width 10 height 10
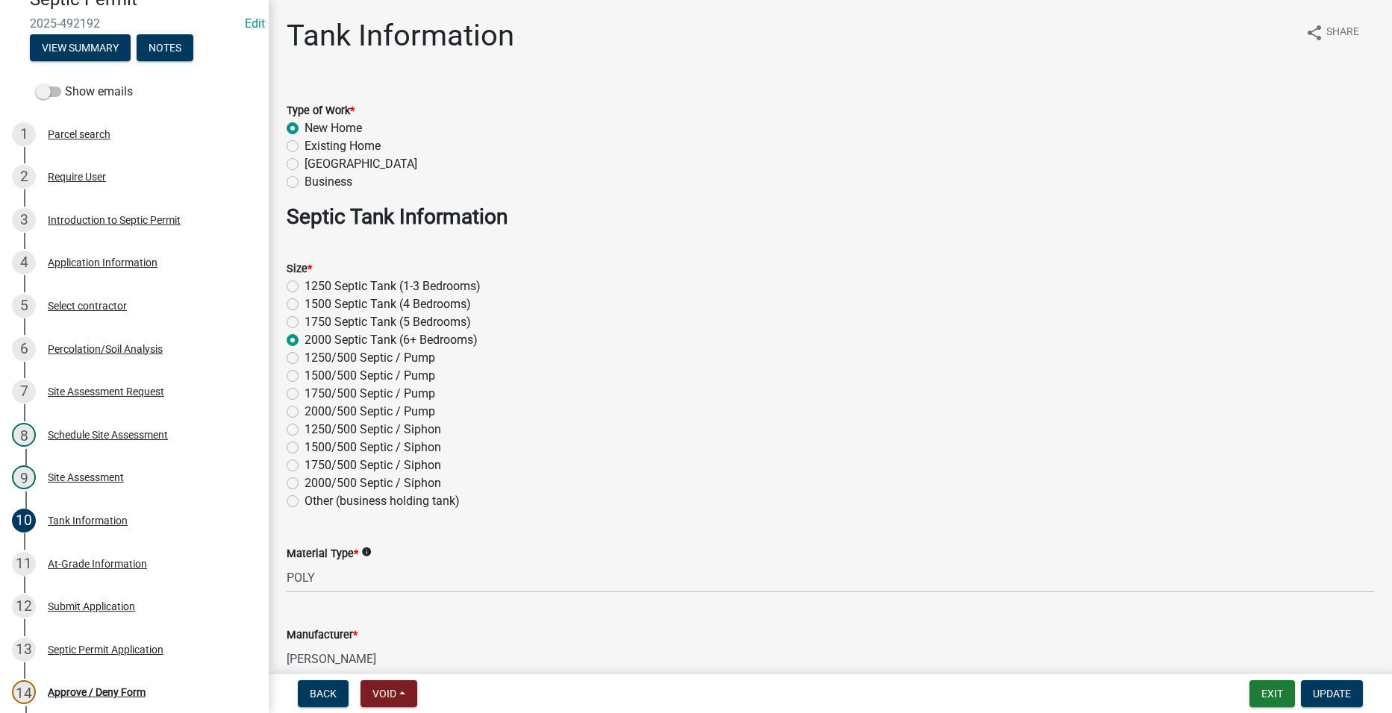
radio input "true"
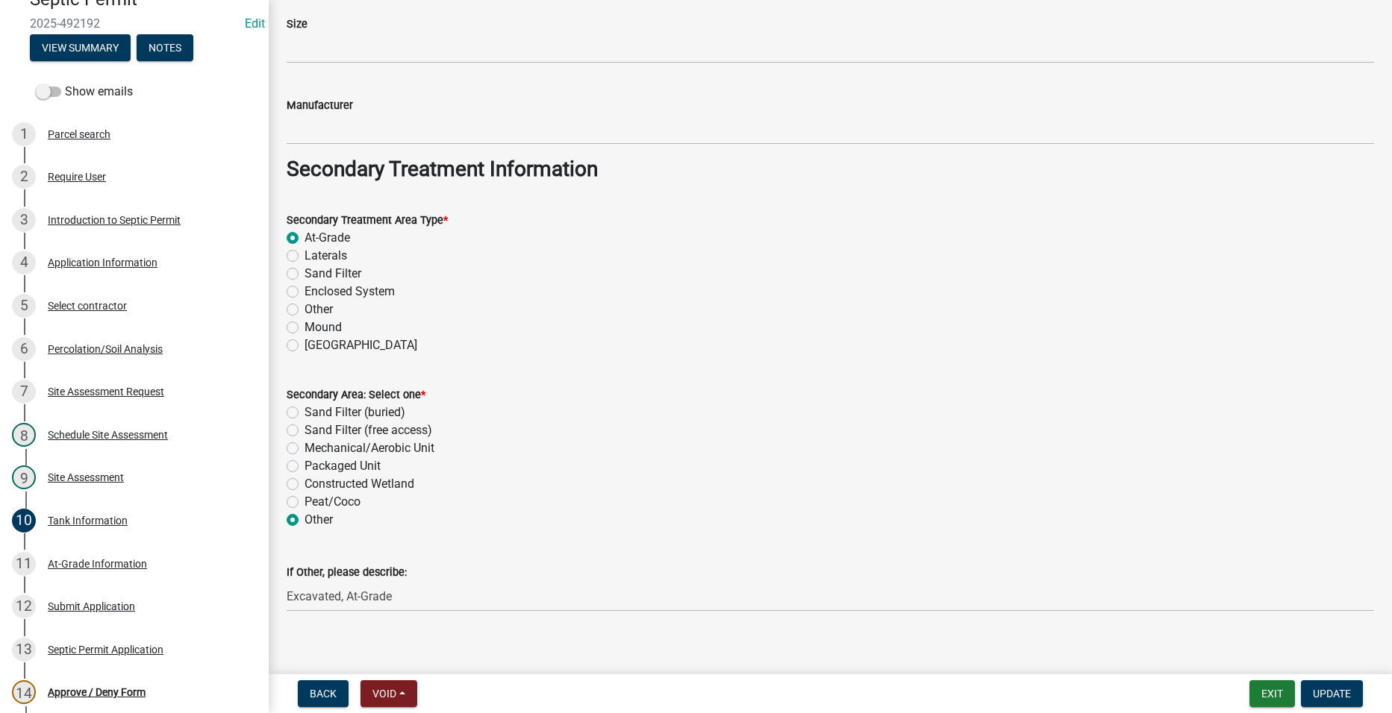
scroll to position [1105, 0]
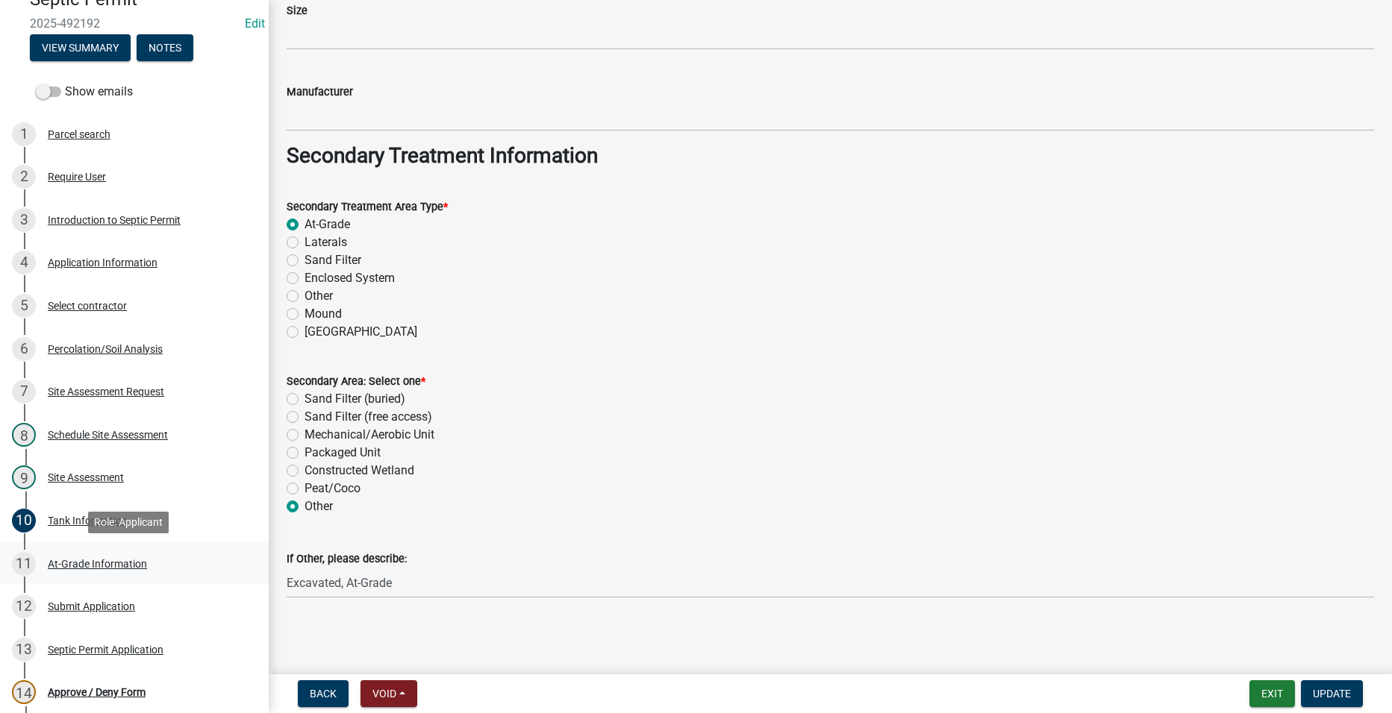
click at [76, 560] on div "At-Grade Information" at bounding box center [97, 564] width 99 height 10
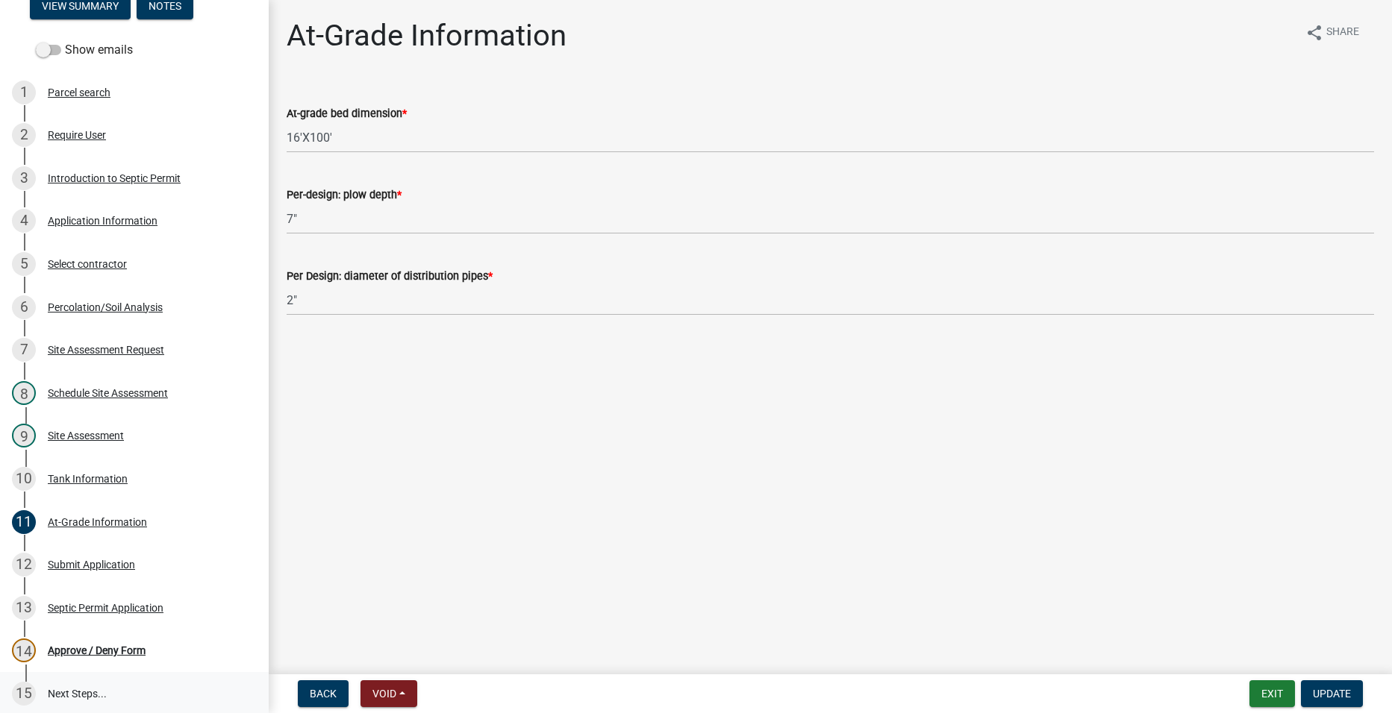
scroll to position [140, 0]
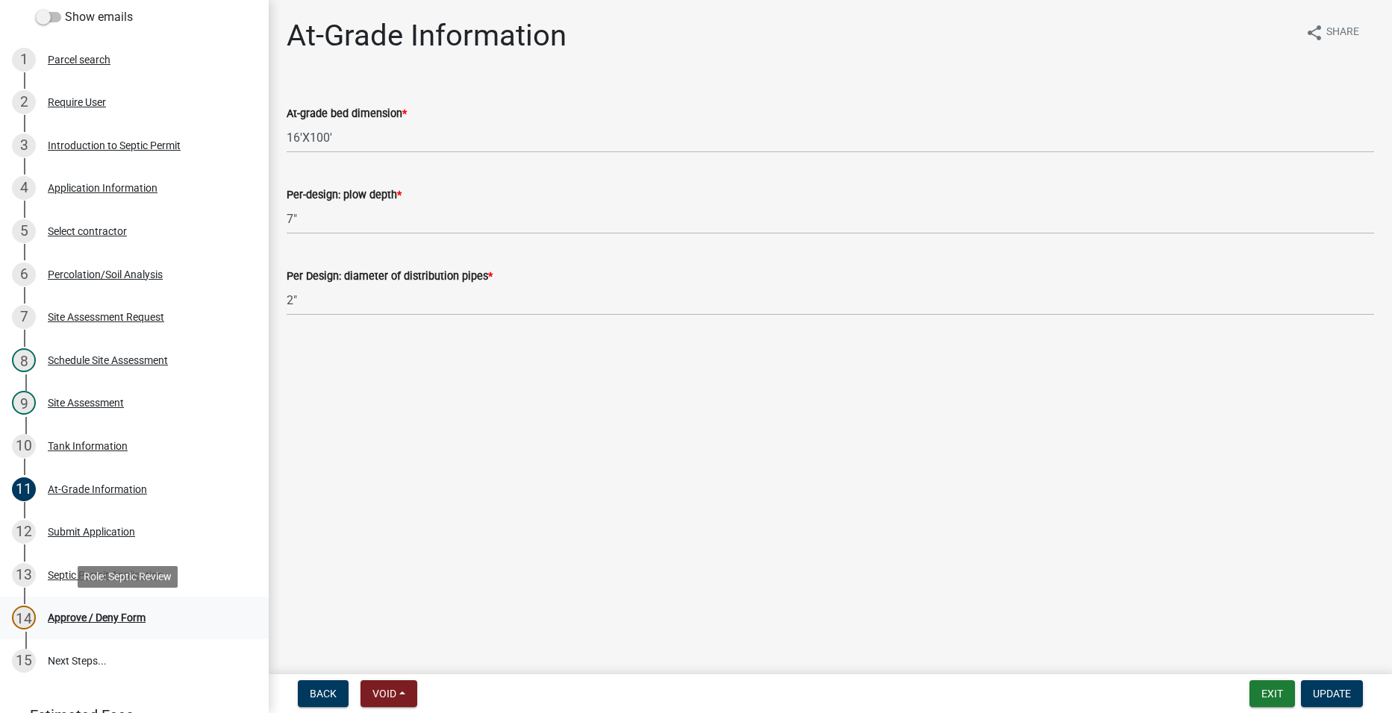
click at [113, 616] on div "Approve / Deny Form" at bounding box center [97, 618] width 98 height 10
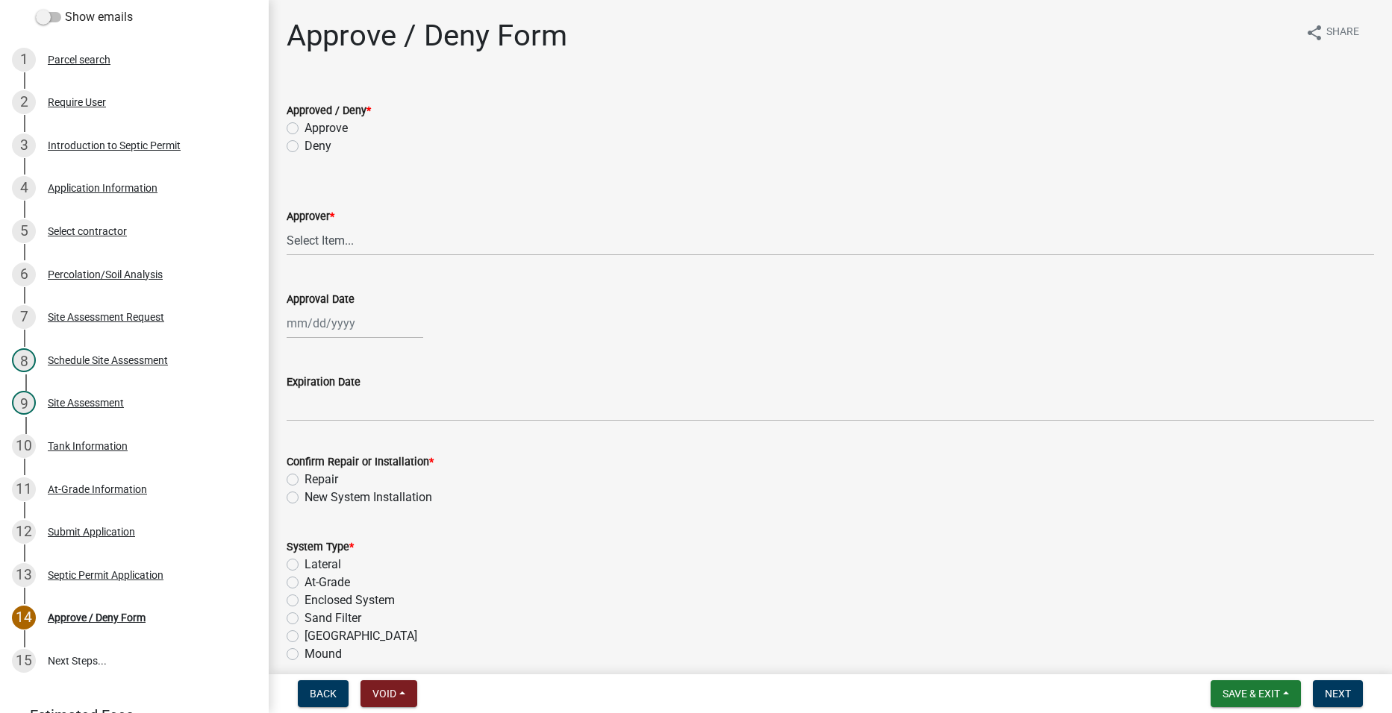
click at [304, 129] on label "Approve" at bounding box center [325, 128] width 43 height 18
click at [304, 129] on input "Approve" at bounding box center [309, 124] width 10 height 10
radio input "true"
click at [325, 242] on select "Select Item... [PERSON_NAME] [PERSON_NAME] [PERSON_NAME]" at bounding box center [830, 240] width 1087 height 31
click at [287, 225] on select "Select Item... [PERSON_NAME] [PERSON_NAME] [PERSON_NAME]" at bounding box center [830, 240] width 1087 height 31
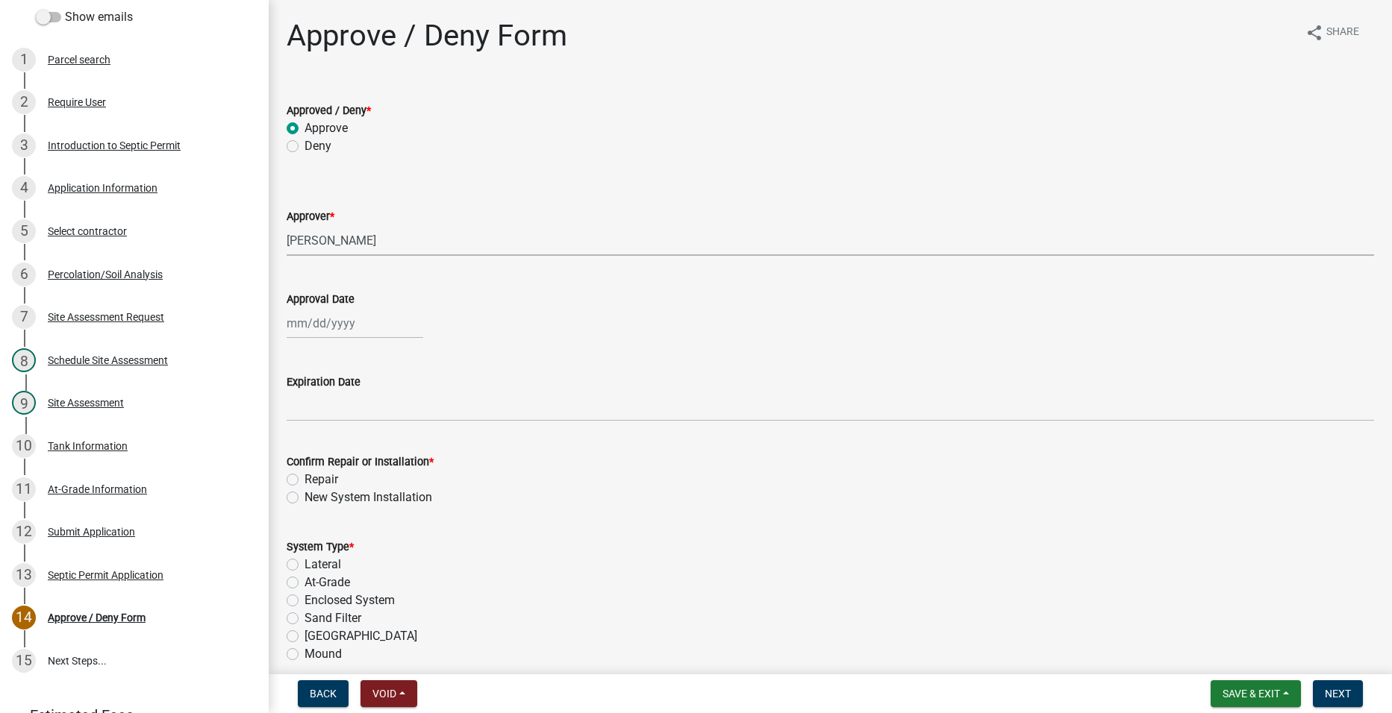
select select "2a766554-95f9-4f5e-8bc4-c4203ac60b7b"
click at [322, 325] on div at bounding box center [355, 323] width 137 height 31
select select "10"
select select "2025"
click at [327, 453] on div "14" at bounding box center [325, 451] width 24 height 24
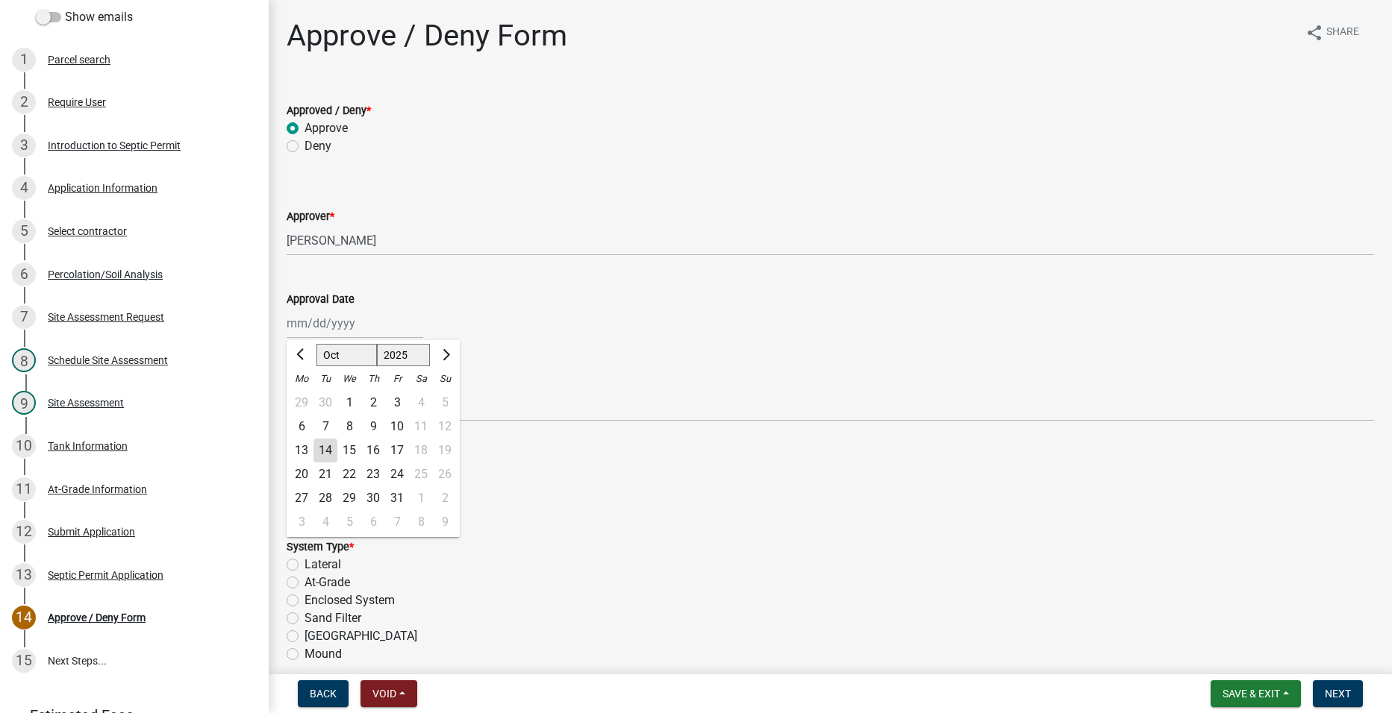
type input "[DATE]"
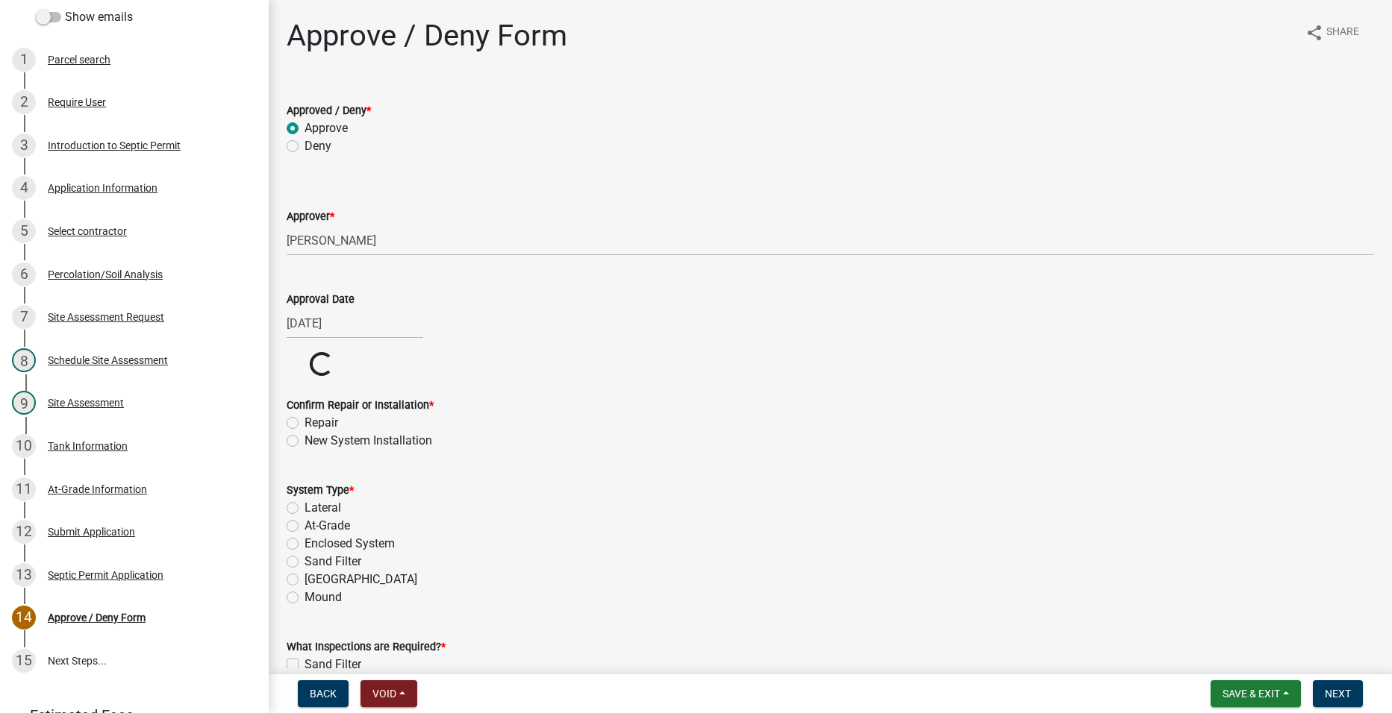
click at [304, 437] on label "New System Installation" at bounding box center [368, 441] width 128 height 18
click at [304, 437] on input "New System Installation" at bounding box center [309, 437] width 10 height 10
radio input "true"
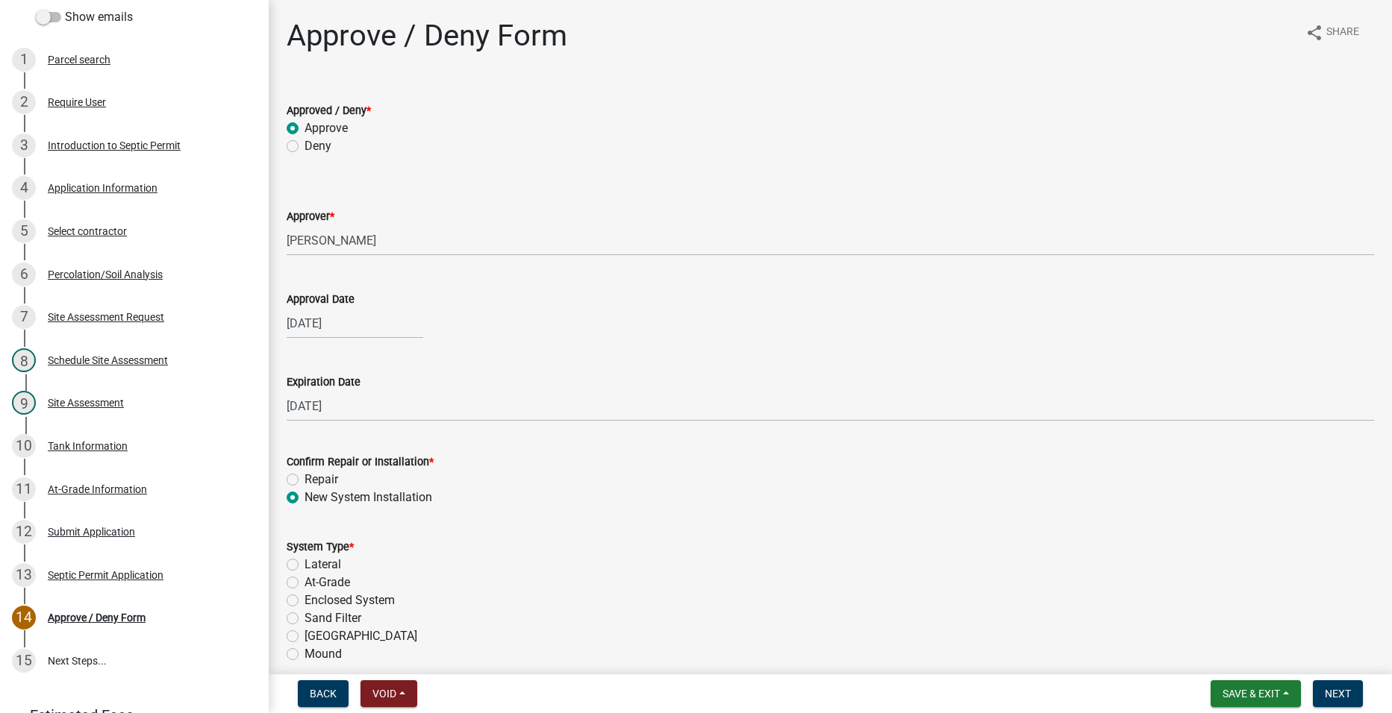
click at [304, 585] on label "At-Grade" at bounding box center [327, 583] width 46 height 18
click at [304, 584] on input "At-Grade" at bounding box center [309, 579] width 10 height 10
radio input "true"
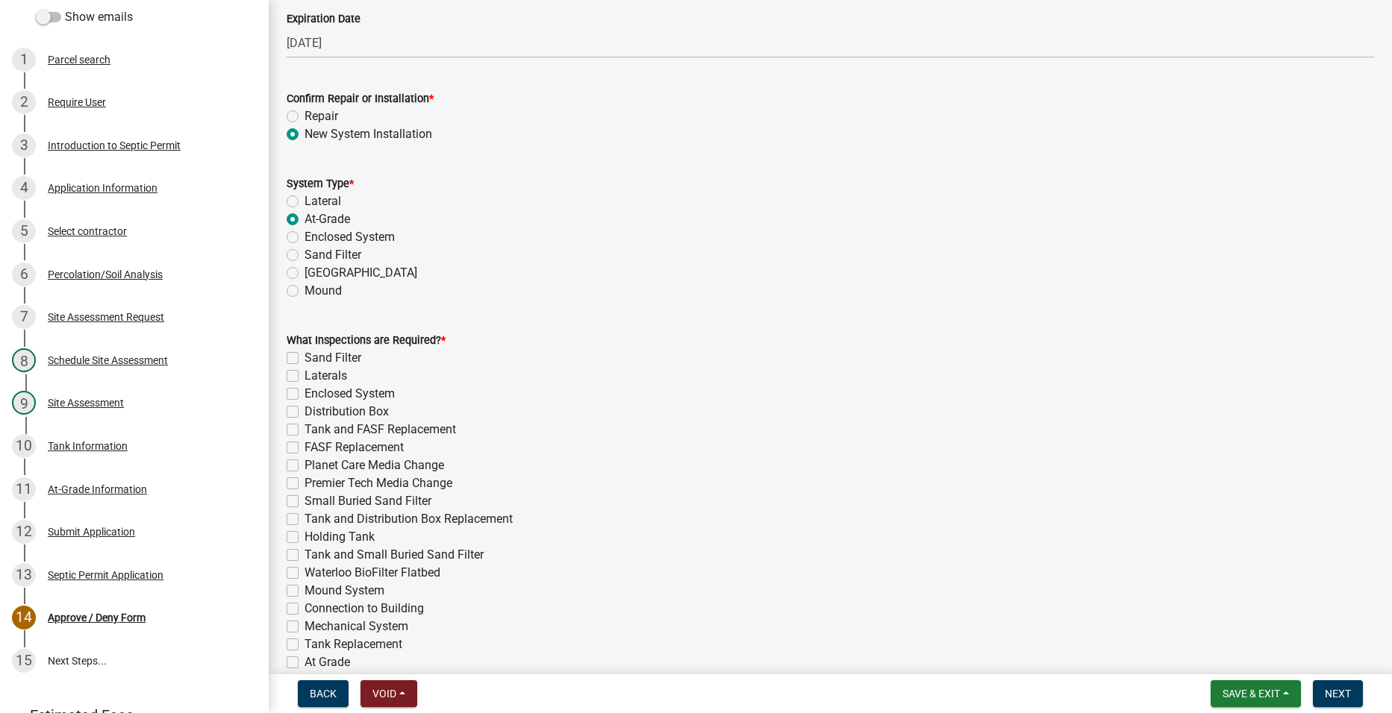
scroll to position [373, 0]
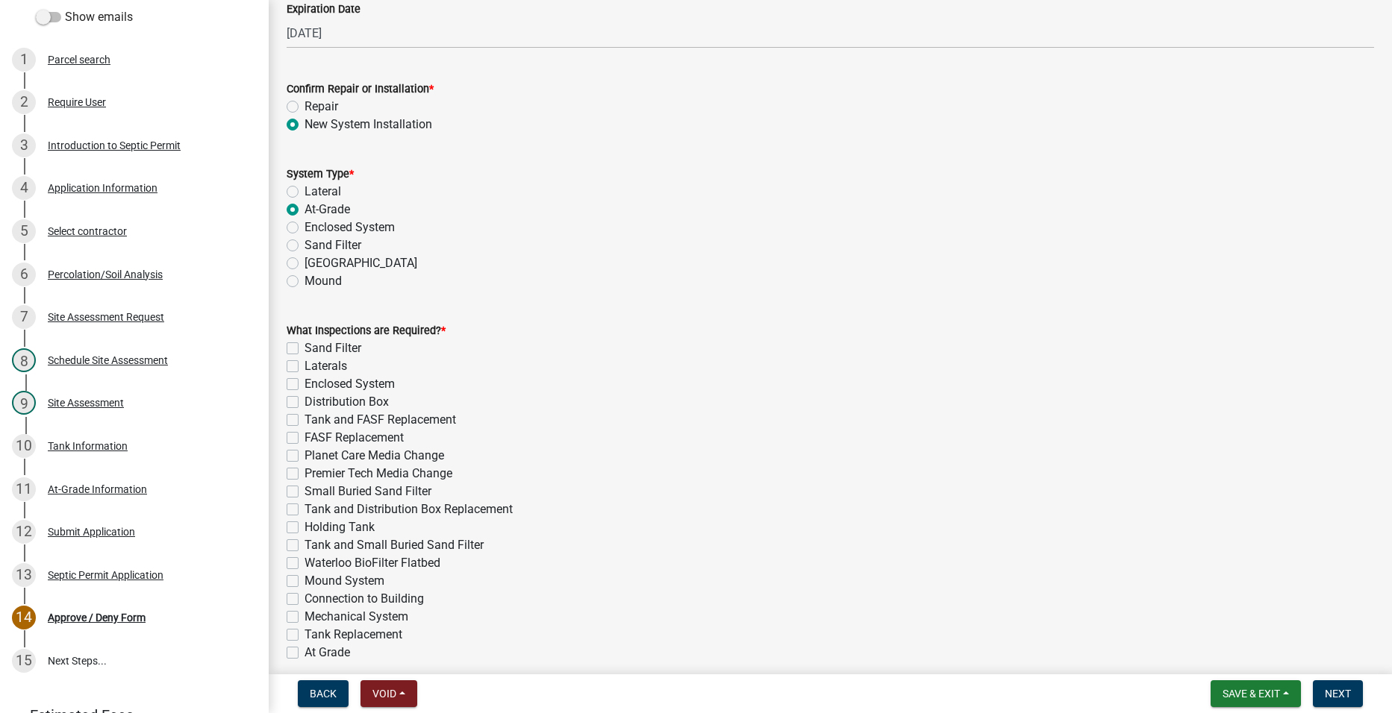
click at [304, 651] on label "At Grade" at bounding box center [327, 653] width 46 height 18
click at [304, 651] on input "At Grade" at bounding box center [309, 649] width 10 height 10
checkbox input "true"
checkbox input "false"
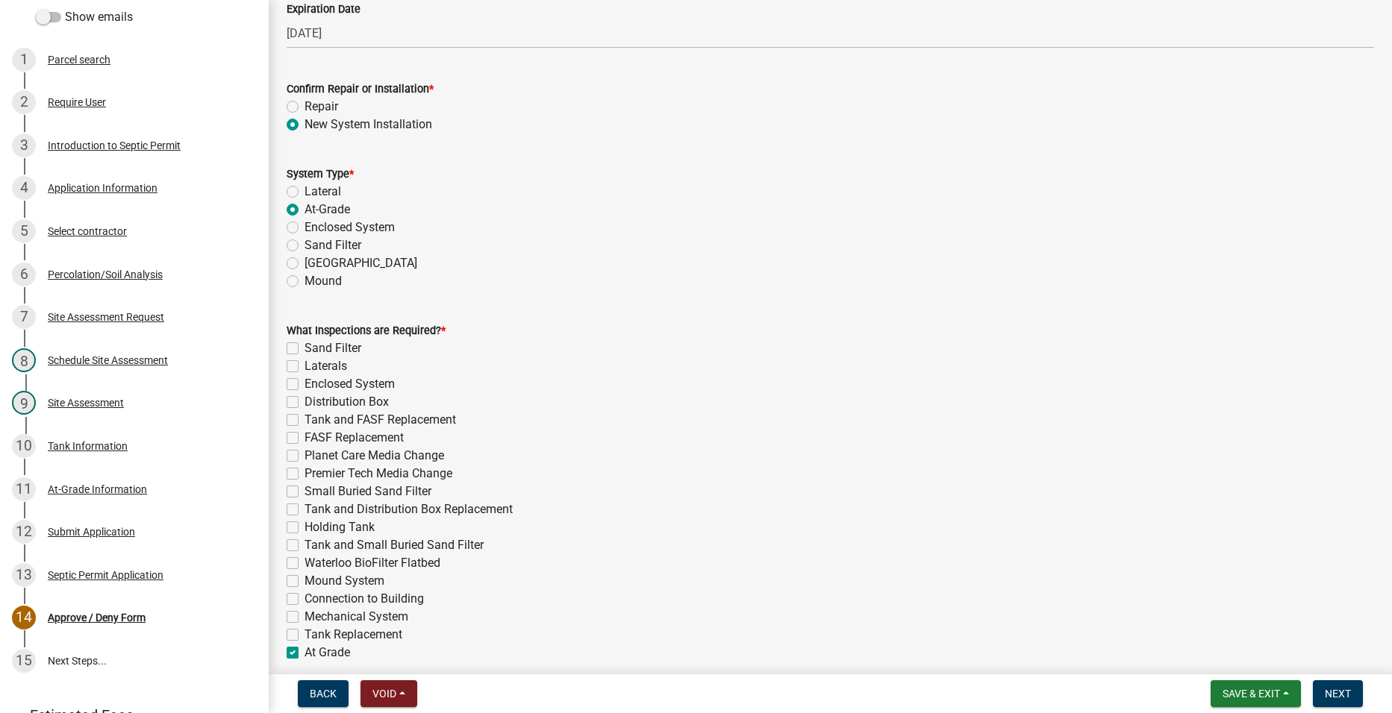
checkbox input "false"
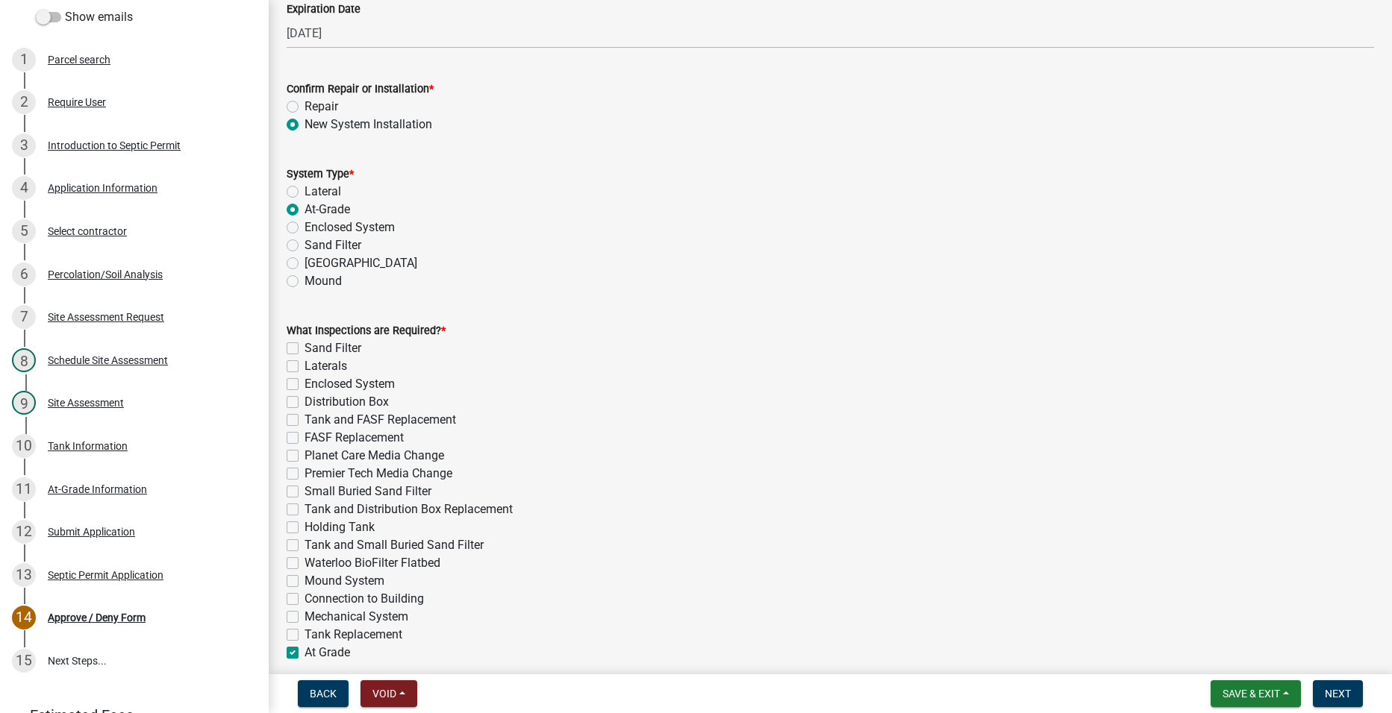
checkbox input "false"
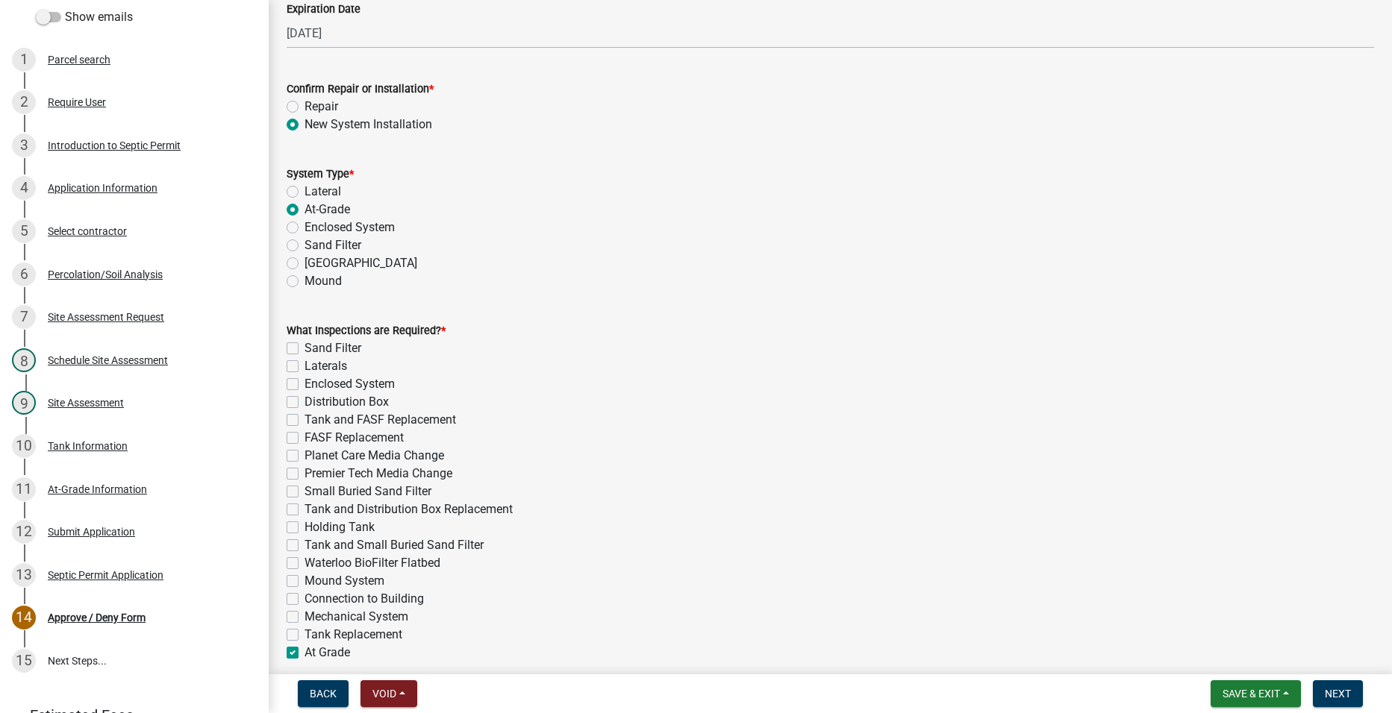
checkbox input "false"
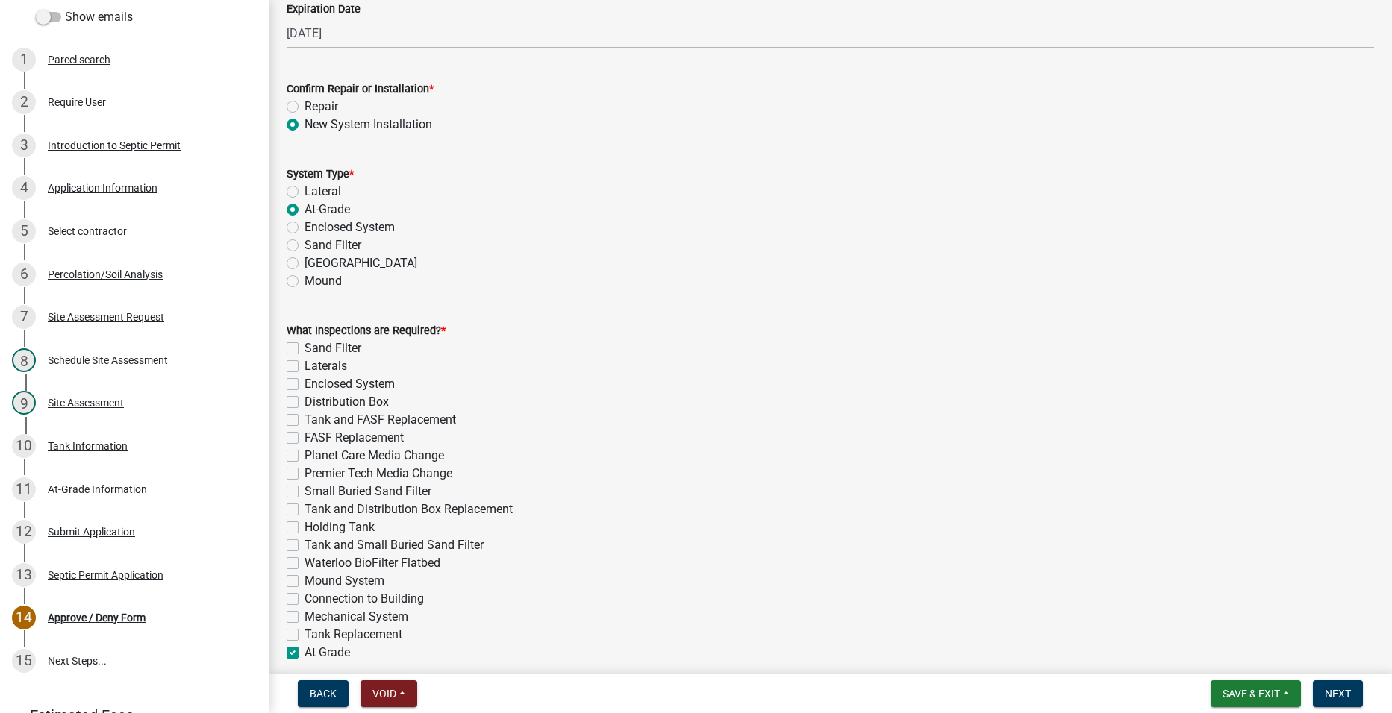
checkbox input "true"
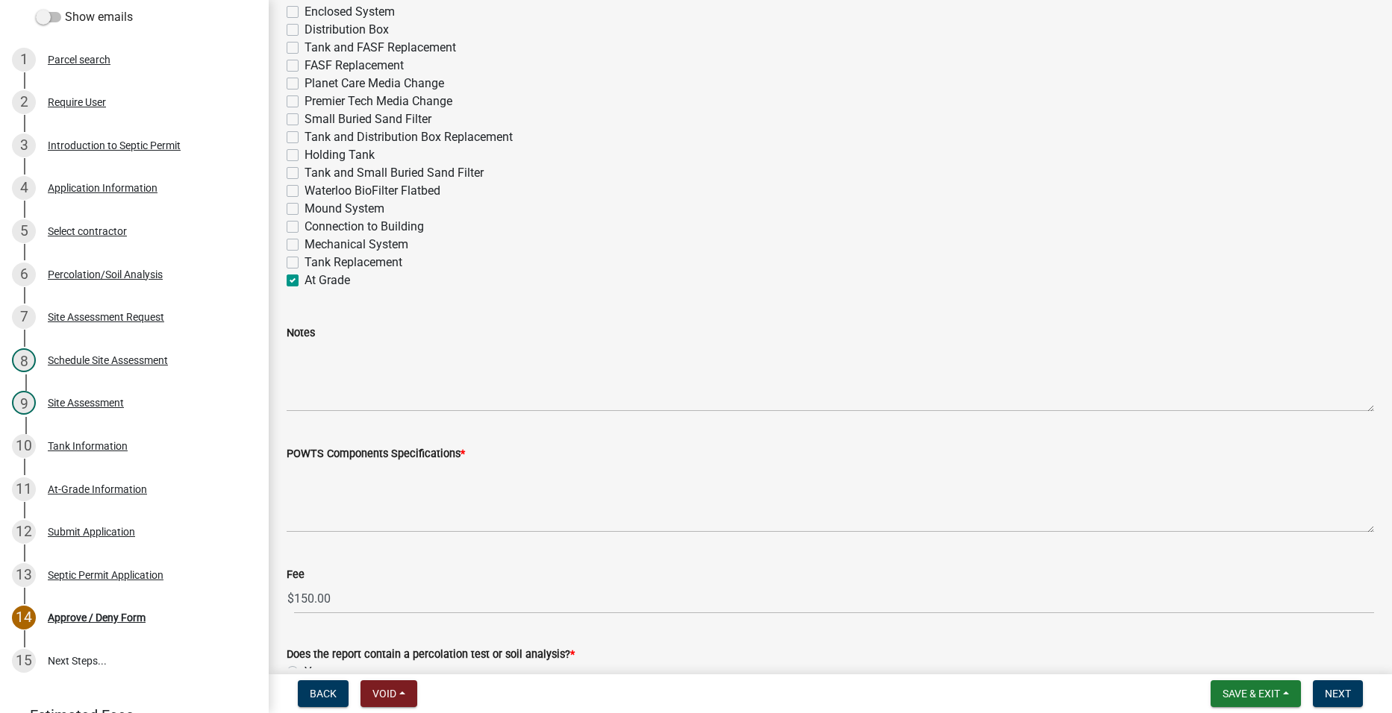
scroll to position [746, 0]
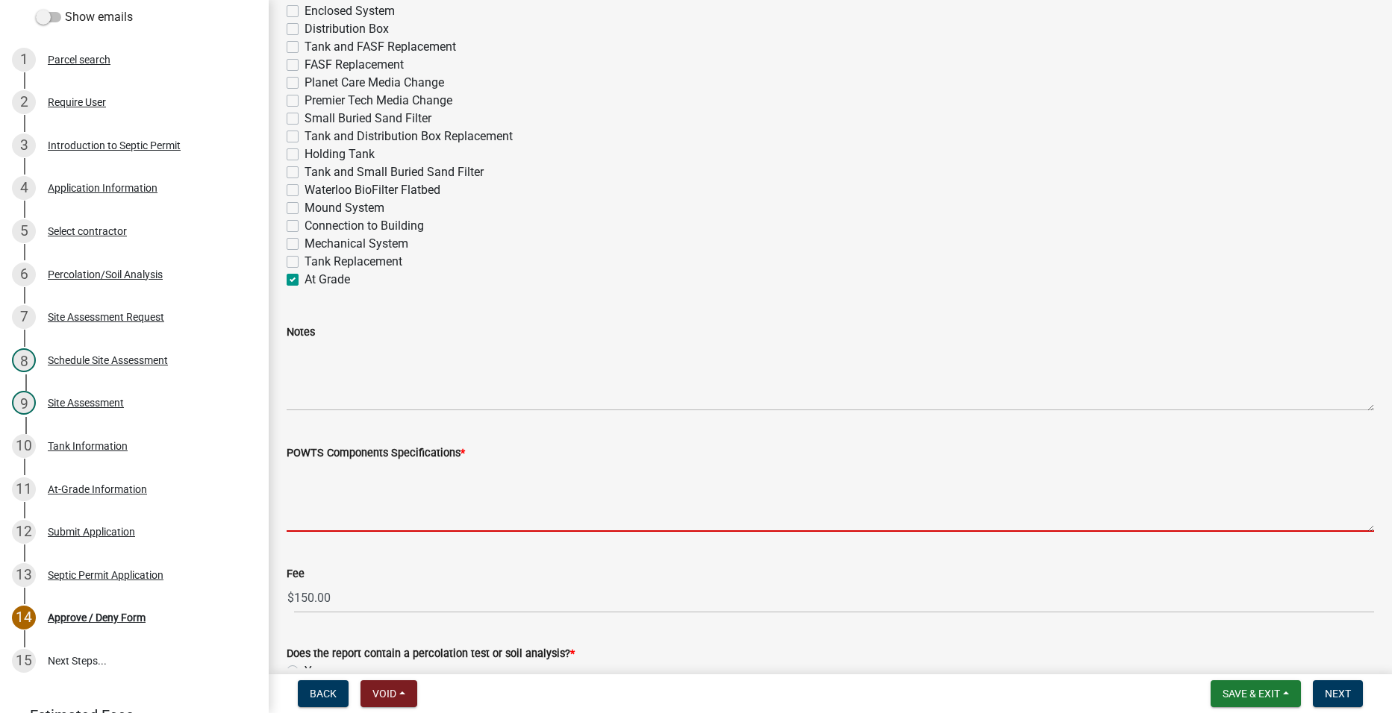
click at [383, 501] on textarea "POWTS Components Specifications *" at bounding box center [830, 497] width 1087 height 70
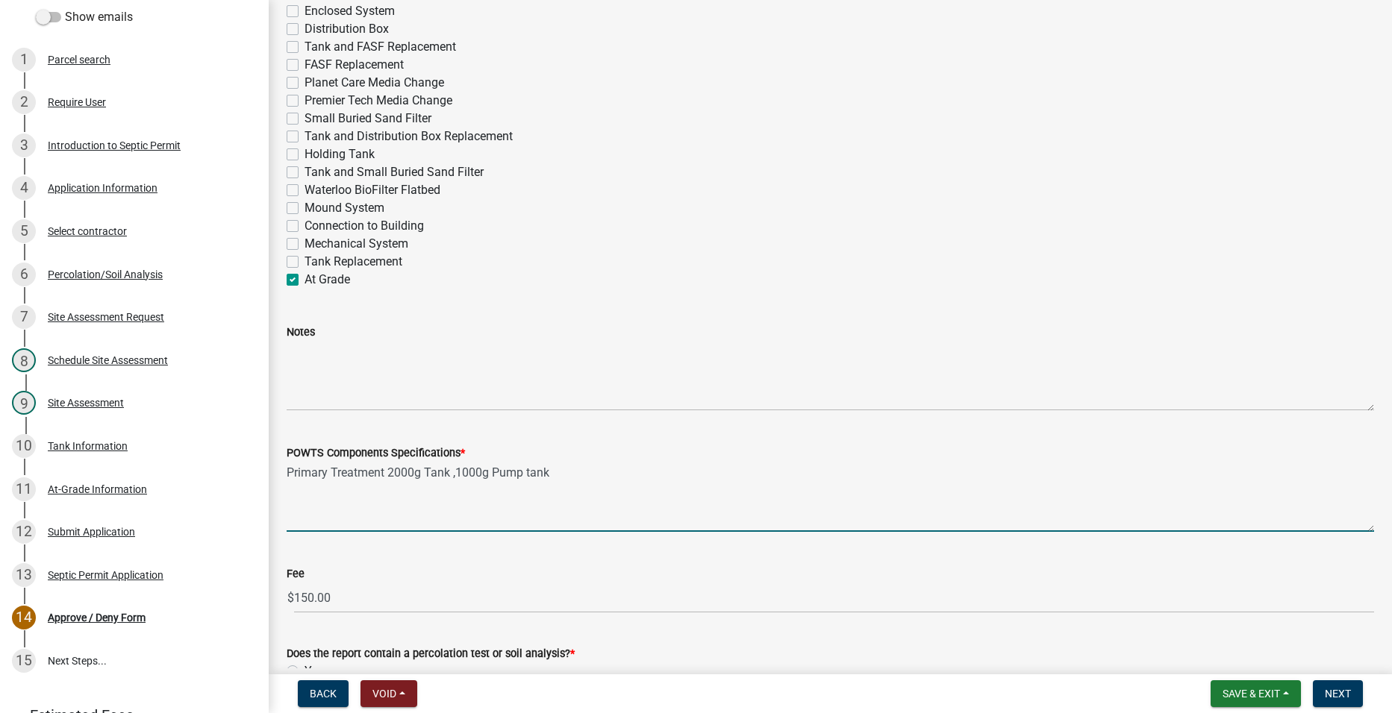
drag, startPoint x: 389, startPoint y: 473, endPoint x: 415, endPoint y: 483, distance: 27.9
click at [389, 475] on textarea "Primary Treatment 2000g Tank ,1000g Pump tank" at bounding box center [830, 497] width 1087 height 70
click at [456, 469] on textarea "Primary Treatment [PERSON_NAME] 2000g Tank ,1000g Pump tank" at bounding box center [830, 497] width 1087 height 70
click at [583, 472] on textarea "Primary Treatment [PERSON_NAME] 2000g poly Tank ,1000g Pump tank" at bounding box center [830, 497] width 1087 height 70
click at [647, 471] on textarea "Primary Treatment [PERSON_NAME] 2000g poly Tank ,1000g Pump poly tank" at bounding box center [830, 497] width 1087 height 70
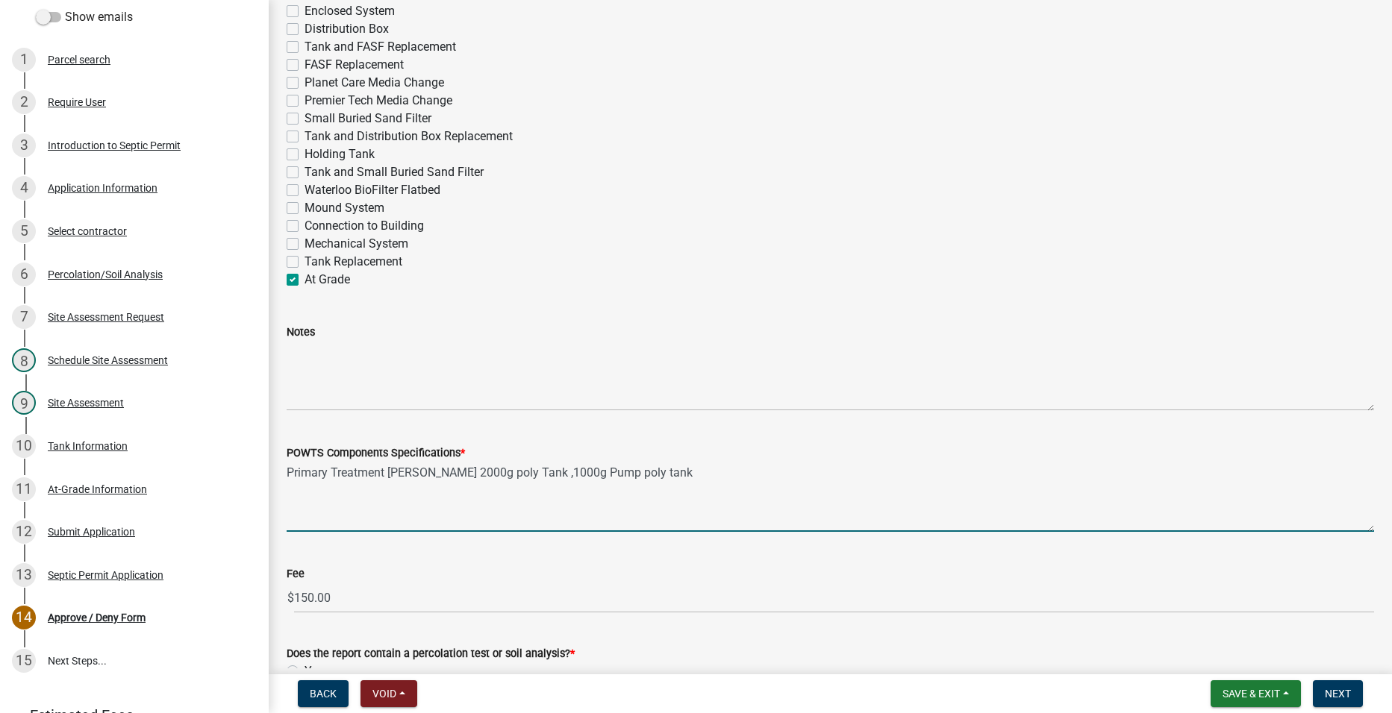
click at [487, 469] on textarea "Primary Treatment [PERSON_NAME] 2000g poly Tank ,1000g Pump poly tank" at bounding box center [830, 497] width 1087 height 70
click at [646, 460] on div "POWTS Components Specifications *" at bounding box center [830, 453] width 1087 height 18
click at [635, 480] on textarea "Primary Treatment [PERSON_NAME] 2000g poly tank ,1000g Pump poly tank" at bounding box center [830, 497] width 1087 height 70
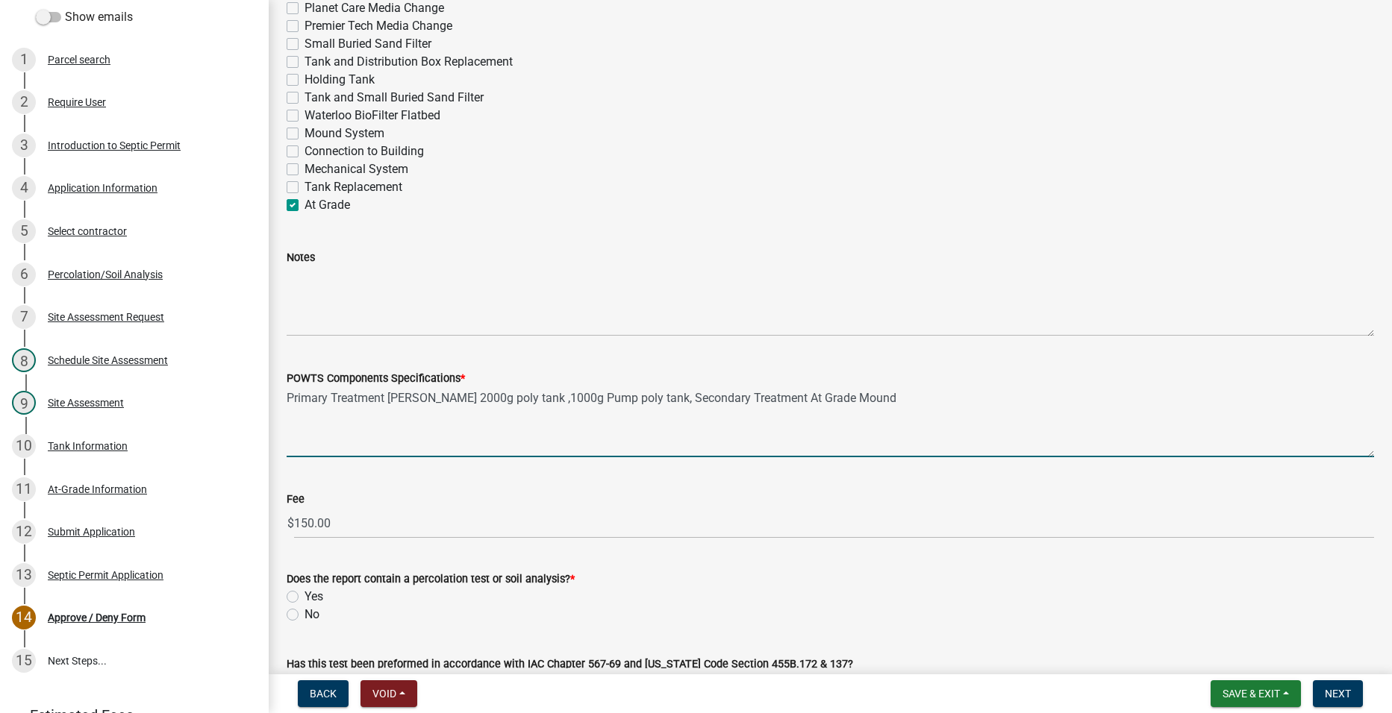
scroll to position [970, 0]
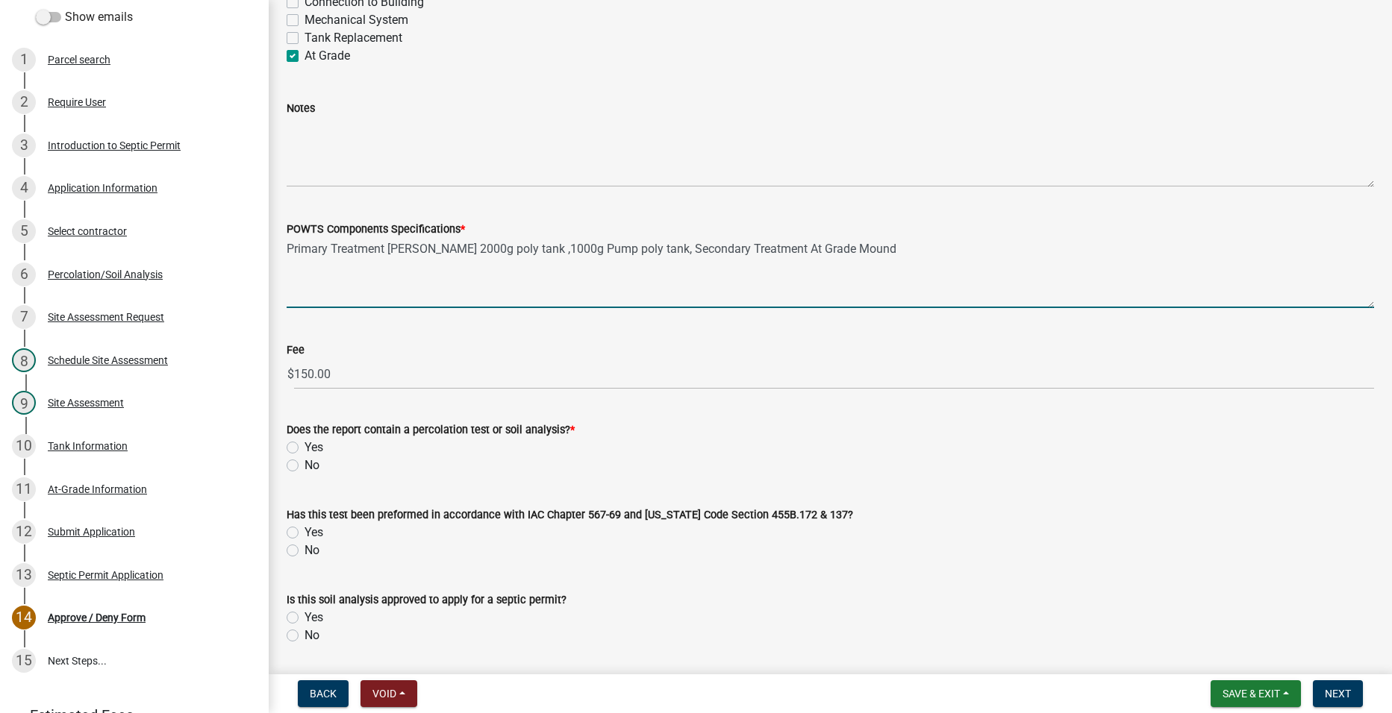
type textarea "Primary Treatment [PERSON_NAME] 2000g poly tank ,1000g Pump poly tank, Secondar…"
click at [304, 445] on label "Yes" at bounding box center [313, 448] width 19 height 18
click at [304, 445] on input "Yes" at bounding box center [309, 444] width 10 height 10
radio input "true"
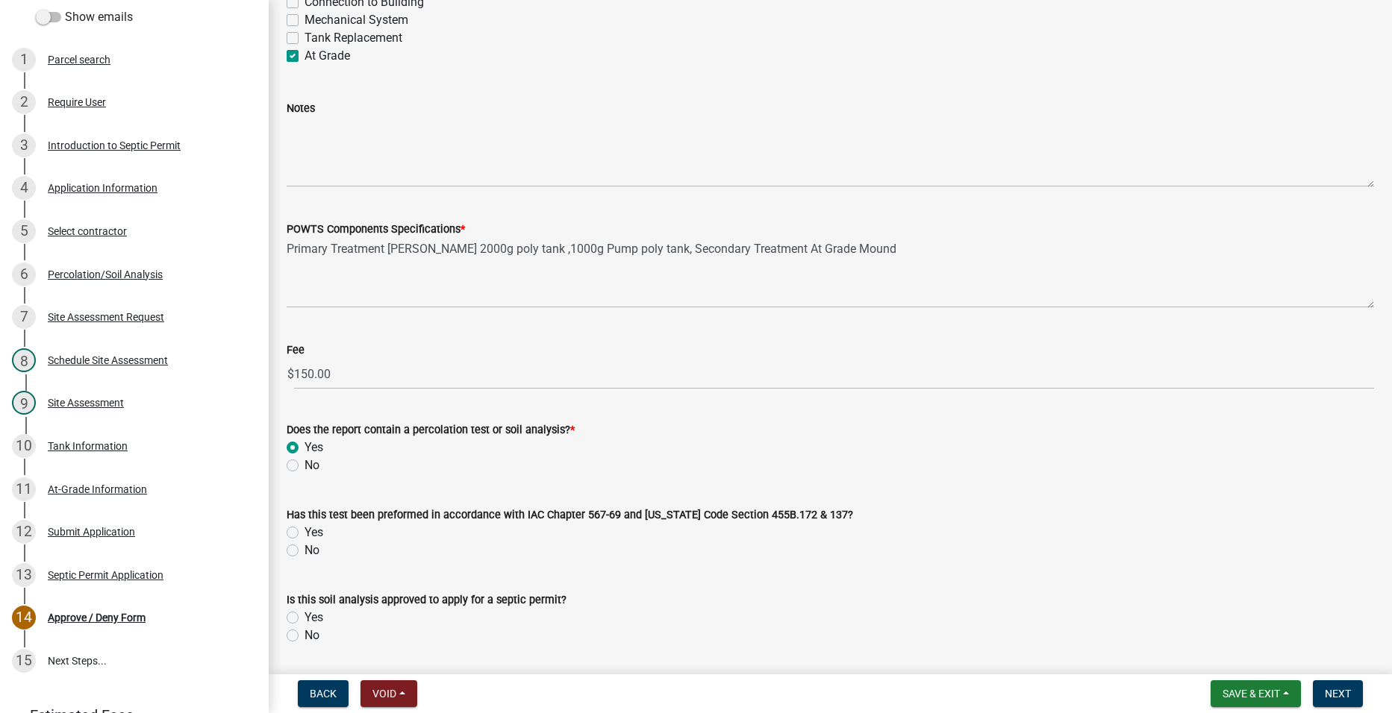
click at [304, 530] on label "Yes" at bounding box center [313, 533] width 19 height 18
click at [304, 530] on input "Yes" at bounding box center [309, 529] width 10 height 10
radio input "true"
click at [304, 617] on label "Yes" at bounding box center [313, 618] width 19 height 18
click at [304, 617] on input "Yes" at bounding box center [309, 614] width 10 height 10
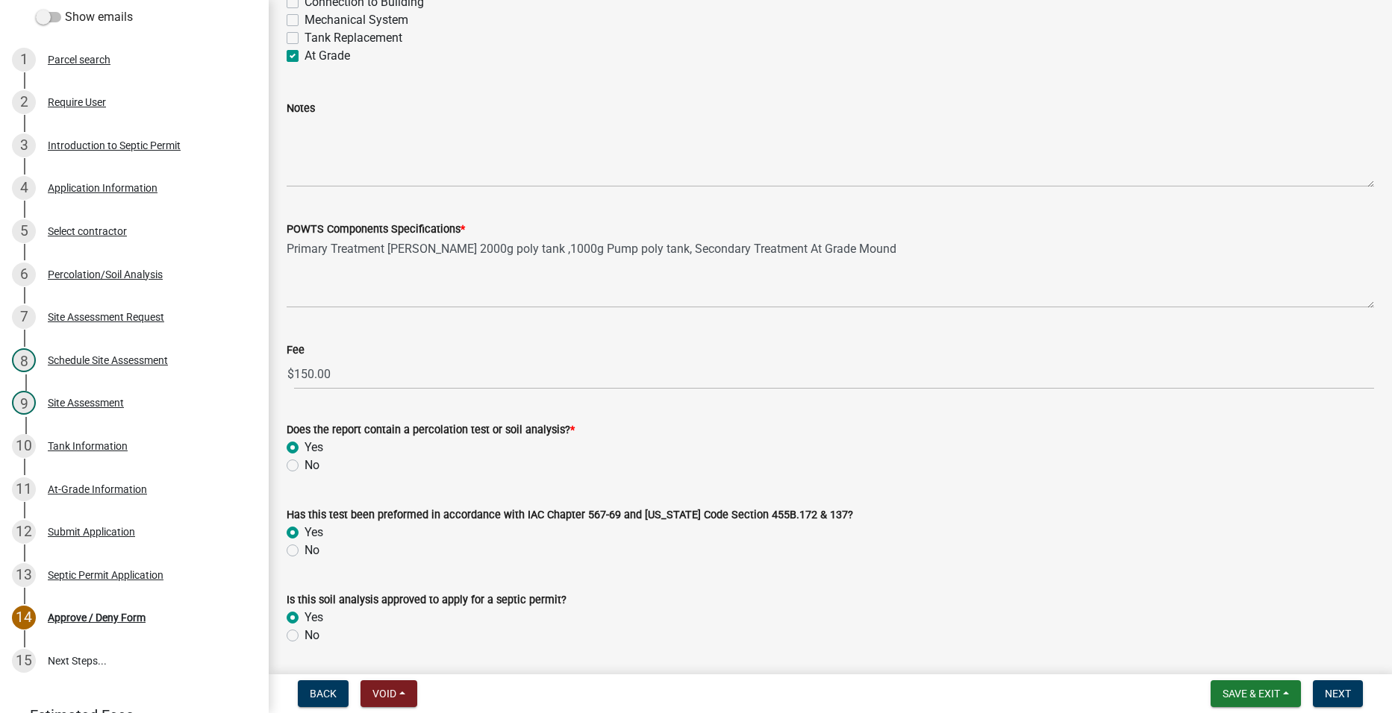
radio input "true"
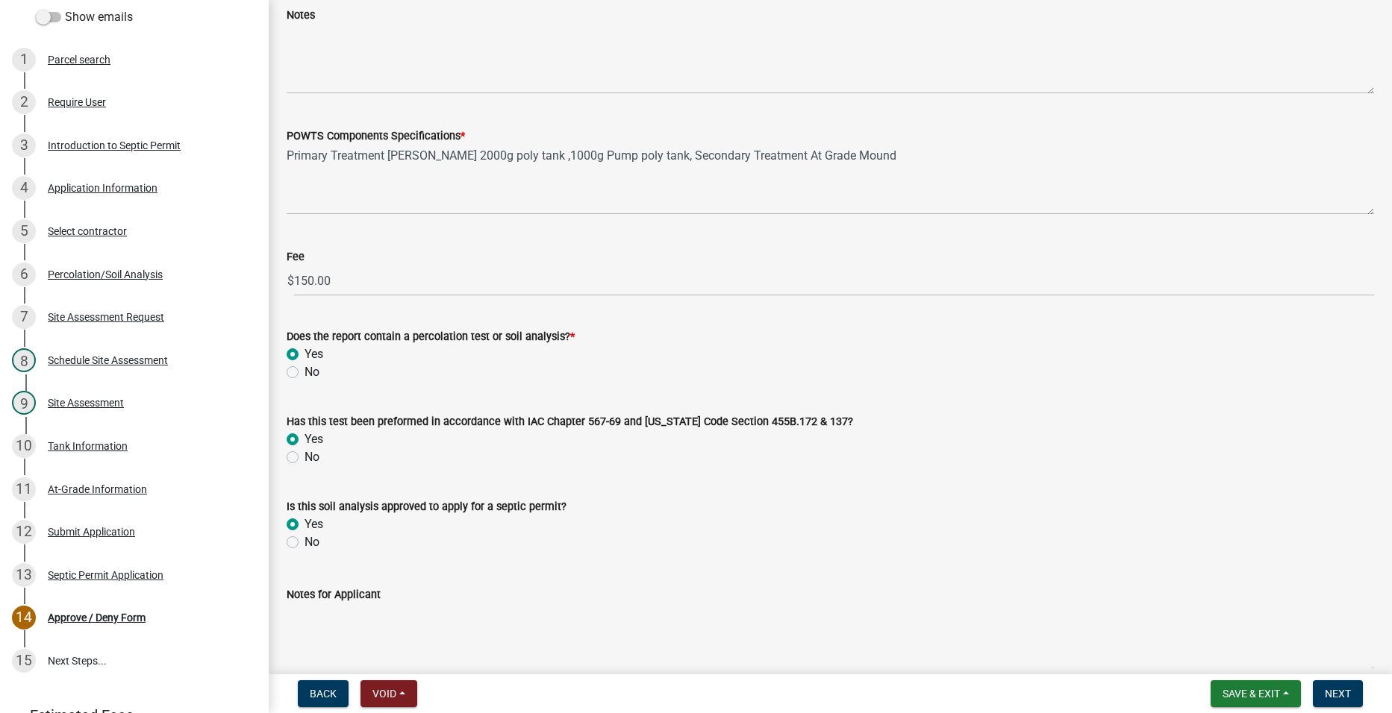
scroll to position [1139, 0]
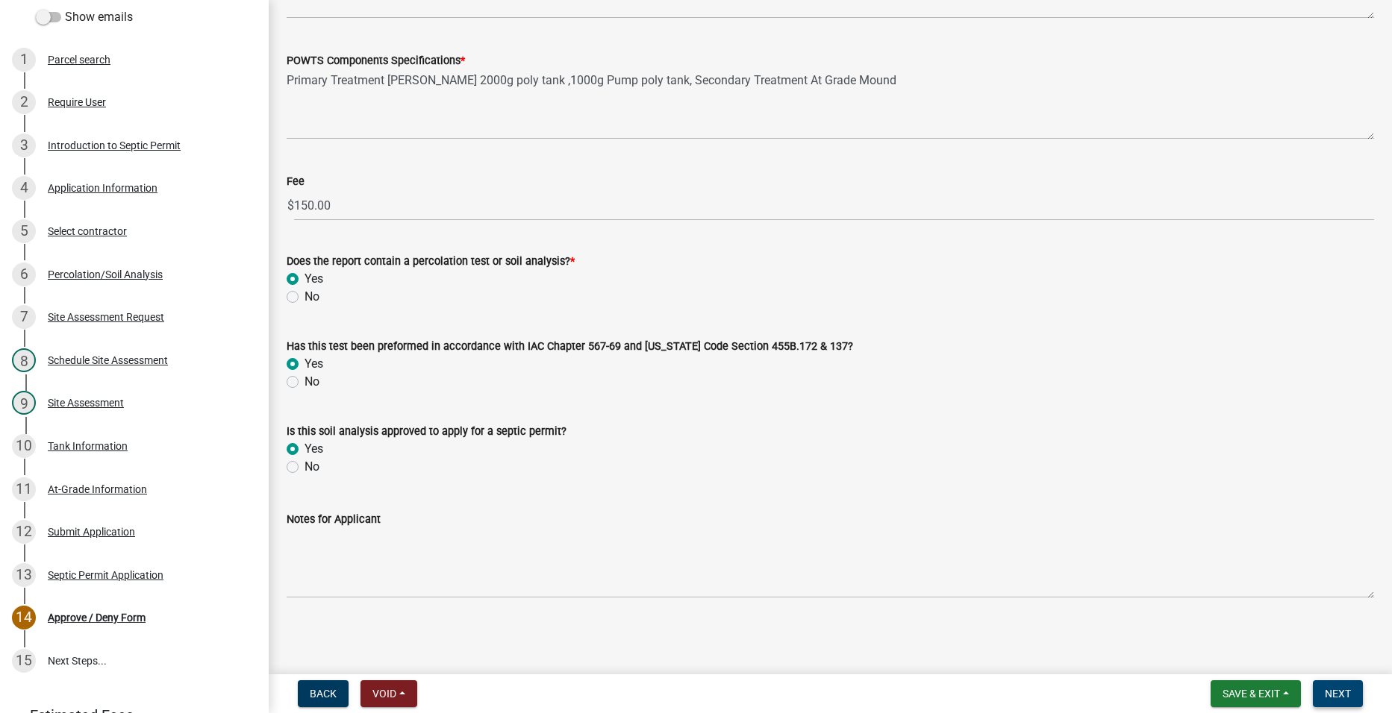
click at [1335, 682] on button "Next" at bounding box center [1338, 694] width 50 height 27
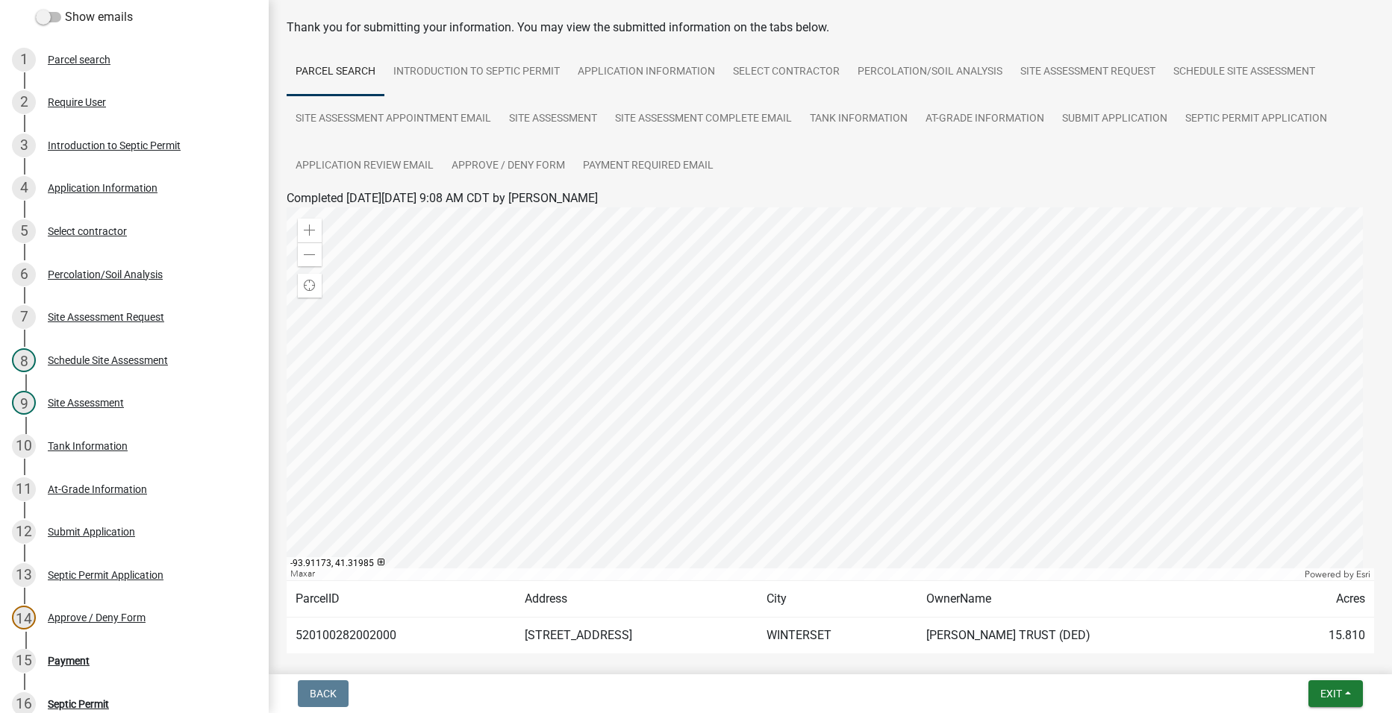
scroll to position [0, 0]
